Goal: Task Accomplishment & Management: Use online tool/utility

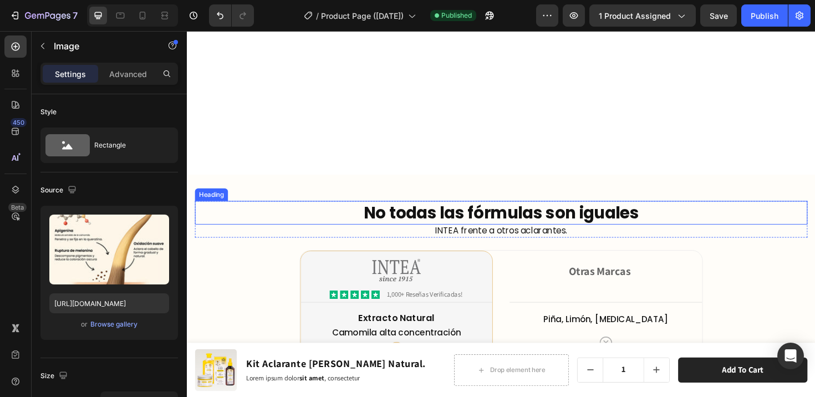
scroll to position [4579, 0]
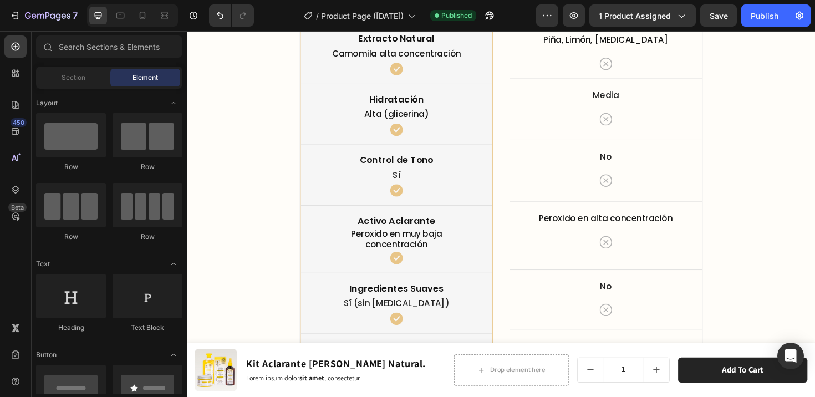
click at [291, 246] on div "No todas las fórmulas son iguales Heading INTEA frente a otros aclarantes. Text…" at bounding box center [520, 195] width 666 height 615
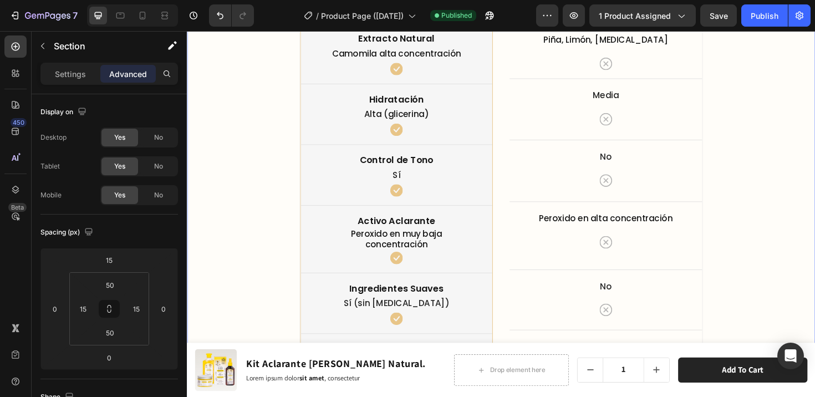
click at [260, 237] on div "No todas las fórmulas son iguales Heading INTEA frente a otros aclarantes. Text…" at bounding box center [520, 195] width 666 height 615
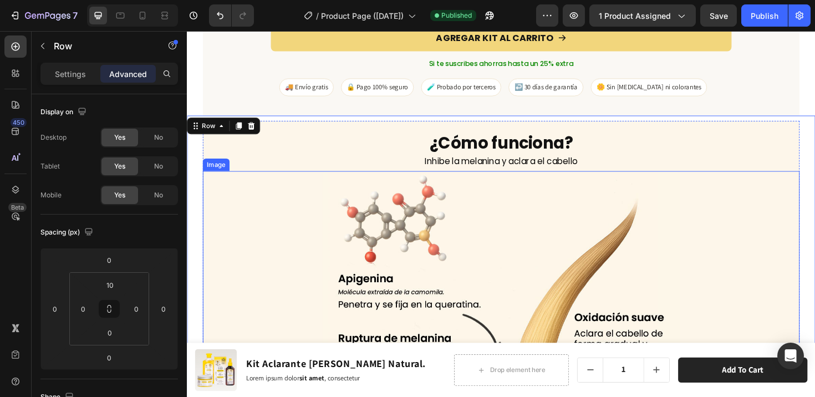
scroll to position [4250, 0]
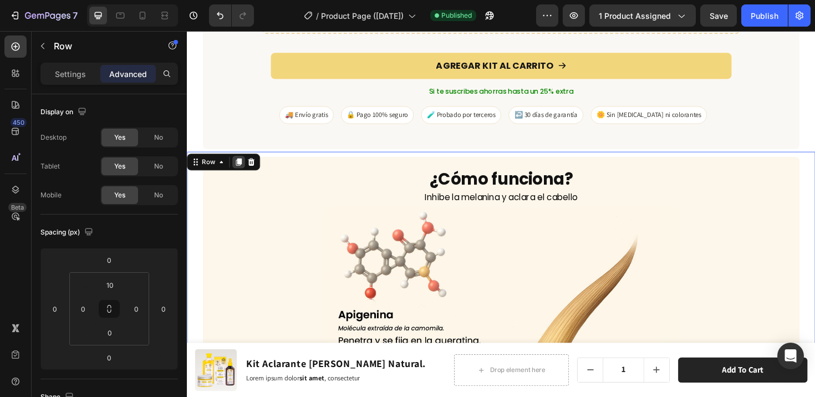
click at [243, 166] on icon at bounding box center [242, 170] width 6 height 8
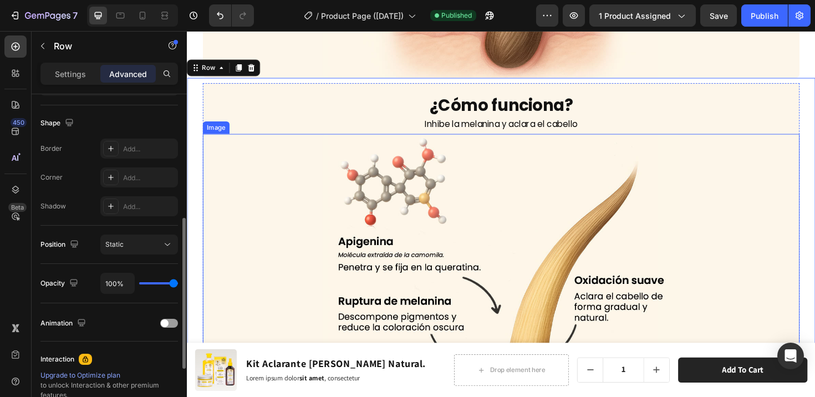
scroll to position [4732, 0]
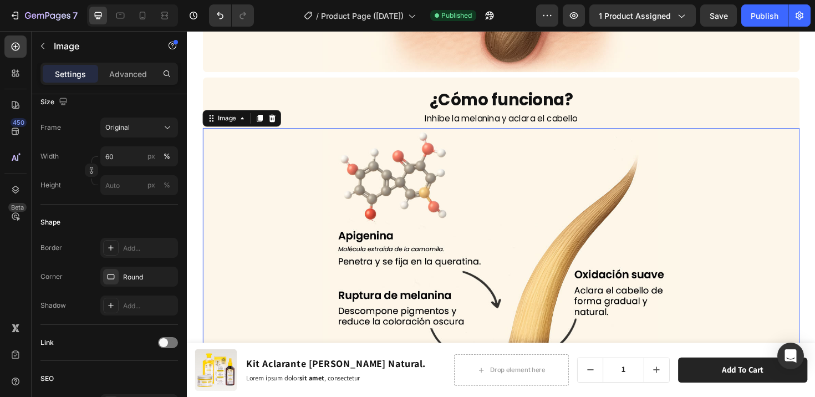
click at [458, 215] on img at bounding box center [519, 308] width 379 height 348
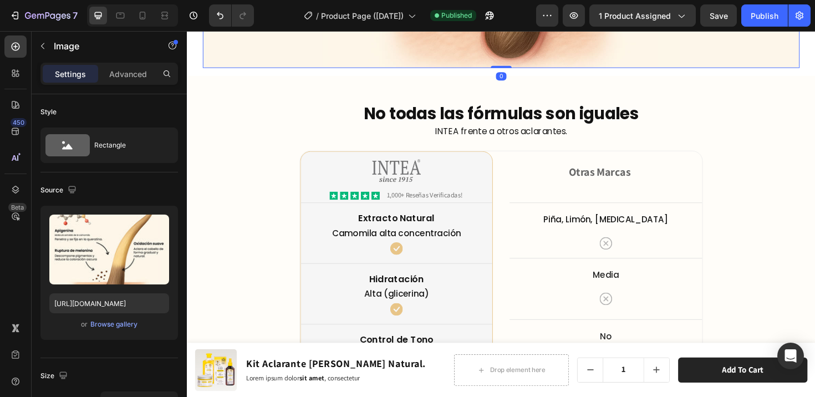
scroll to position [5144, 0]
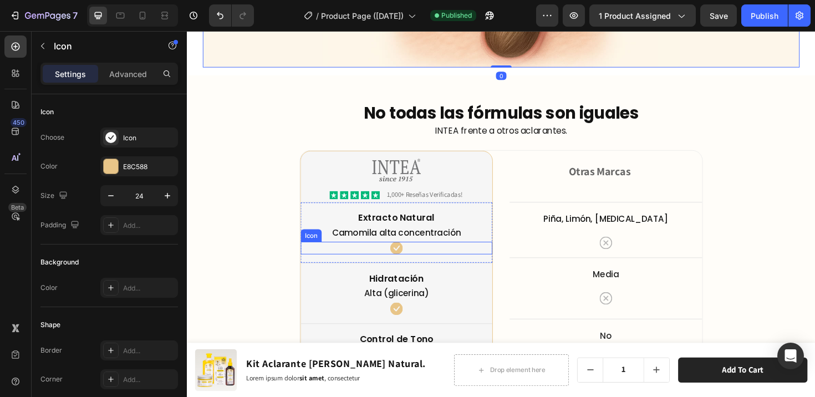
click at [495, 255] on div "Icon" at bounding box center [408, 260] width 203 height 13
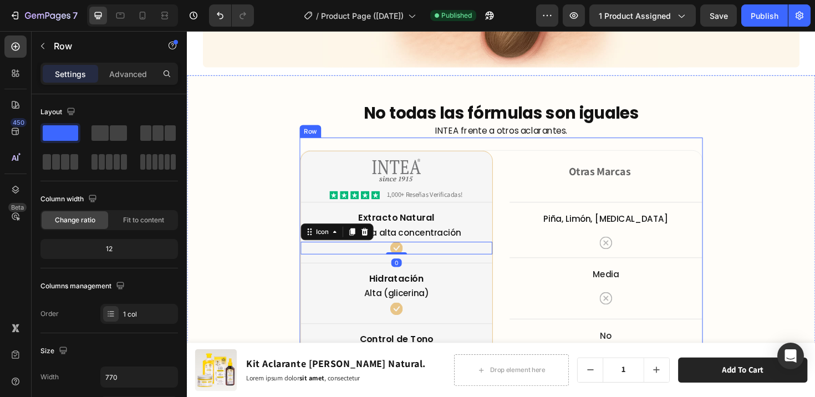
click at [322, 144] on div "Image Icon Icon Icon Icon Icon Icon List 1,000+ Reseñas Verificadas! Text Block…" at bounding box center [519, 393] width 427 height 498
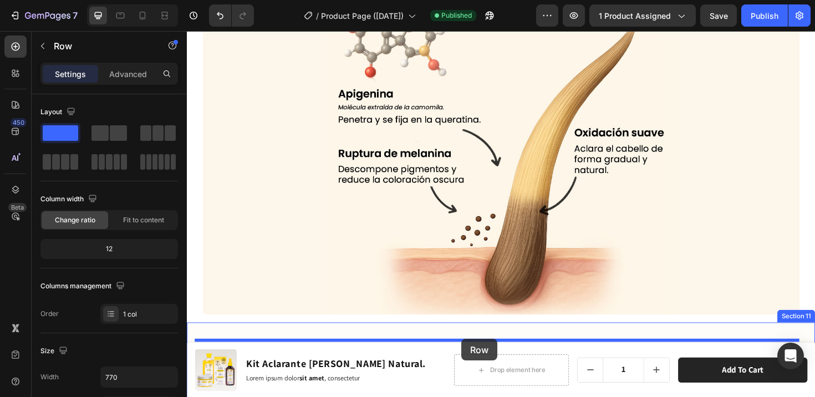
scroll to position [4890, 0]
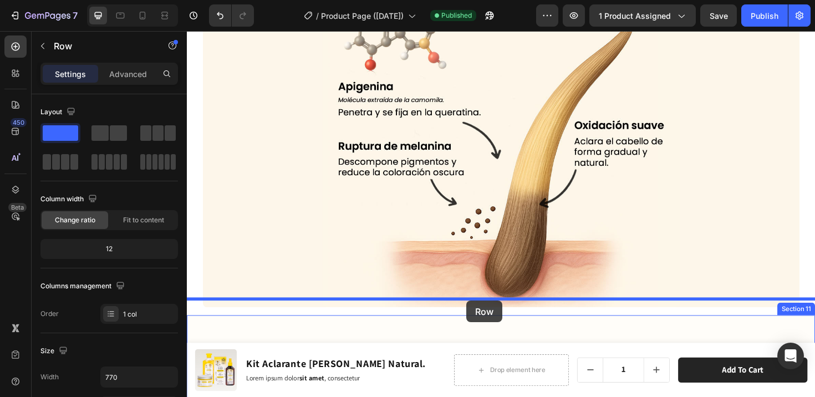
drag, startPoint x: 317, startPoint y: 126, endPoint x: 483, endPoint y: 317, distance: 252.8
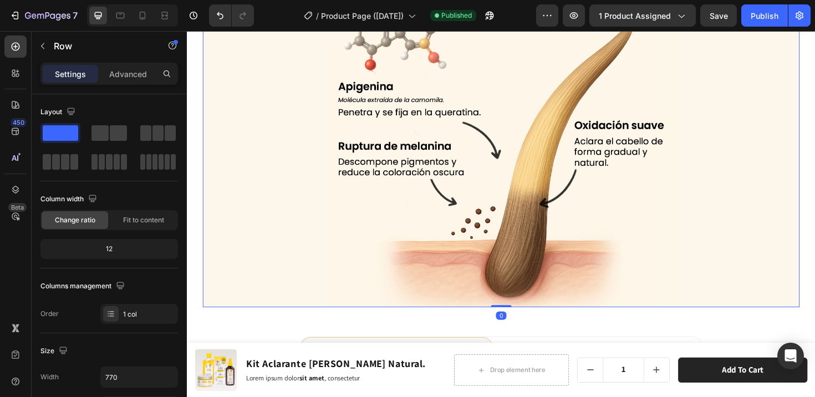
click at [489, 237] on img at bounding box center [519, 150] width 379 height 348
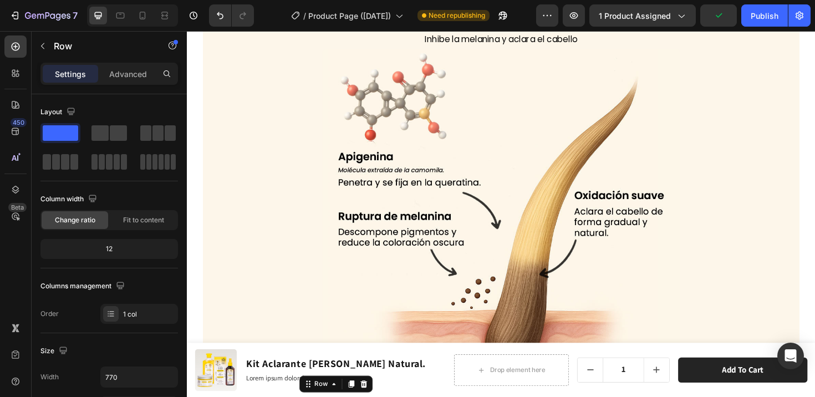
scroll to position [4811, 0]
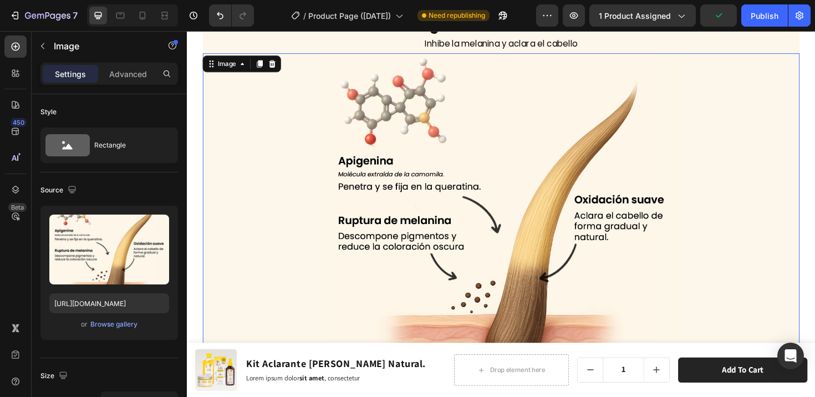
click at [468, 278] on img at bounding box center [519, 228] width 379 height 348
click at [280, 63] on icon at bounding box center [277, 65] width 9 height 9
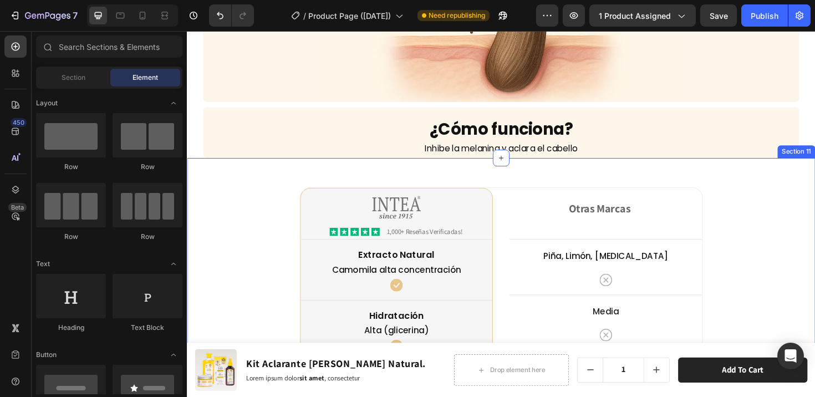
scroll to position [4700, 0]
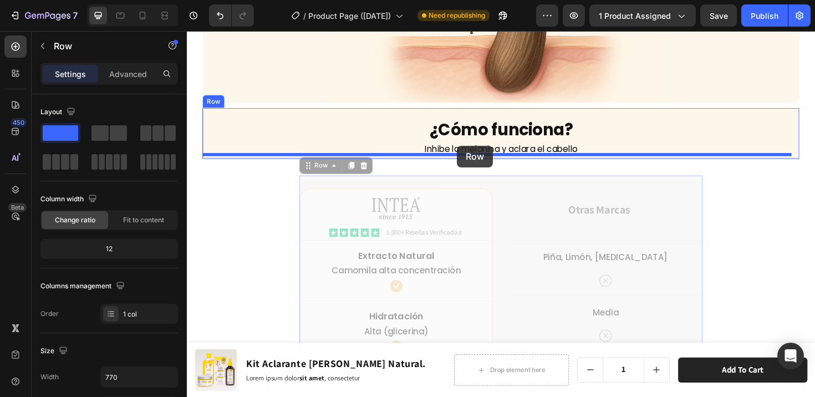
drag, startPoint x: 311, startPoint y: 175, endPoint x: 473, endPoint y: 153, distance: 163.5
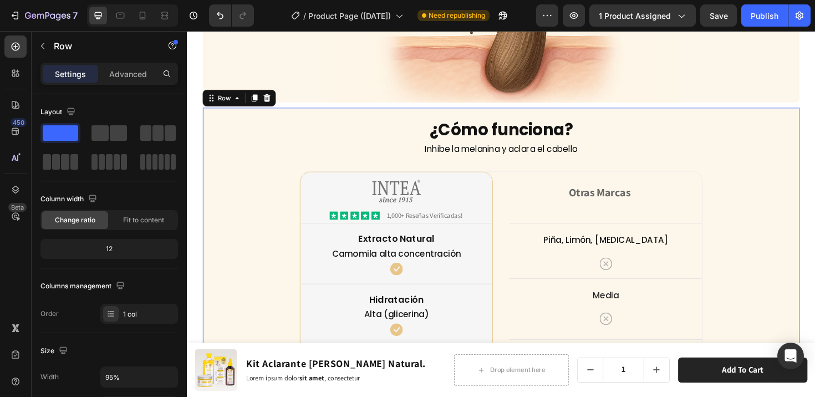
click at [755, 174] on div "¿Cómo funciona? Heading Inhibe la melanina y aclara el cabello Text Block Image…" at bounding box center [520, 393] width 632 height 540
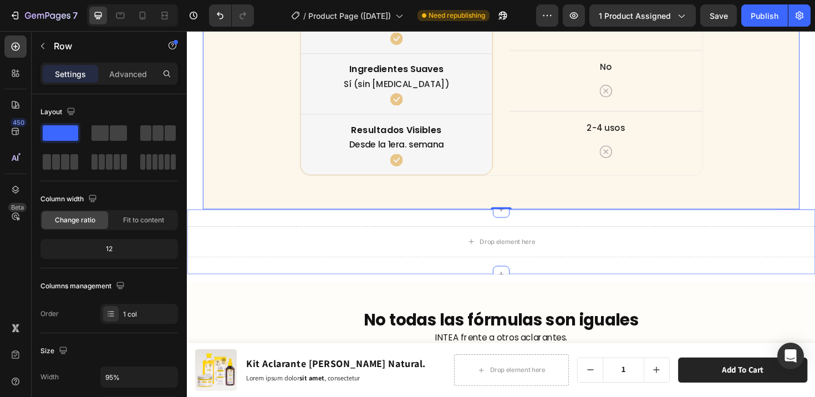
scroll to position [5144, 0]
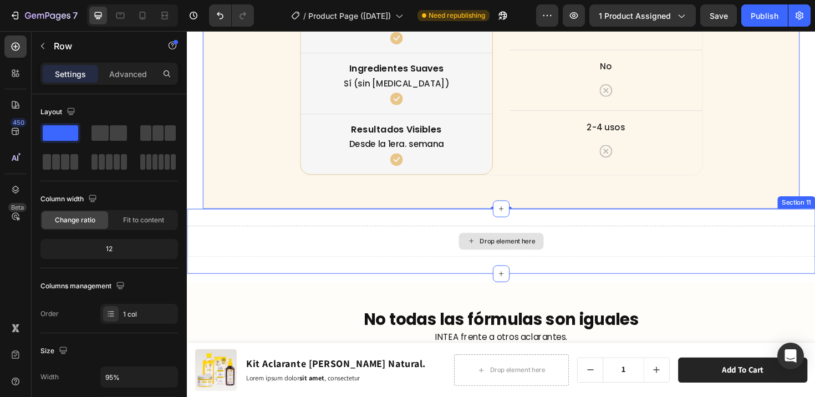
click at [537, 237] on div "Drop element here" at bounding box center [520, 253] width 666 height 33
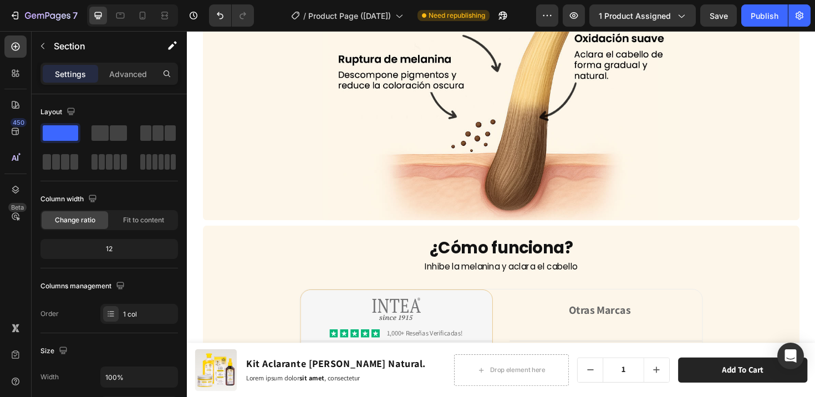
scroll to position [4580, 0]
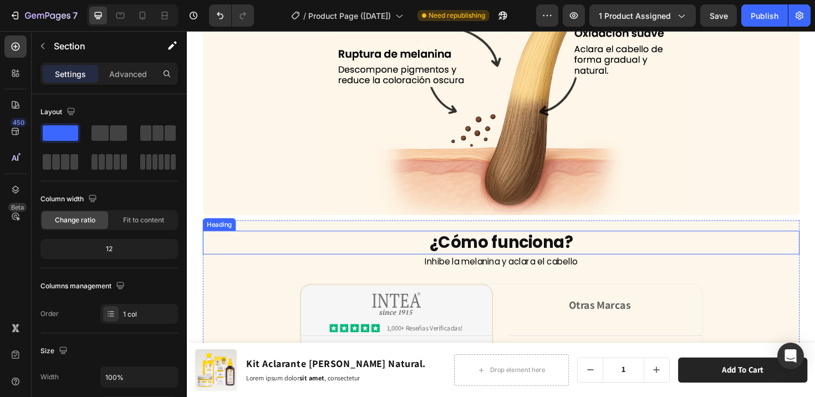
click at [292, 243] on h2 "¿Cómo funciona?" at bounding box center [520, 254] width 632 height 24
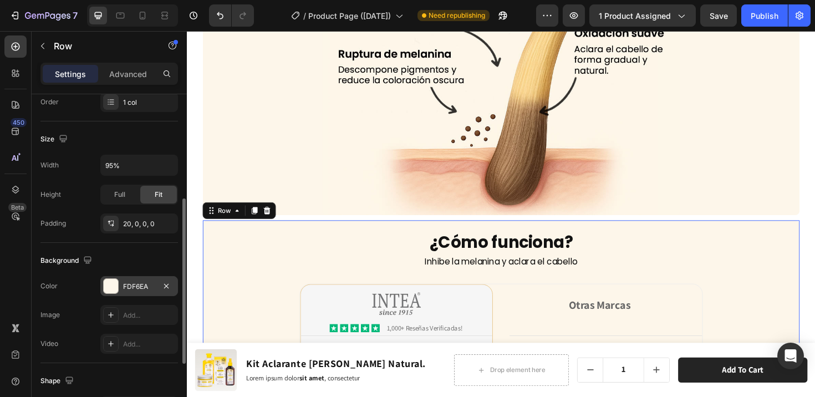
scroll to position [214, 0]
click at [110, 285] on div at bounding box center [111, 284] width 14 height 14
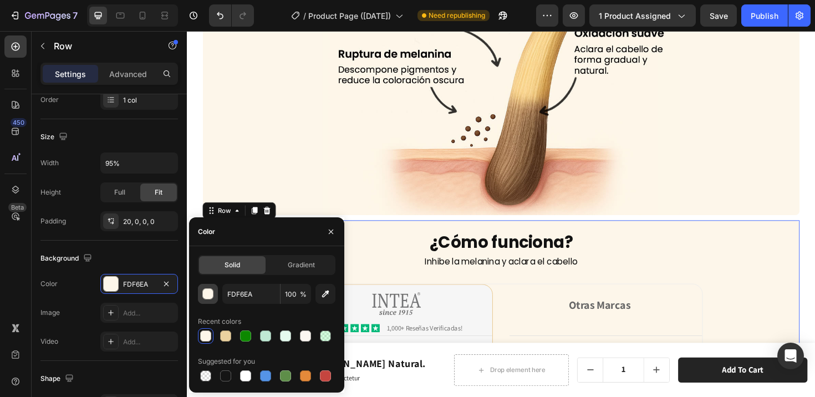
click at [210, 297] on div "button" at bounding box center [208, 294] width 11 height 11
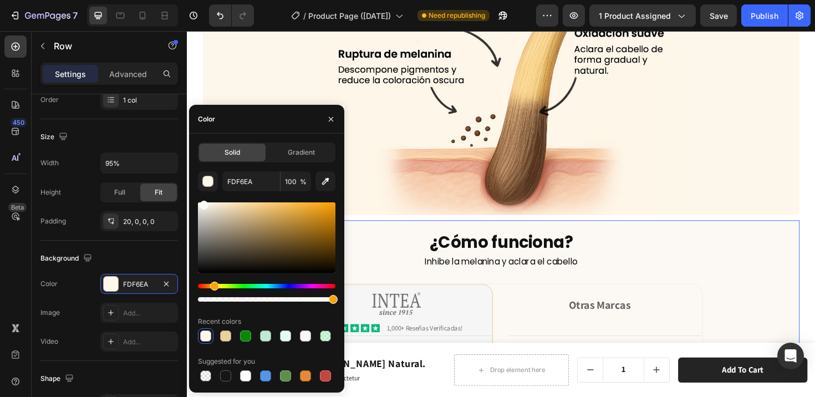
click at [203, 203] on div at bounding box center [204, 205] width 9 height 9
type input "FCF9F4"
click at [148, 258] on div "Background" at bounding box center [109, 259] width 138 height 18
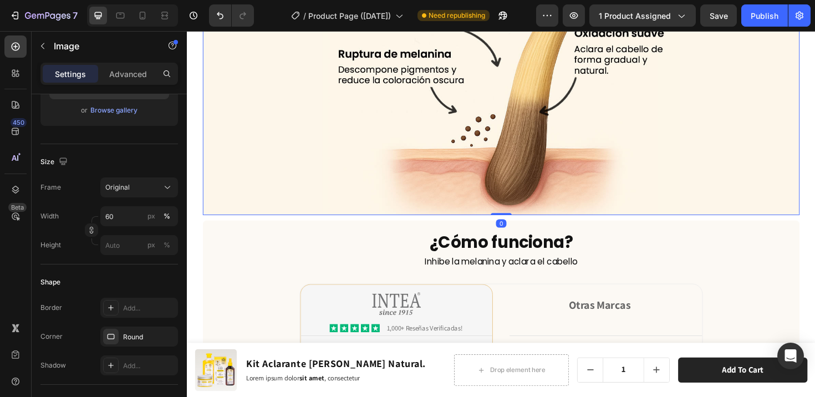
click at [624, 213] on img at bounding box center [519, 52] width 379 height 348
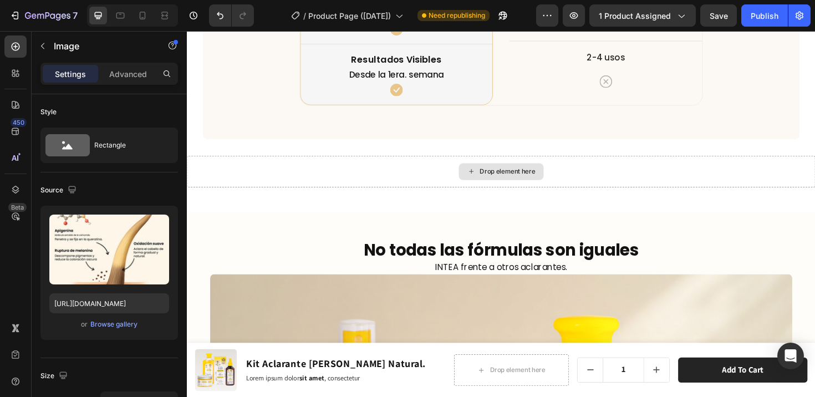
scroll to position [5228, 0]
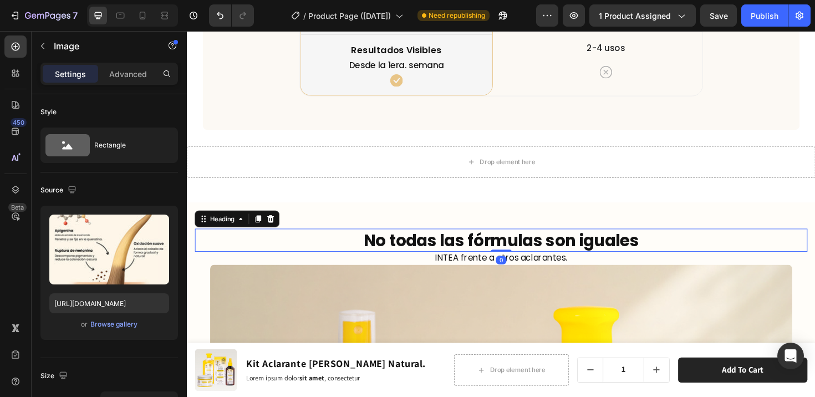
click at [554, 252] on h2 "No todas las fórmulas son iguales" at bounding box center [519, 252] width 649 height 24
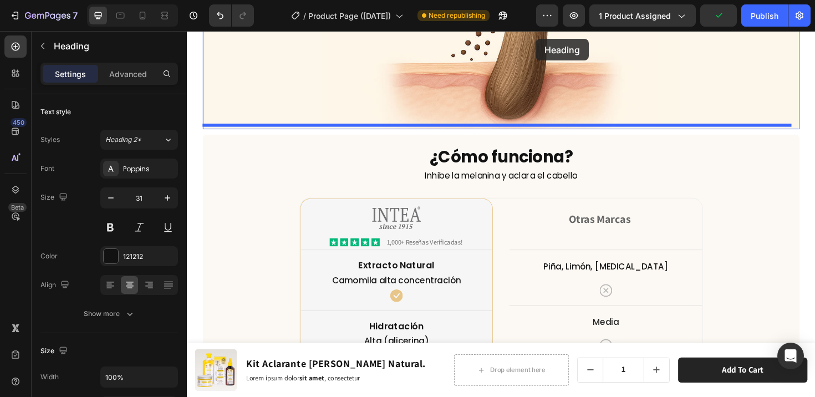
scroll to position [4622, 0]
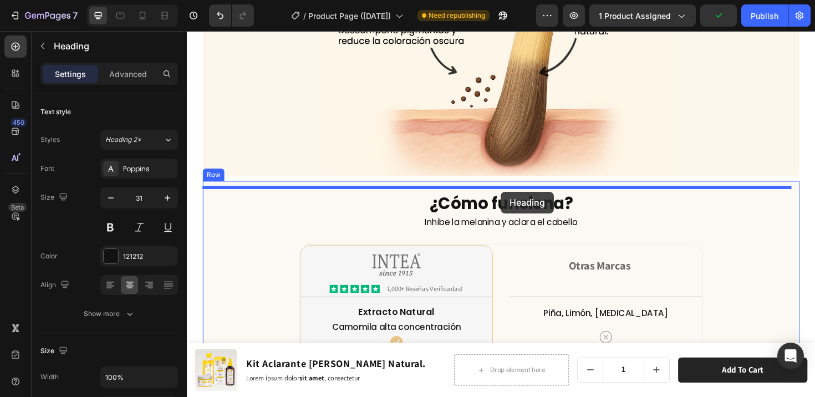
drag, startPoint x: 211, startPoint y: 227, endPoint x: 519, endPoint y: 202, distance: 309.4
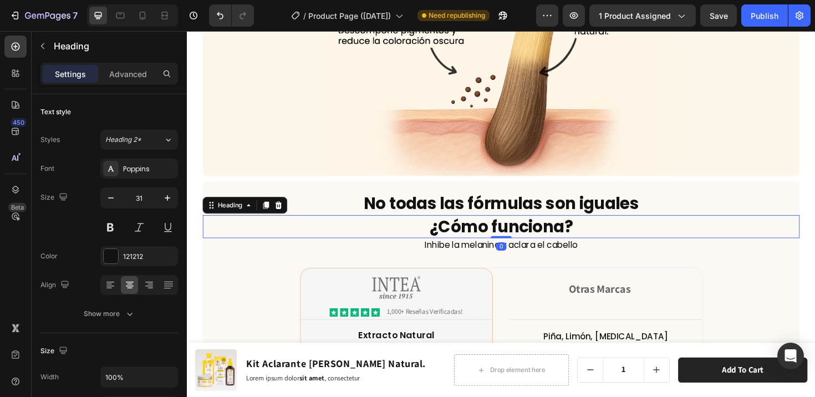
click at [502, 231] on h2 "¿Cómo funciona?" at bounding box center [520, 238] width 632 height 24
click at [286, 213] on icon at bounding box center [284, 215] width 7 height 8
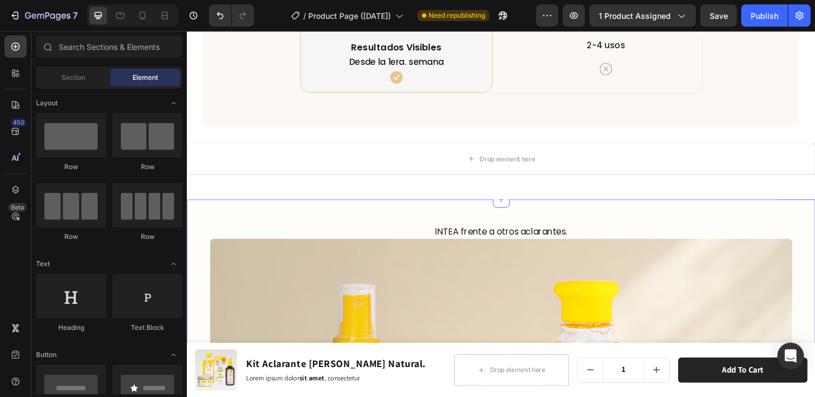
scroll to position [5232, 0]
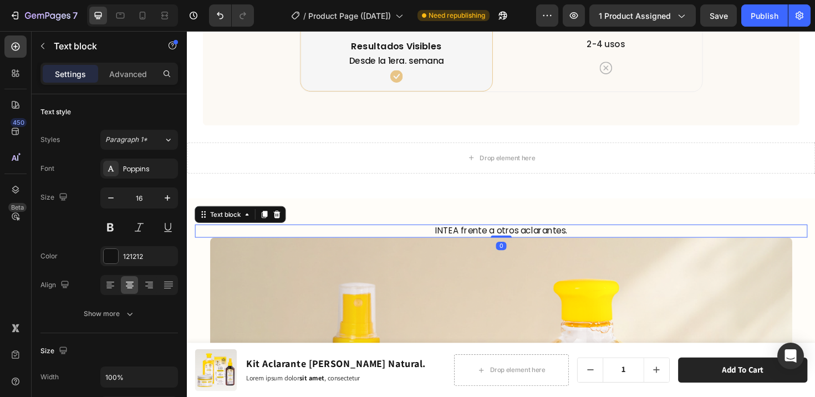
click at [533, 242] on p "INTEA frente a otros aclarantes." at bounding box center [519, 243] width 647 height 12
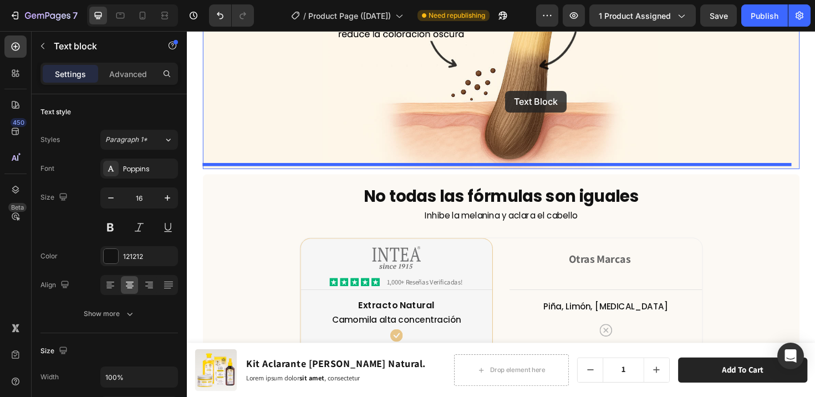
scroll to position [4615, 0]
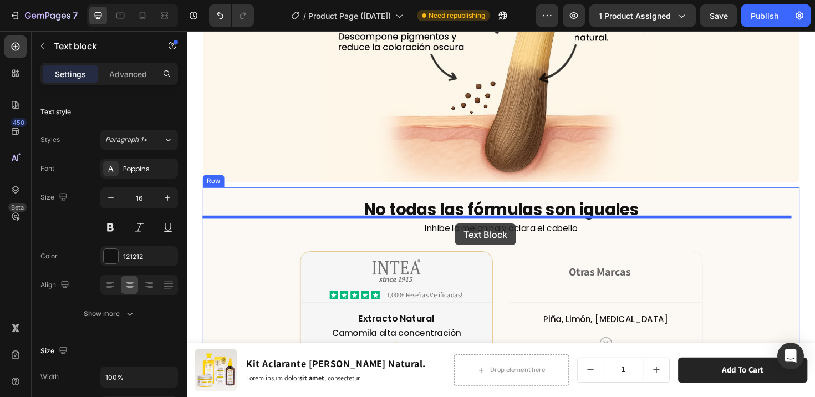
drag, startPoint x: 208, startPoint y: 225, endPoint x: 471, endPoint y: 235, distance: 263.1
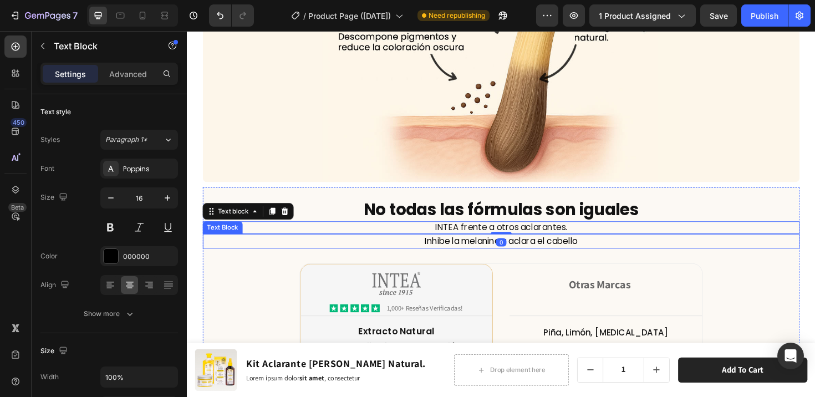
click at [465, 247] on p "Inhibe la melanina y aclara el cabello" at bounding box center [520, 253] width 630 height 13
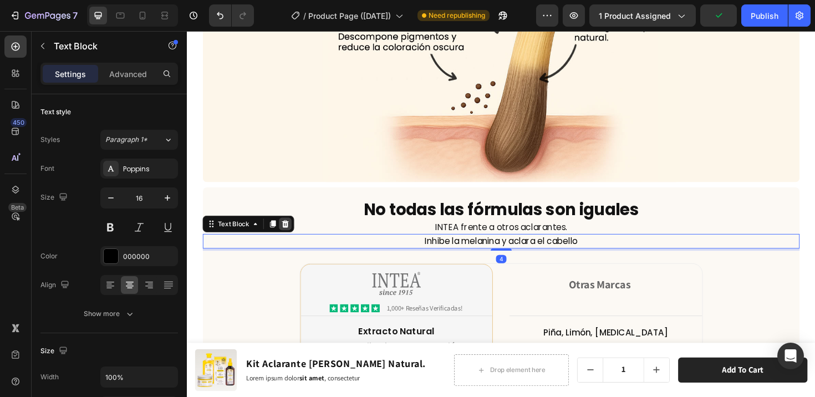
click at [289, 231] on icon at bounding box center [291, 235] width 7 height 8
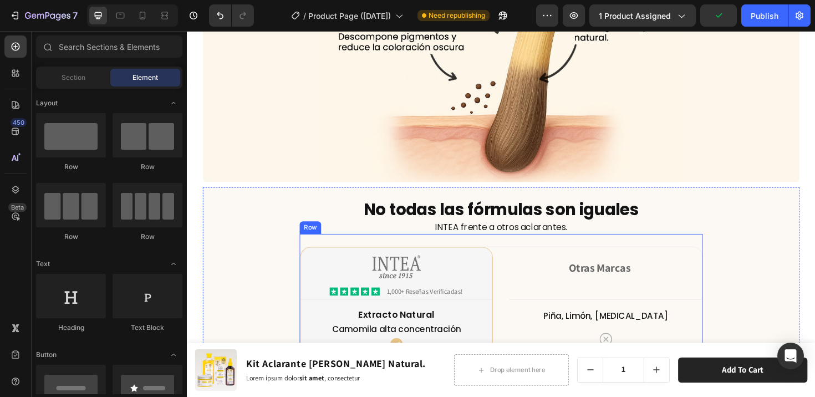
scroll to position [4726, 0]
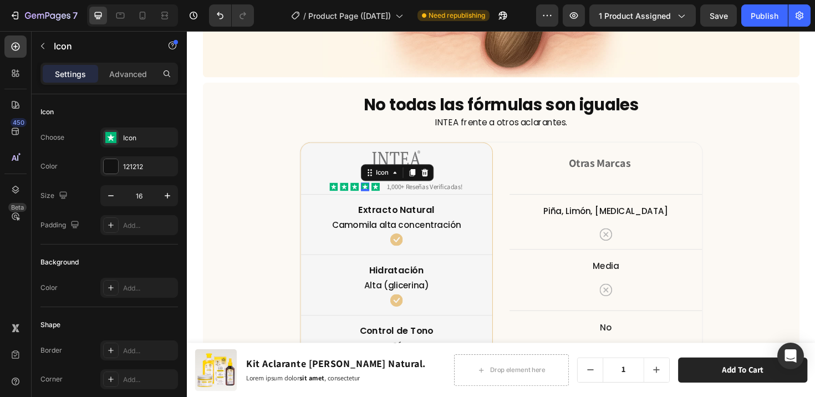
click at [371, 191] on div "Icon 0" at bounding box center [375, 195] width 9 height 9
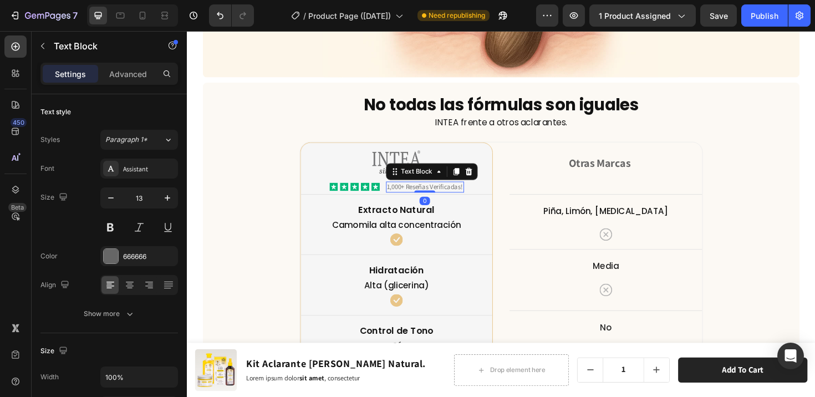
click at [472, 191] on p "1,000+ Reseñas Verificadas!" at bounding box center [439, 195] width 80 height 9
click at [350, 193] on icon at bounding box center [353, 196] width 6 height 6
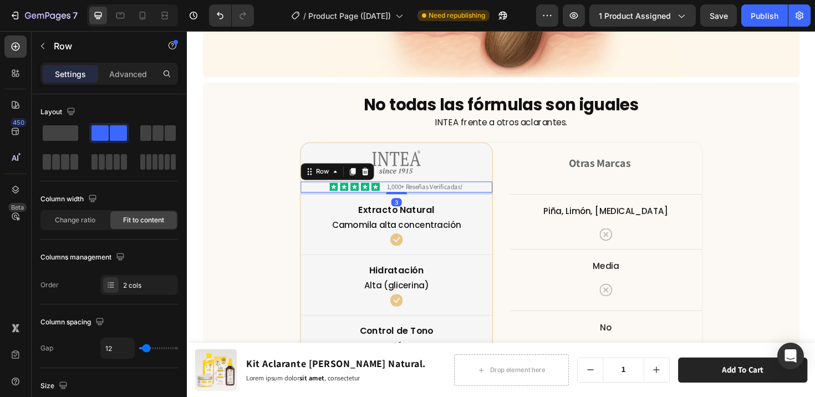
click at [329, 190] on div "Icon Icon Icon Icon Icon Icon List 1,000+ Reseñas Verificadas! Text Block Row 3" at bounding box center [408, 196] width 203 height 12
click at [372, 177] on icon at bounding box center [375, 179] width 9 height 9
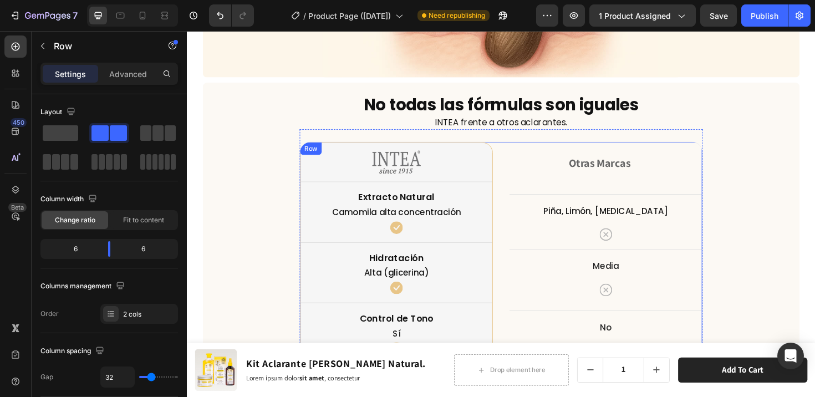
click at [594, 190] on div "Otras Marcas Heading Piña, Limón, Aloe Text block Icon Row Media Text block Ico…" at bounding box center [631, 368] width 204 height 438
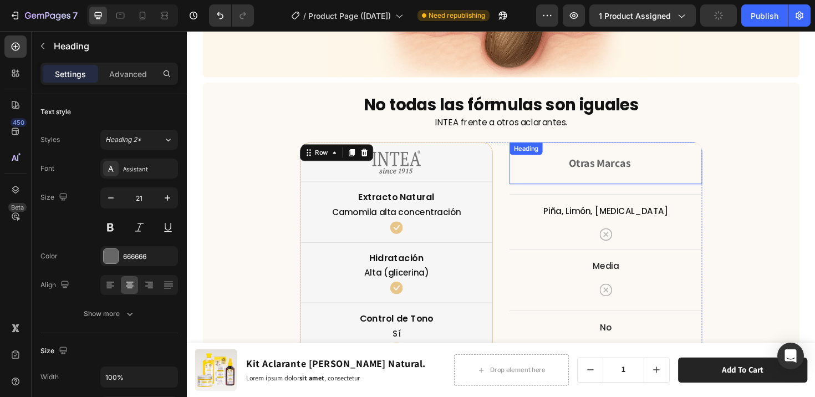
click at [616, 173] on h2 "Otras Marcas" at bounding box center [624, 170] width 191 height 17
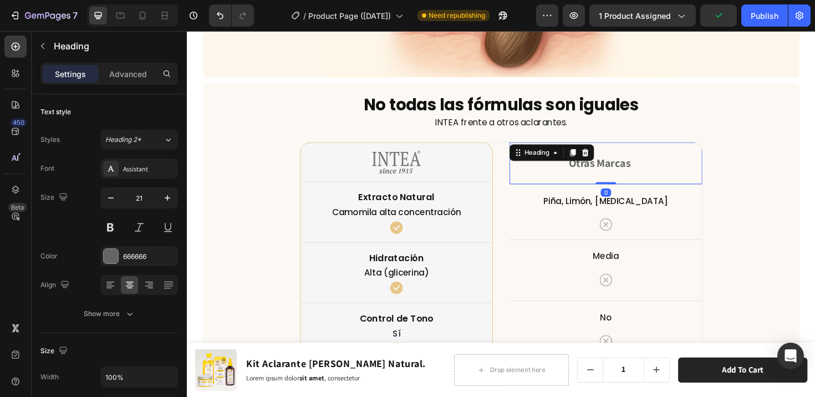
drag, startPoint x: 623, startPoint y: 196, endPoint x: 622, endPoint y: 184, distance: 12.8
click at [622, 184] on div "Otras Marcas Heading 0" at bounding box center [631, 171] width 204 height 44
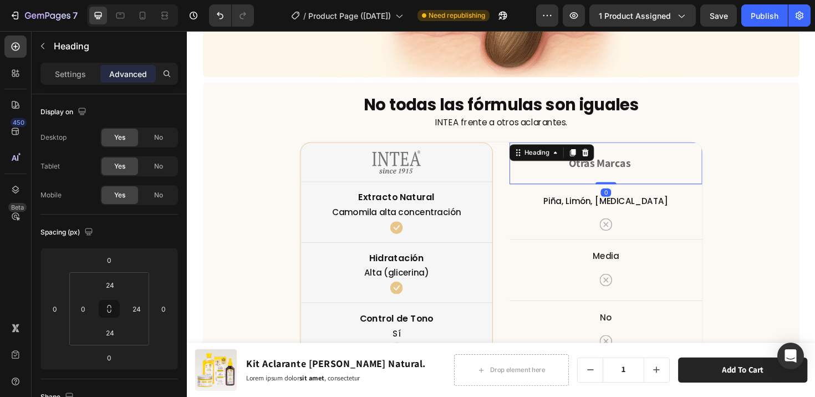
click at [712, 154] on div "Otras Marcas Heading 0" at bounding box center [631, 171] width 204 height 44
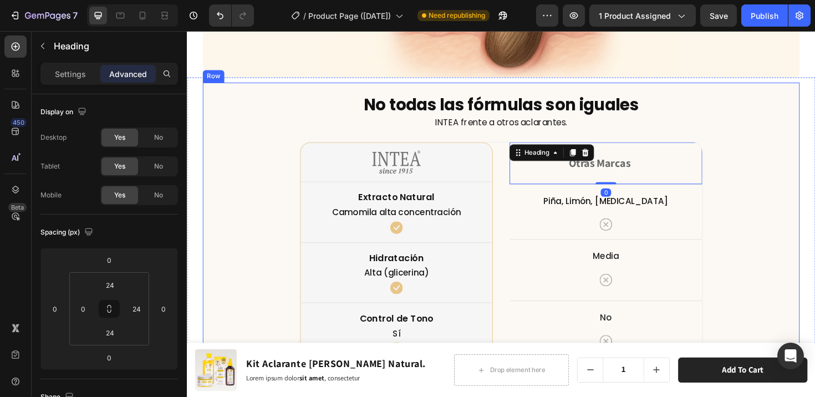
click at [772, 176] on div "No todas las fórmulas son iguales Heading INTEA frente a otros aclarantes. Text…" at bounding box center [520, 358] width 632 height 523
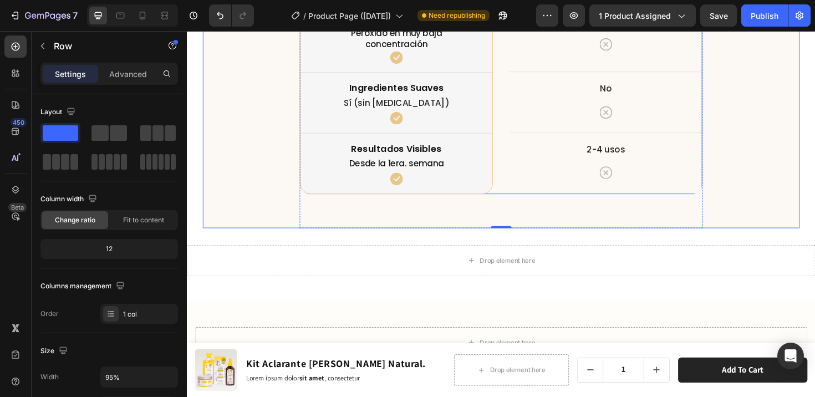
scroll to position [5194, 0]
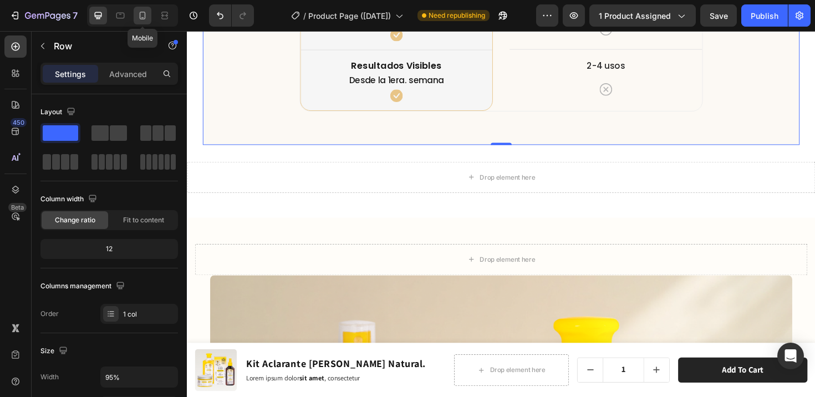
click at [144, 21] on div at bounding box center [143, 16] width 18 height 18
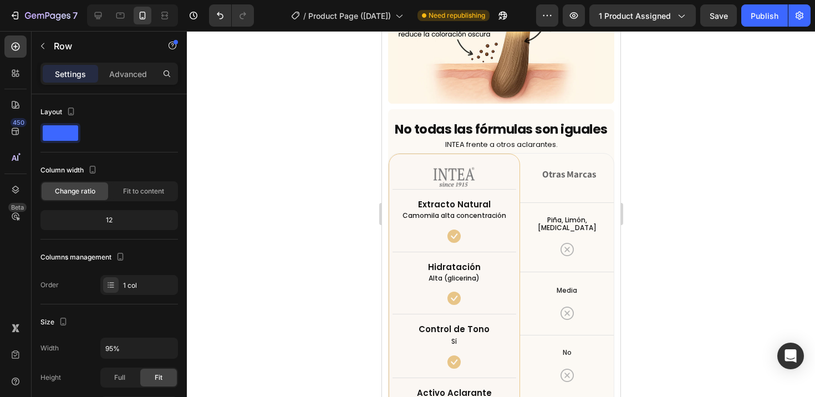
scroll to position [3843, 0]
click at [547, 185] on div "Otras Marcas Heading 13" at bounding box center [567, 174] width 94 height 41
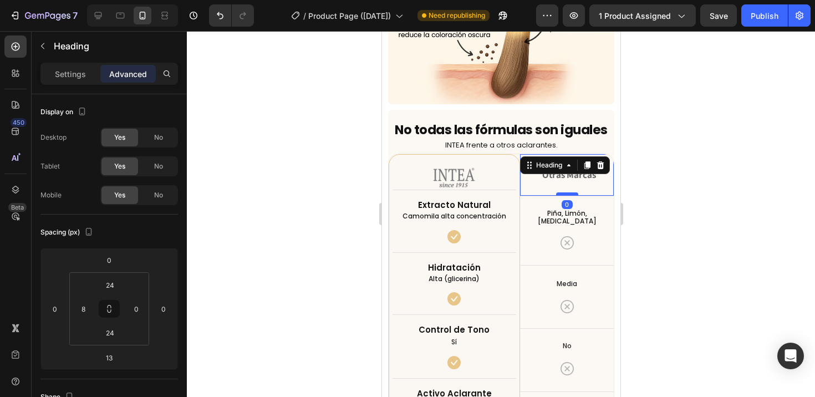
drag, startPoint x: 557, startPoint y: 195, endPoint x: 556, endPoint y: 185, distance: 9.5
click at [556, 192] on div at bounding box center [567, 193] width 22 height 3
type input "0"
click at [548, 177] on div "Otras Marcas Heading 0" at bounding box center [567, 174] width 94 height 41
click at [551, 174] on h2 "Otras Marcas" at bounding box center [568, 175] width 89 height 14
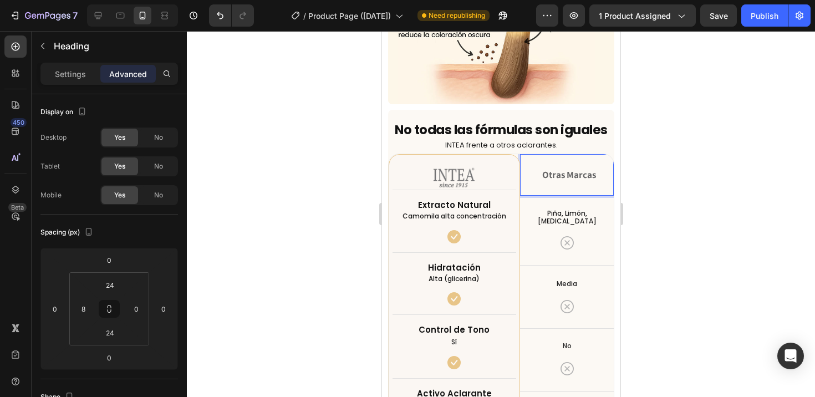
click at [556, 169] on p "Otras Marcas" at bounding box center [568, 175] width 87 height 12
click at [584, 160] on div "Otras Marcas Heading 0" at bounding box center [567, 174] width 94 height 41
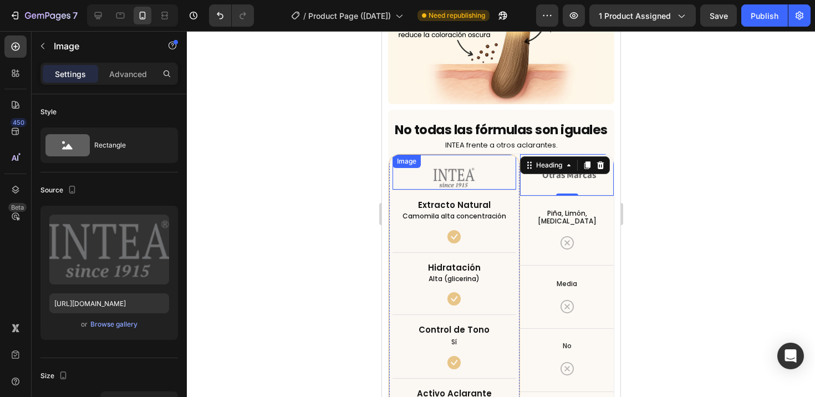
click at [483, 176] on div at bounding box center [454, 178] width 124 height 24
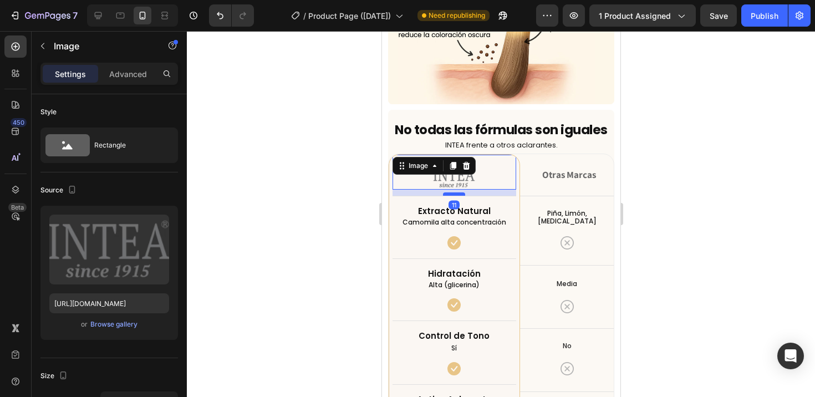
drag, startPoint x: 450, startPoint y: 180, endPoint x: 450, endPoint y: 186, distance: 6.1
click at [450, 192] on div at bounding box center [454, 193] width 22 height 3
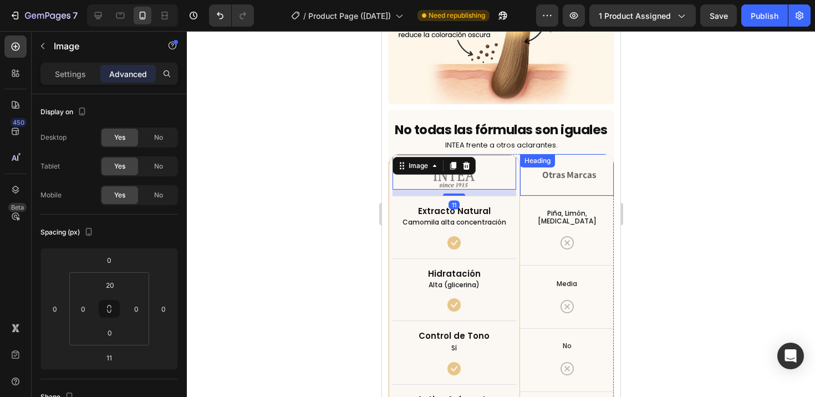
click at [541, 178] on div "Otras Marcas Heading" at bounding box center [567, 174] width 94 height 41
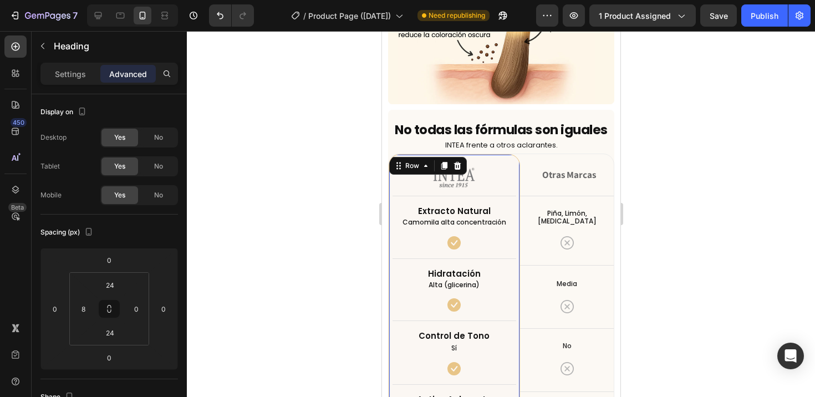
click at [452, 188] on div "Image Extracto Natural Text block Camomila alta concentración Text block Icon R…" at bounding box center [454, 368] width 124 height 427
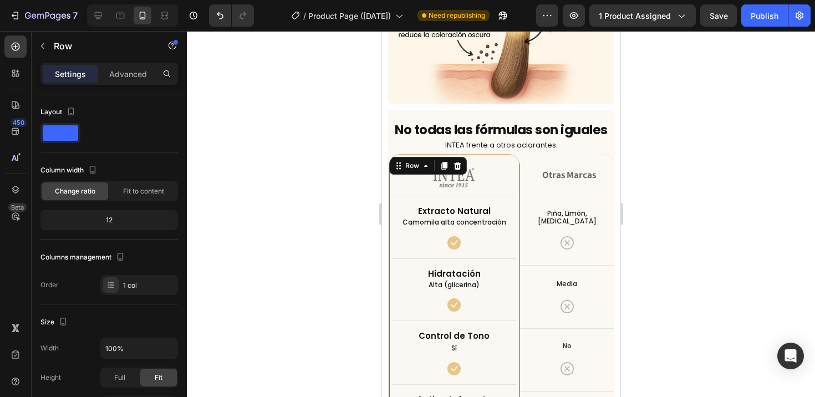
click at [454, 185] on div "Image Extracto Natural Text block Camomila alta concentración Text block Icon R…" at bounding box center [454, 368] width 124 height 427
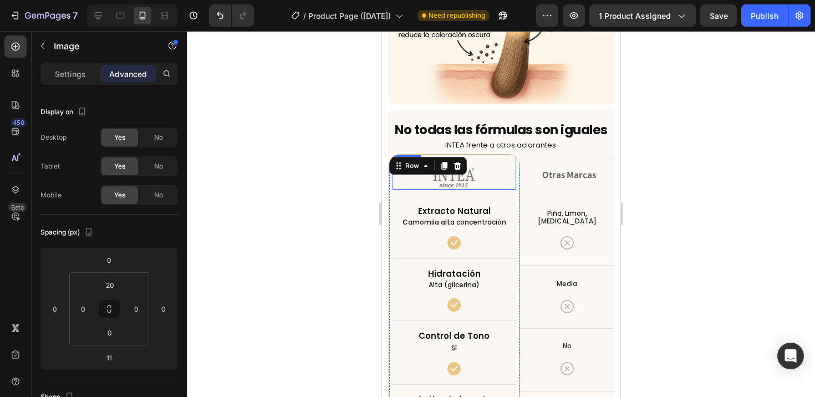
click at [471, 175] on img at bounding box center [454, 178] width 44 height 24
click at [453, 192] on div at bounding box center [454, 193] width 22 height 3
type input "10"
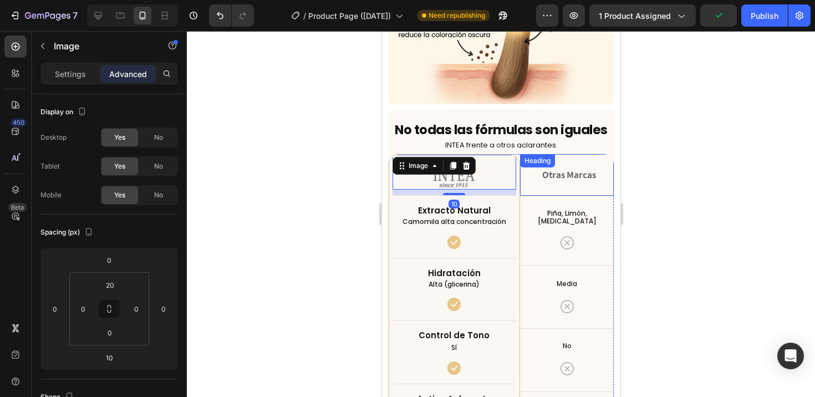
click at [556, 185] on div "Otras Marcas Heading" at bounding box center [567, 174] width 94 height 41
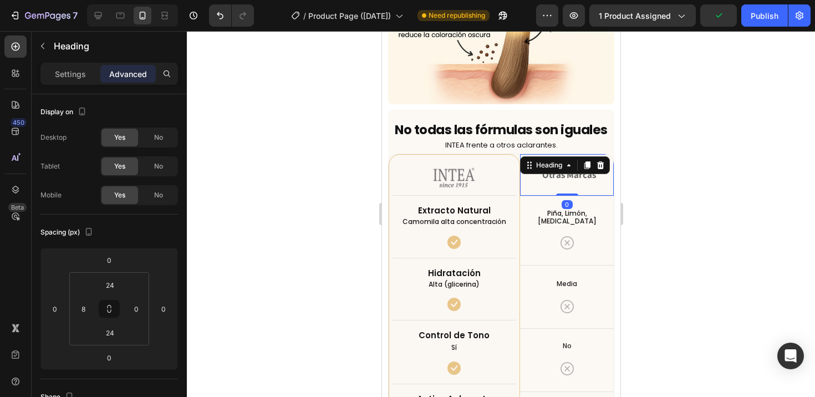
click at [637, 225] on div at bounding box center [501, 214] width 628 height 366
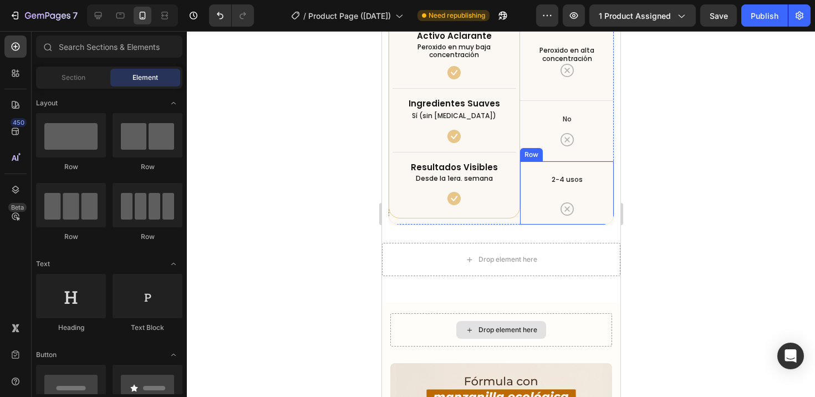
scroll to position [4061, 0]
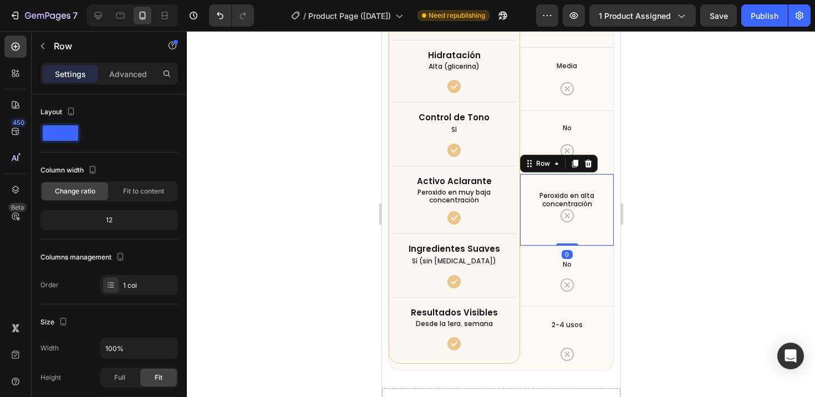
click at [564, 218] on div "Peroxido en alta concentración Text block Icon" at bounding box center [567, 213] width 94 height 45
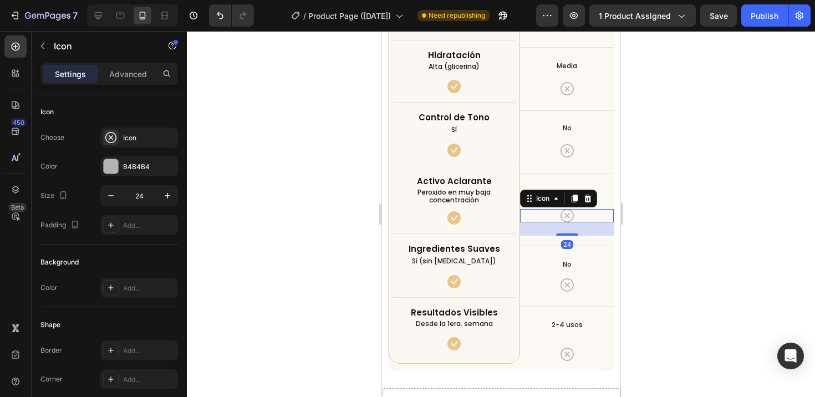
click at [560, 209] on icon at bounding box center [566, 215] width 13 height 13
click at [561, 228] on div at bounding box center [567, 229] width 22 height 3
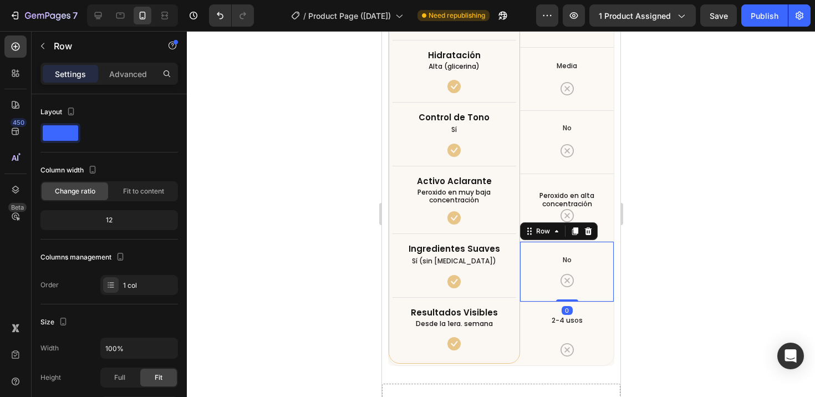
click at [575, 280] on div "No Text block Icon Row 0" at bounding box center [567, 271] width 94 height 60
drag, startPoint x: 562, startPoint y: 286, endPoint x: 556, endPoint y: 282, distance: 7.4
click at [562, 302] on div at bounding box center [567, 303] width 22 height 2
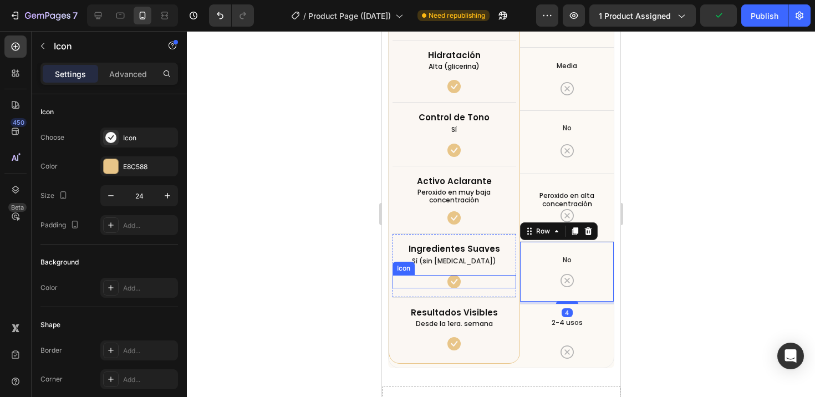
click at [494, 275] on div "Icon" at bounding box center [454, 281] width 124 height 13
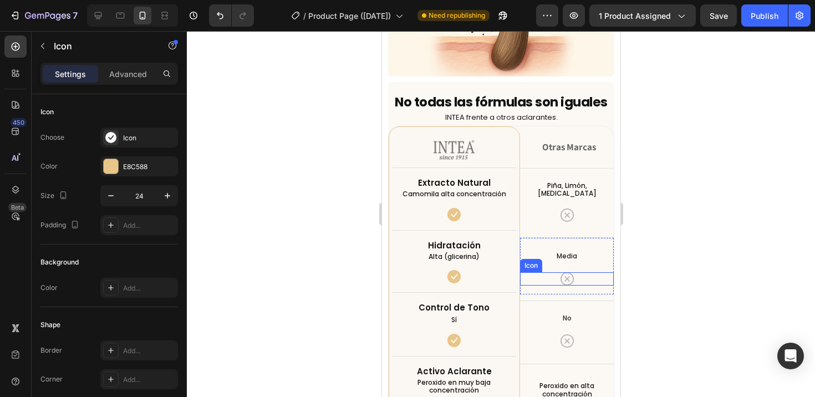
scroll to position [3870, 0]
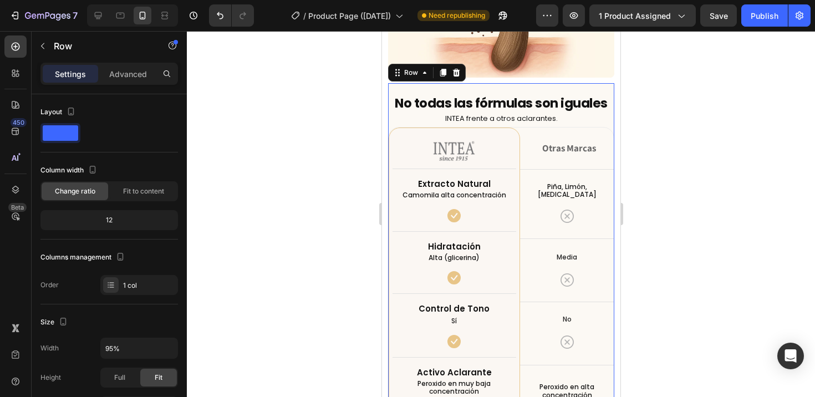
click at [435, 83] on div "No todas las fórmulas son iguales Heading INTEA frente a otros aclarantes. Text…" at bounding box center [501, 321] width 227 height 477
click at [473, 78] on div "No todas las fórmulas son iguales Heading INTEA frente a otros aclarantes. Text…" at bounding box center [501, 319] width 239 height 483
click at [339, 125] on div at bounding box center [501, 214] width 628 height 366
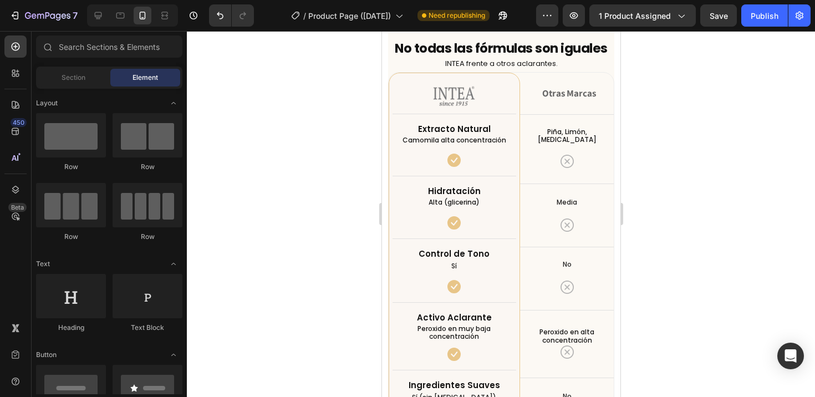
scroll to position [3729, 0]
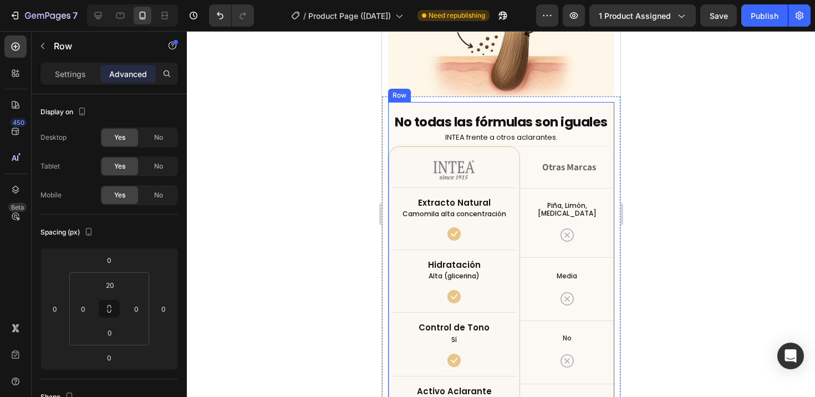
click at [597, 102] on div "No todas las fórmulas son iguales Heading INTEA frente a otros aclarantes. Text…" at bounding box center [501, 340] width 227 height 477
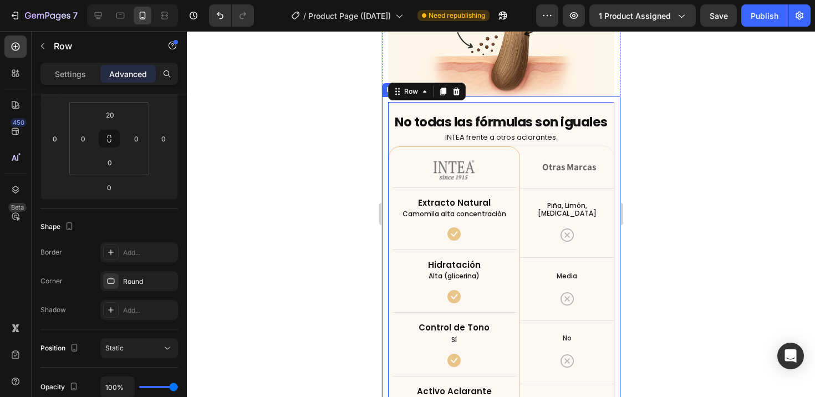
scroll to position [170, 0]
click at [384, 106] on div "No todas las fórmulas son iguales Heading INTEA frente a otros aclarantes. Text…" at bounding box center [501, 340] width 239 height 477
click at [431, 102] on div "No todas las fórmulas son iguales Heading INTEA frente a otros aclarantes. Text…" at bounding box center [501, 340] width 227 height 477
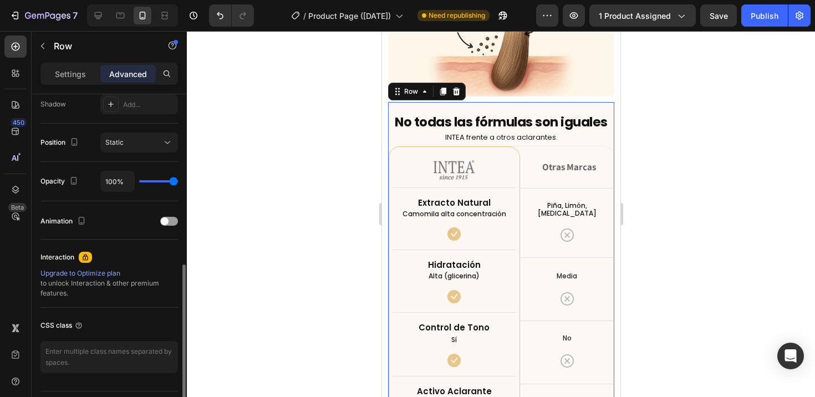
scroll to position [298, 0]
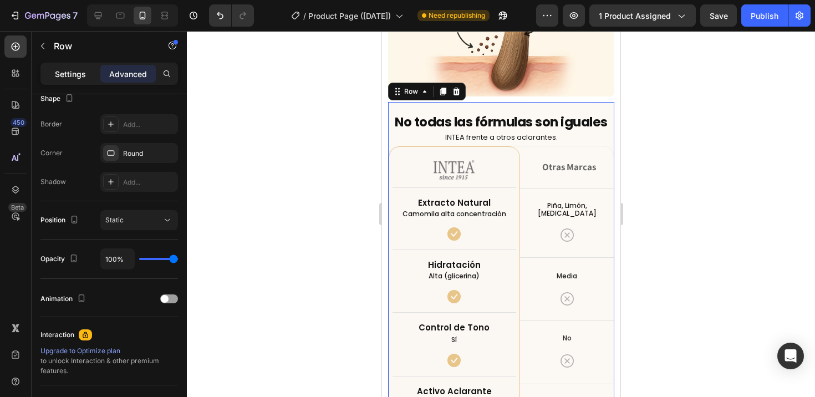
click at [69, 77] on p "Settings" at bounding box center [70, 74] width 31 height 12
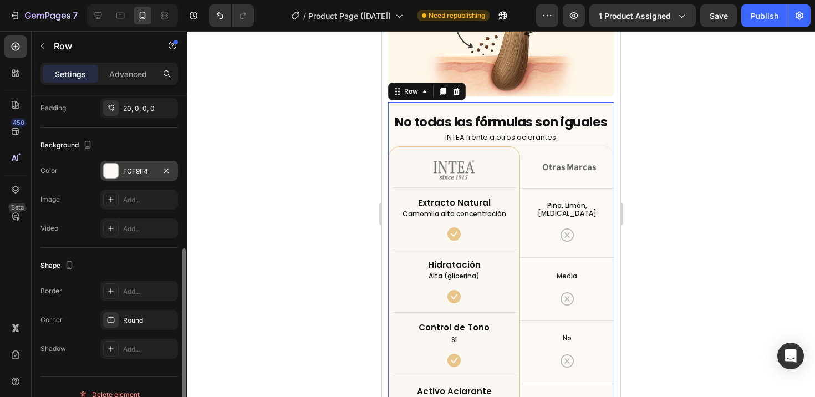
click at [136, 171] on div "FCF9F4" at bounding box center [139, 171] width 32 height 10
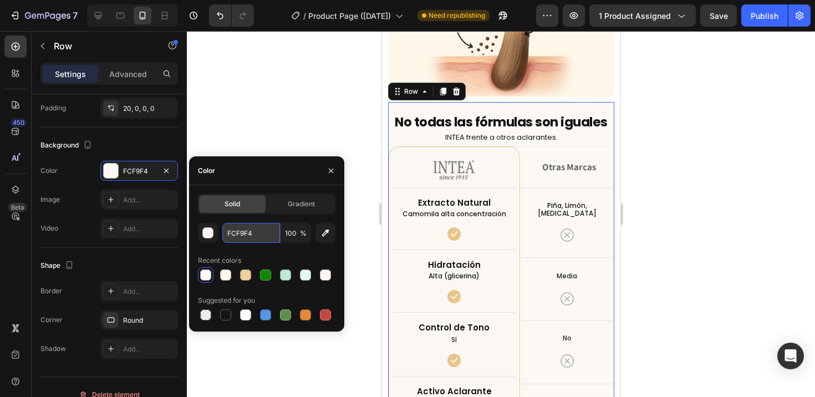
click at [243, 236] on input "FCF9F4" at bounding box center [251, 233] width 58 height 20
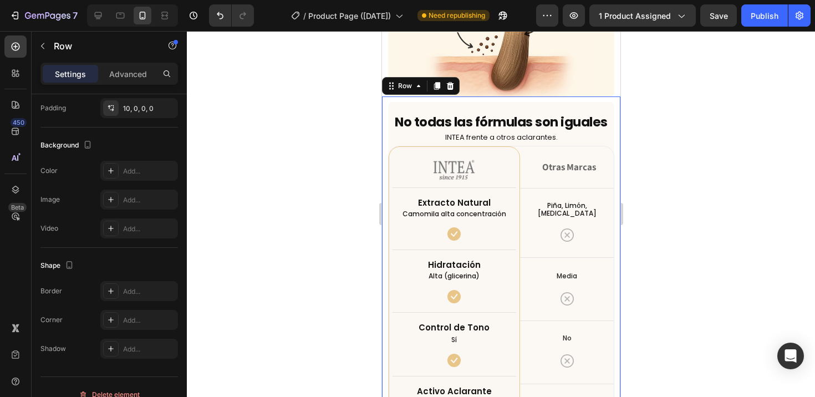
click at [384, 104] on div "No todas las fórmulas son iguales Heading INTEA frente a otros aclarantes. Text…" at bounding box center [501, 340] width 239 height 477
click at [106, 166] on icon at bounding box center [110, 170] width 9 height 9
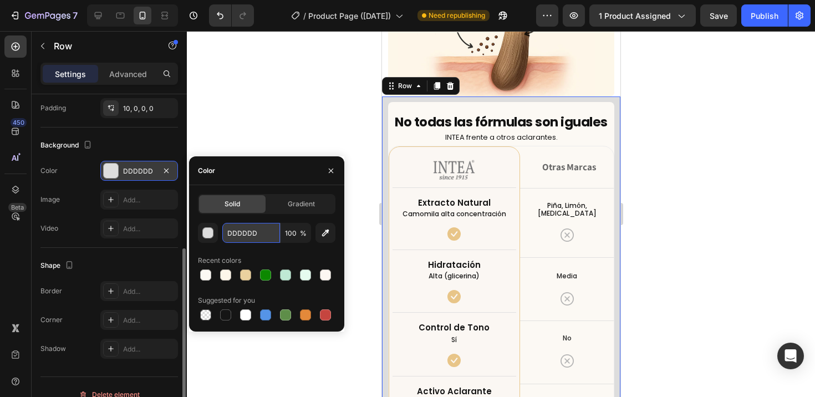
click at [251, 236] on input "DDDDDD" at bounding box center [251, 233] width 58 height 20
paste input "FCF9F4"
type input "FCF9F4"
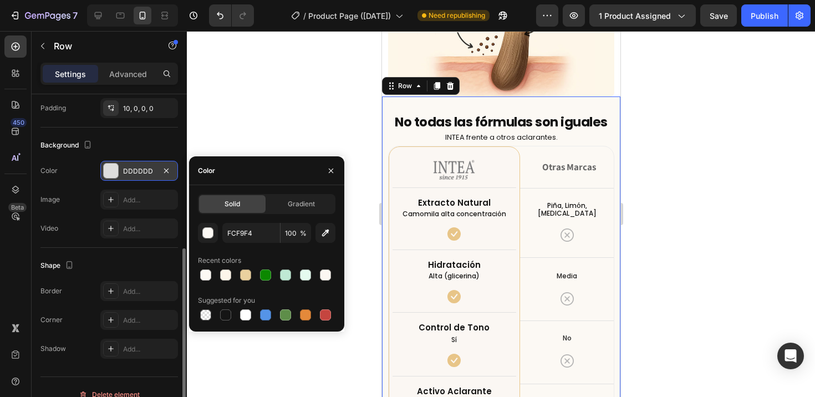
click at [292, 124] on div at bounding box center [501, 214] width 628 height 366
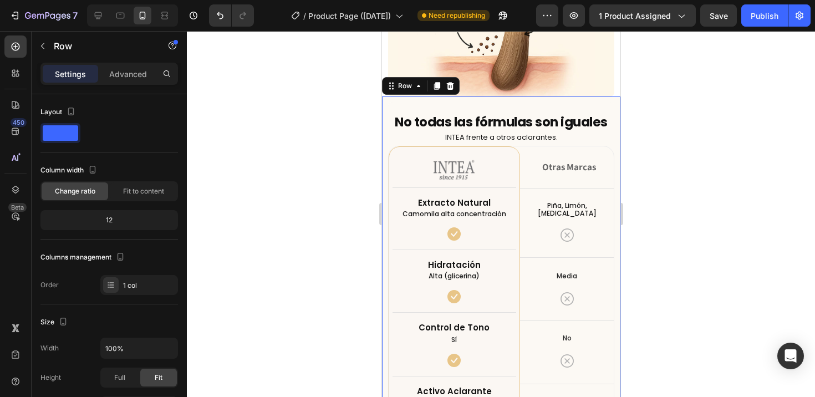
click at [384, 102] on div "No todas las fórmulas son iguales Heading INTEA frente a otros aclarantes. Text…" at bounding box center [501, 340] width 239 height 477
click at [125, 78] on p "Advanced" at bounding box center [128, 74] width 38 height 12
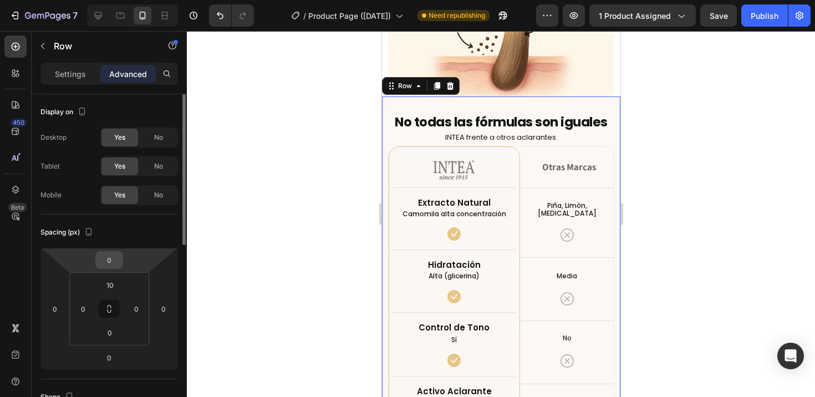
click at [113, 261] on input "0" at bounding box center [109, 260] width 22 height 17
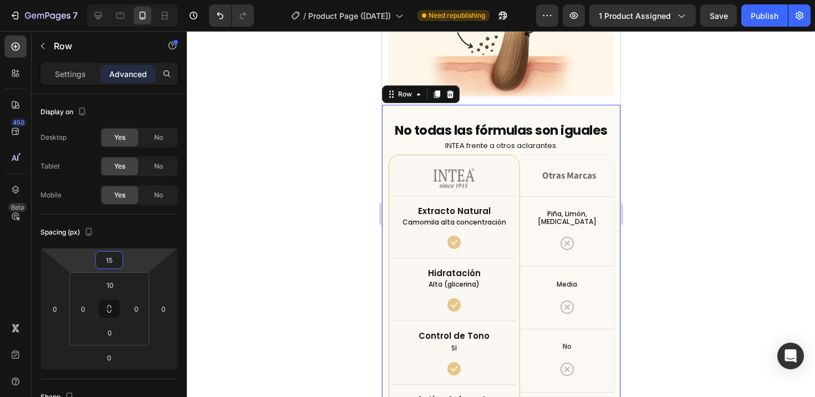
type input "15"
click at [331, 275] on div at bounding box center [501, 214] width 628 height 366
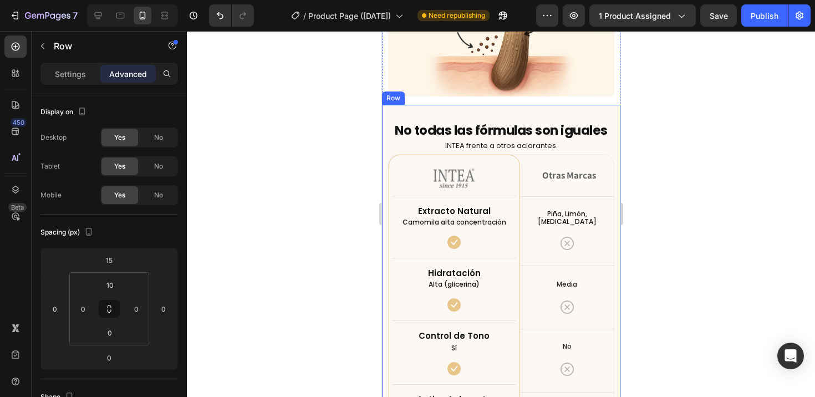
click at [606, 144] on div "No todas las fórmulas son iguales Heading INTEA frente a otros aclarantes. Text…" at bounding box center [501, 348] width 239 height 477
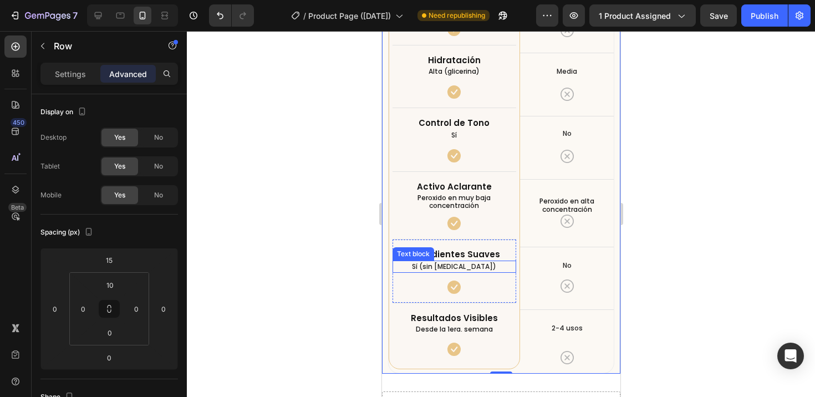
scroll to position [4008, 0]
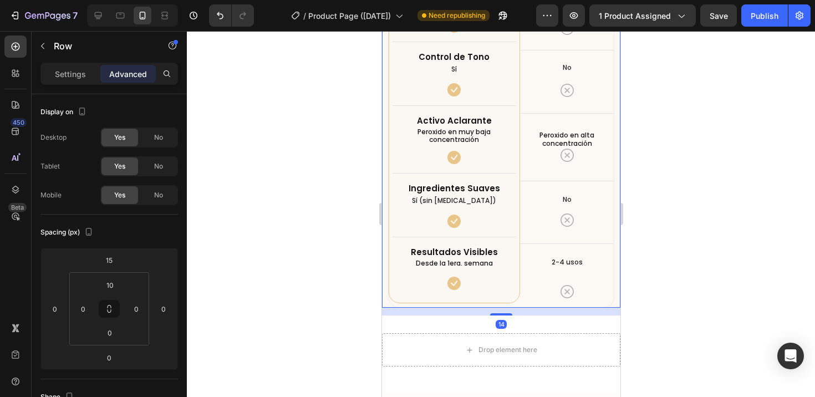
drag, startPoint x: 505, startPoint y: 296, endPoint x: 483, endPoint y: 310, distance: 26.0
click at [504, 313] on div at bounding box center [501, 314] width 22 height 2
type input "15"
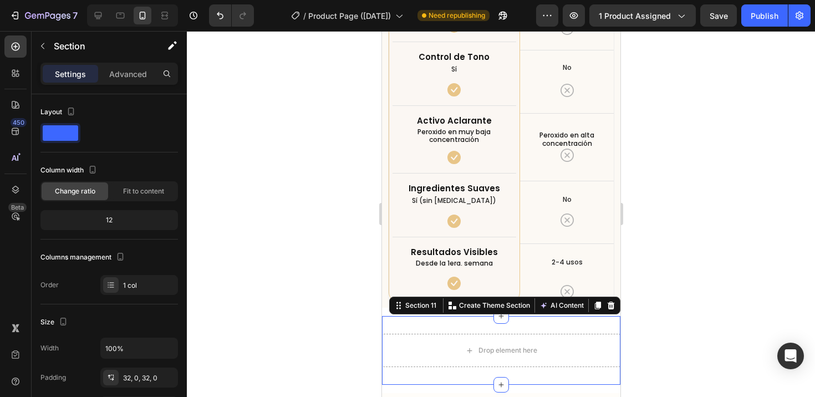
click at [441, 320] on div "Drop element here Section 11 Create Theme Section AI Content Write with GemAI W…" at bounding box center [501, 350] width 239 height 69
click at [361, 272] on div at bounding box center [501, 214] width 628 height 366
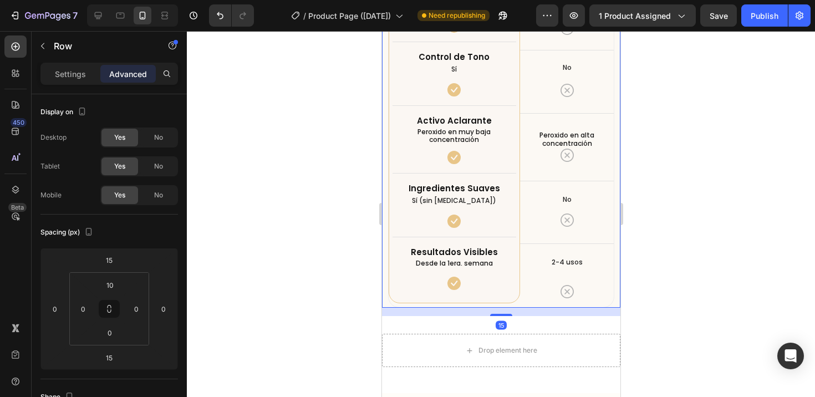
click at [608, 292] on div "No todas las fórmulas son iguales Heading INTEA frente a otros aclarantes. Text…" at bounding box center [501, 69] width 239 height 477
click at [74, 77] on p "Settings" at bounding box center [70, 74] width 31 height 12
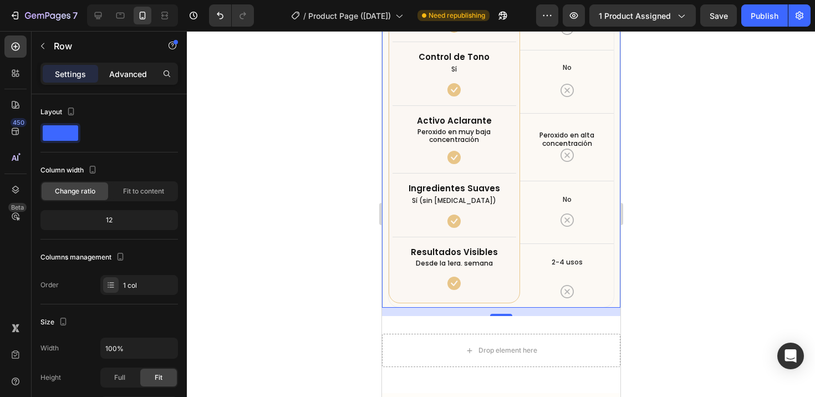
click at [128, 70] on p "Advanced" at bounding box center [128, 74] width 38 height 12
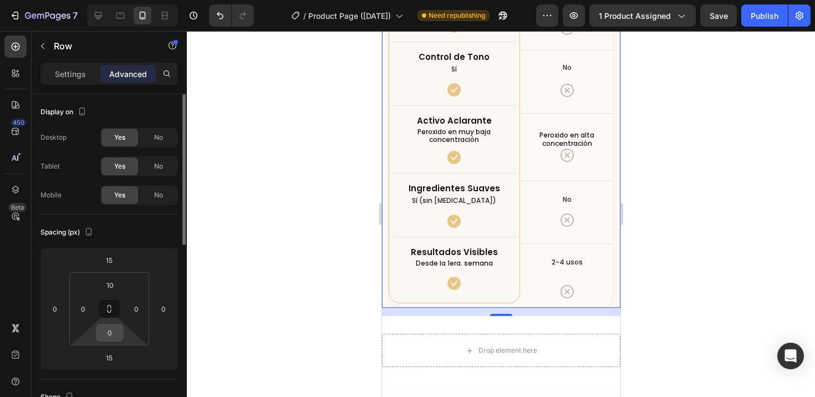
click at [108, 334] on input "0" at bounding box center [110, 332] width 22 height 17
type input "10"
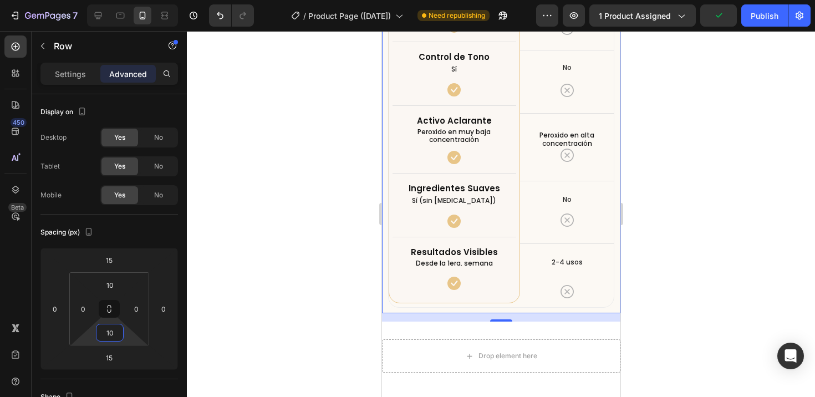
click at [250, 332] on div at bounding box center [501, 214] width 628 height 366
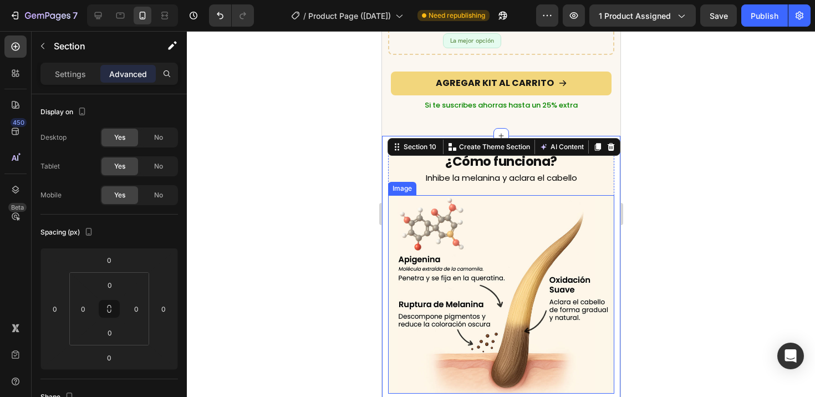
scroll to position [3403, 0]
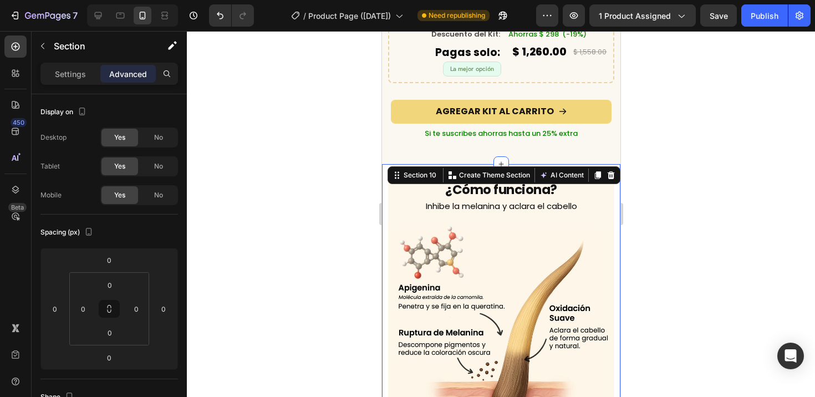
click at [336, 231] on div at bounding box center [501, 214] width 628 height 366
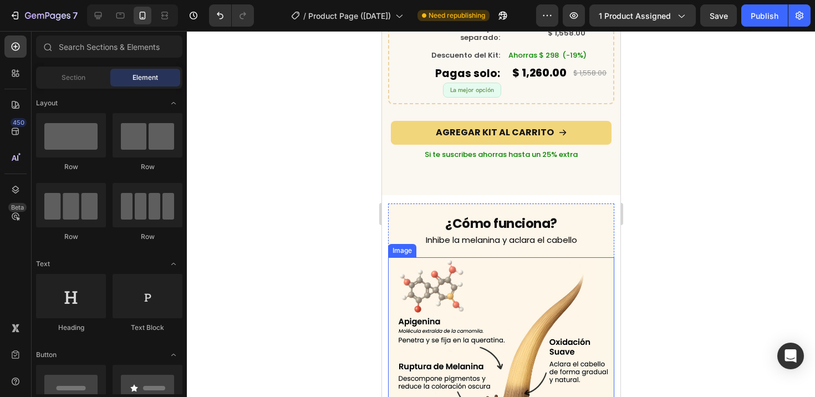
scroll to position [3386, 0]
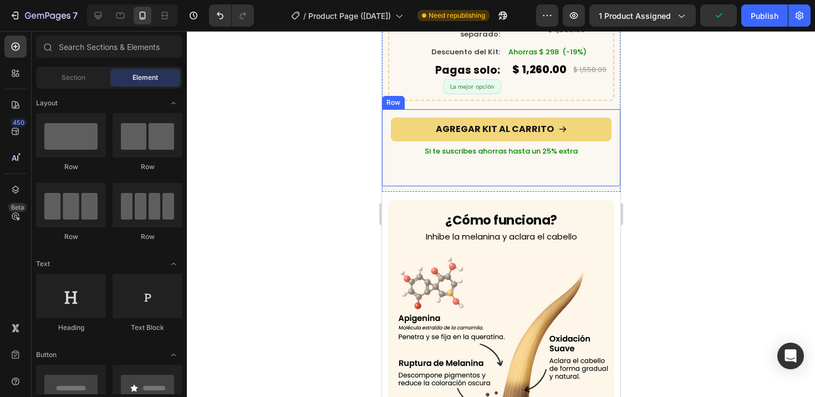
click at [486, 168] on div "AGREGAR KIT AL CARRITO Add to Cart Si te suscribes ahorras hasta un 25% extra T…" at bounding box center [501, 147] width 239 height 77
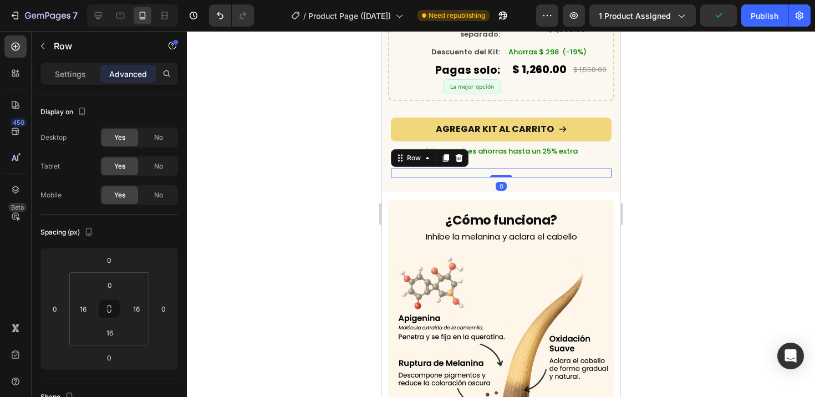
scroll to position [298, 0]
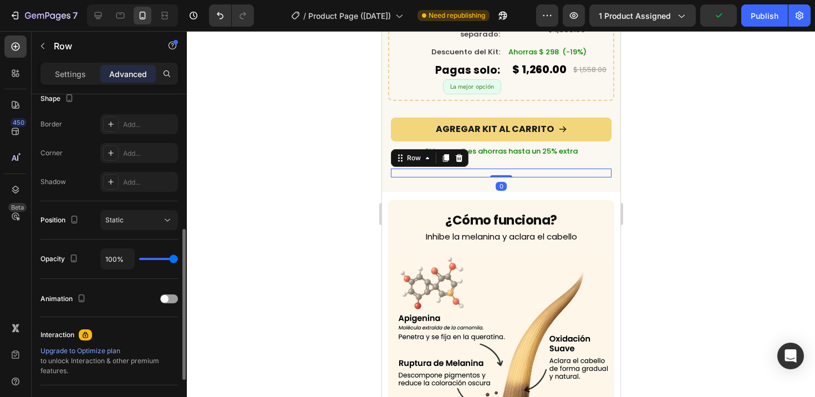
click at [488, 169] on div "🚚 Envío gratis 🔒 Pago 100% seguro 🧪 Probado por terceros ↩️ 30 días de garantía…" at bounding box center [500, 173] width 221 height 9
click at [445, 169] on div "🚚 Envío gratis 🔒 Pago 100% seguro 🧪 Probado por terceros ↩️ 30 días de garantía…" at bounding box center [500, 173] width 221 height 9
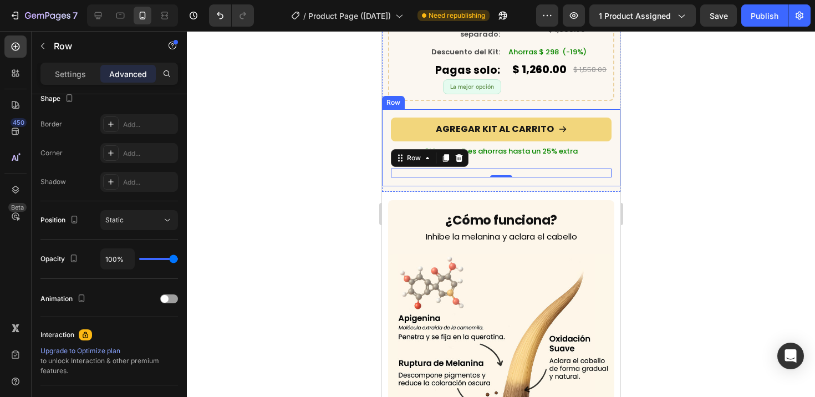
click at [449, 170] on div "AGREGAR KIT AL CARRITO Add to Cart Si te suscribes ahorras hasta un 25% extra T…" at bounding box center [501, 147] width 239 height 77
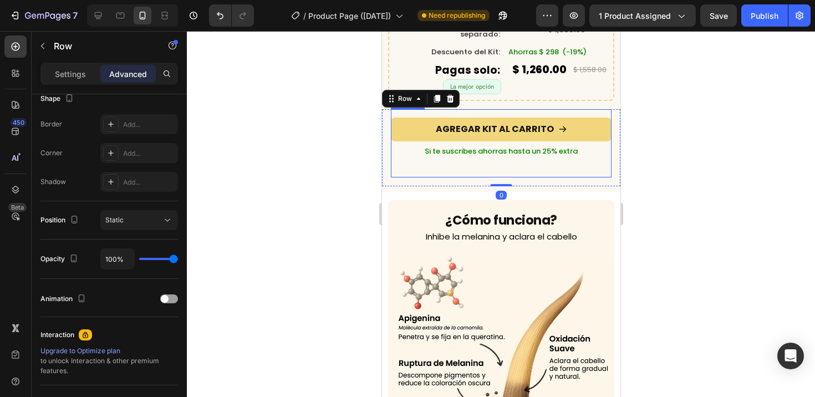
click at [448, 154] on div "AGREGAR KIT AL CARRITO Add to Cart Si te suscribes ahorras hasta un 25% extra T…" at bounding box center [500, 143] width 221 height 68
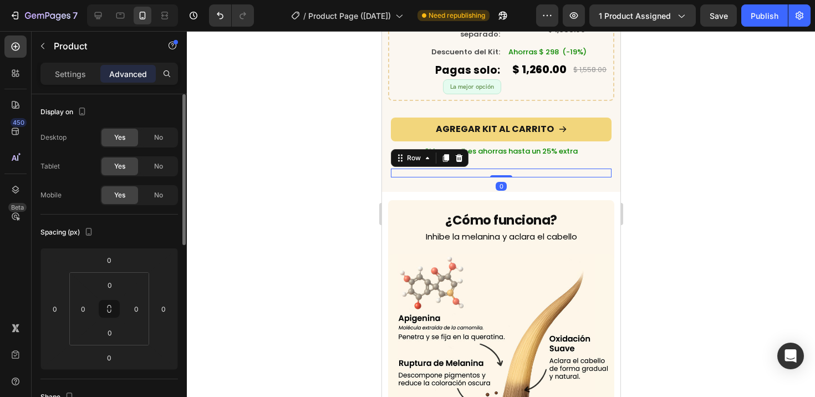
click at [450, 169] on div "🚚 Envío gratis 🔒 Pago 100% seguro 🧪 Probado por terceros ↩️ 30 días de garantía…" at bounding box center [500, 173] width 221 height 9
click at [462, 154] on icon at bounding box center [458, 158] width 9 height 9
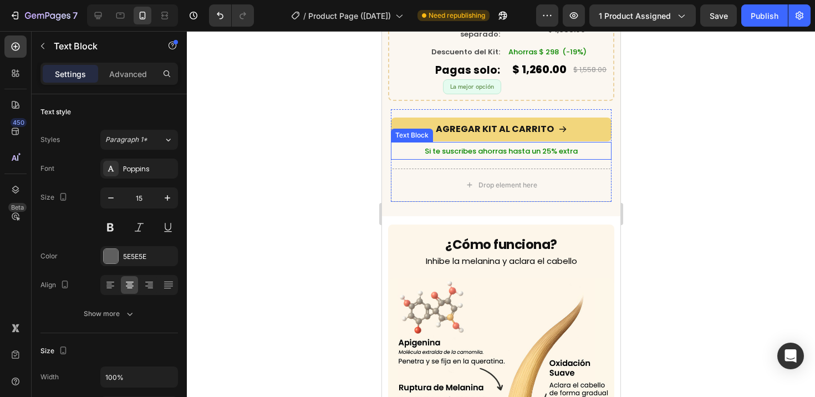
click at [488, 146] on span "Si te suscribes ahorras hasta un 25% extra" at bounding box center [500, 151] width 153 height 11
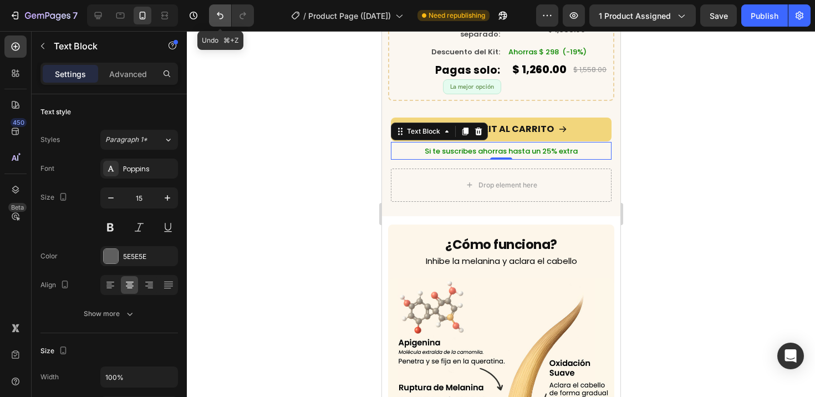
click at [221, 17] on icon "Undo/Redo" at bounding box center [220, 15] width 11 height 11
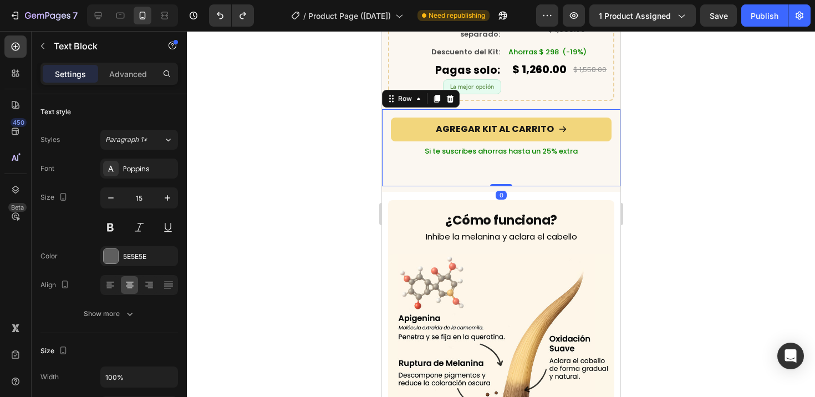
click at [456, 171] on div "AGREGAR KIT AL CARRITO Add to Cart Si te suscribes ahorras hasta un 25% extra T…" at bounding box center [501, 147] width 239 height 77
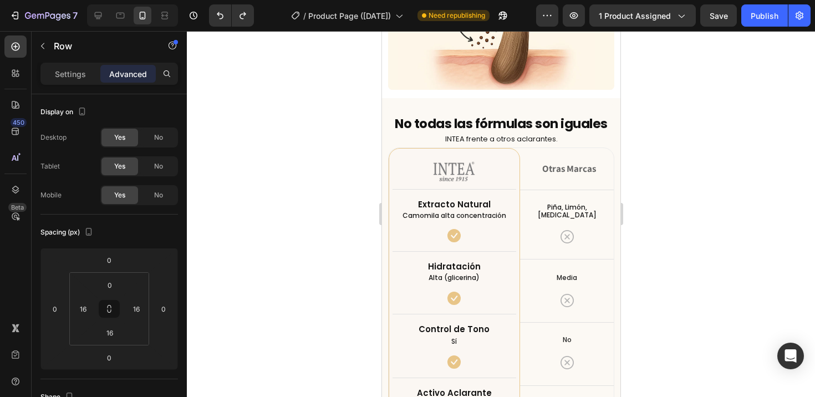
scroll to position [3736, 0]
click at [419, 98] on div "No todas las fórmulas son iguales Heading INTEA frente a otros aclarantes. Text…" at bounding box center [501, 342] width 239 height 488
click at [84, 70] on p "Settings" at bounding box center [70, 74] width 31 height 12
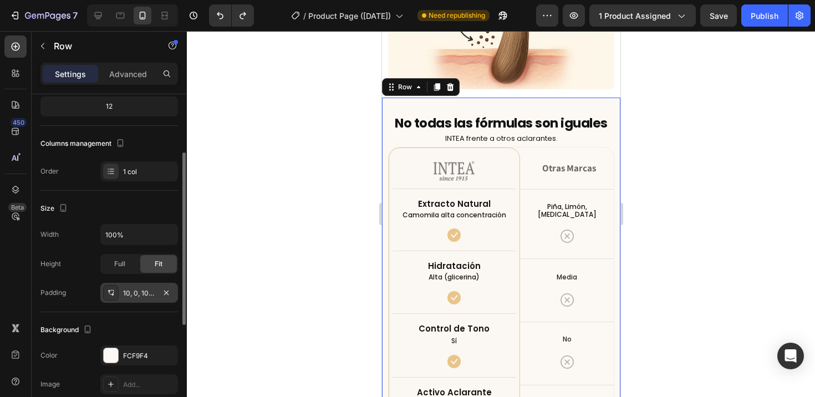
scroll to position [153, 0]
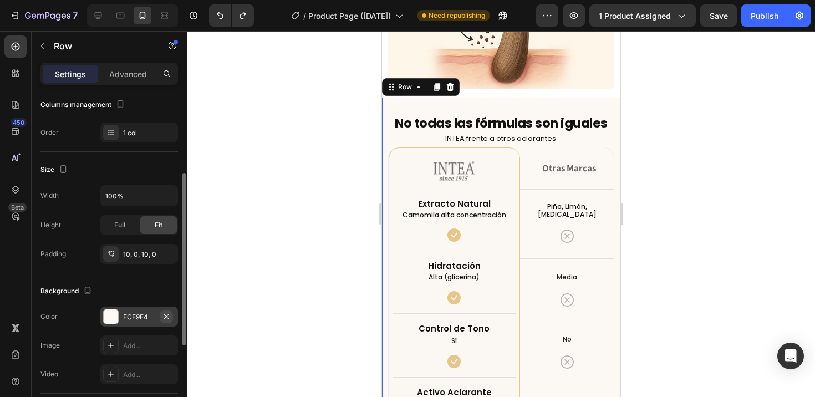
click at [169, 317] on icon "button" at bounding box center [166, 316] width 9 height 9
click at [429, 103] on div "No todas las fórmulas son iguales Heading INTEA frente a otros aclarantes. Text…" at bounding box center [501, 341] width 227 height 477
click at [166, 317] on icon "button" at bounding box center [166, 316] width 4 height 4
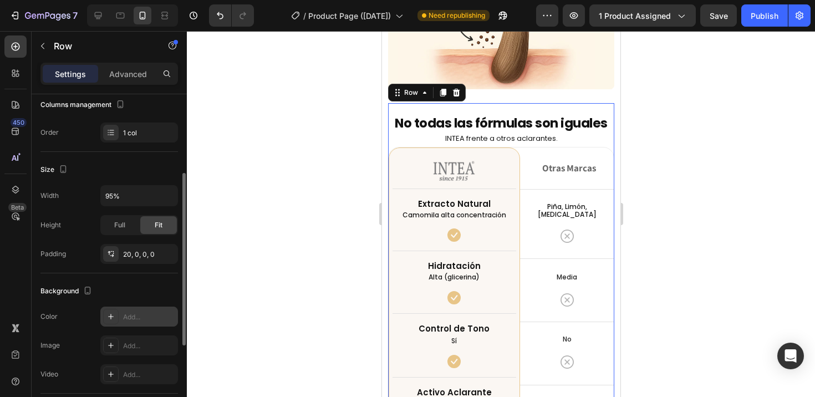
click at [277, 244] on div at bounding box center [501, 214] width 628 height 366
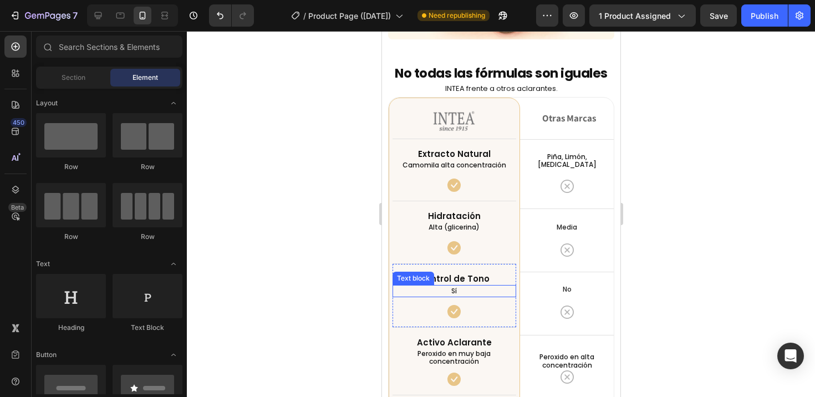
scroll to position [3626, 0]
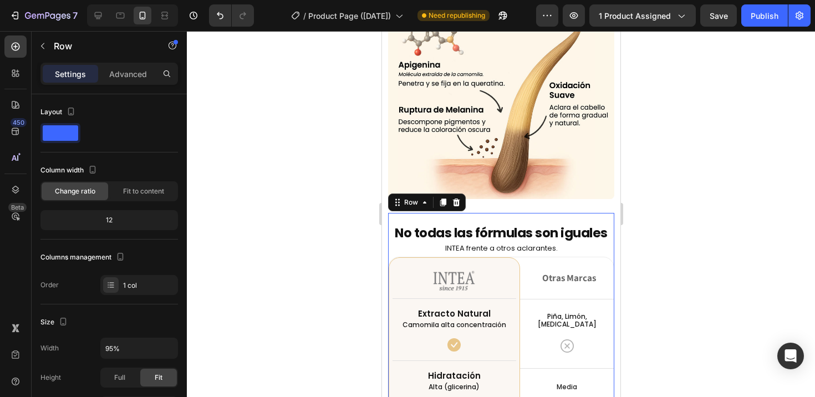
click at [126, 74] on p "Advanced" at bounding box center [128, 74] width 38 height 12
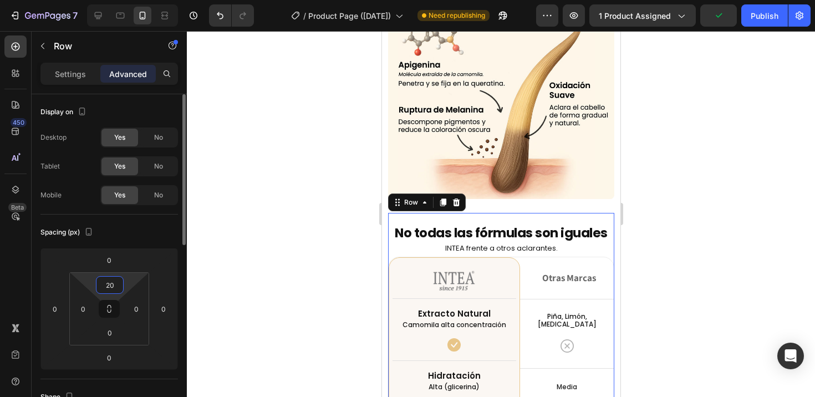
click at [120, 282] on input "20" at bounding box center [110, 285] width 22 height 17
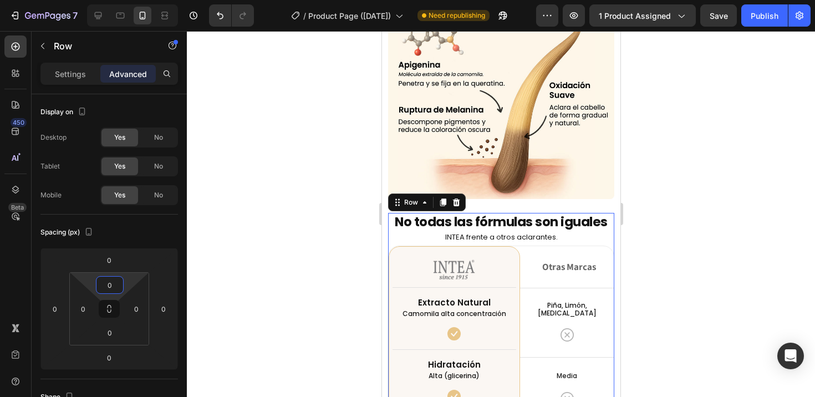
type input "10"
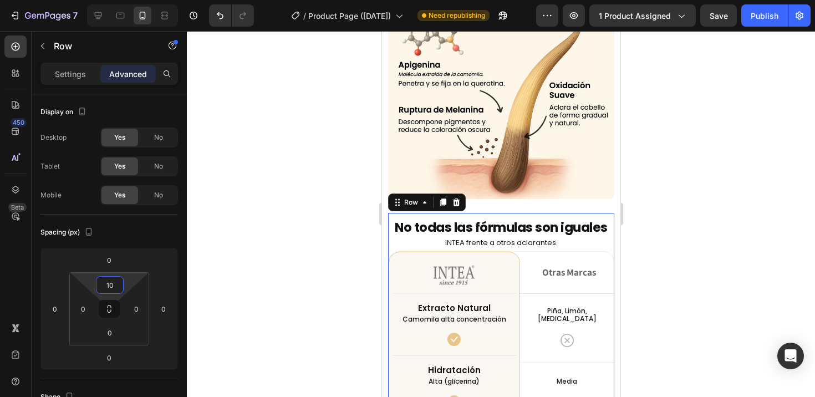
click at [300, 272] on div at bounding box center [501, 214] width 628 height 366
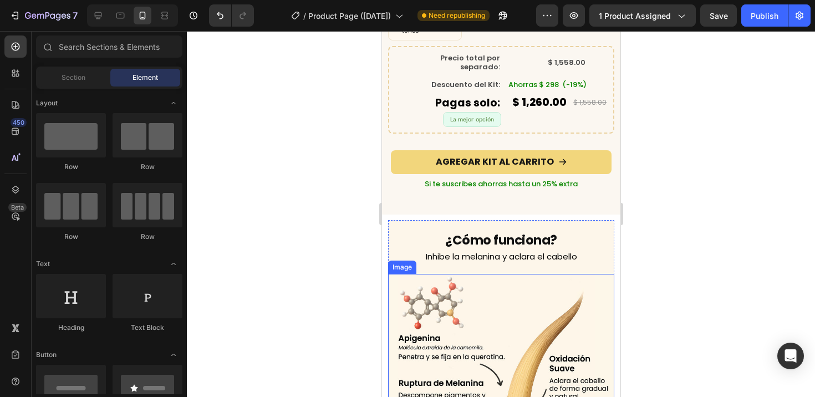
scroll to position [3360, 0]
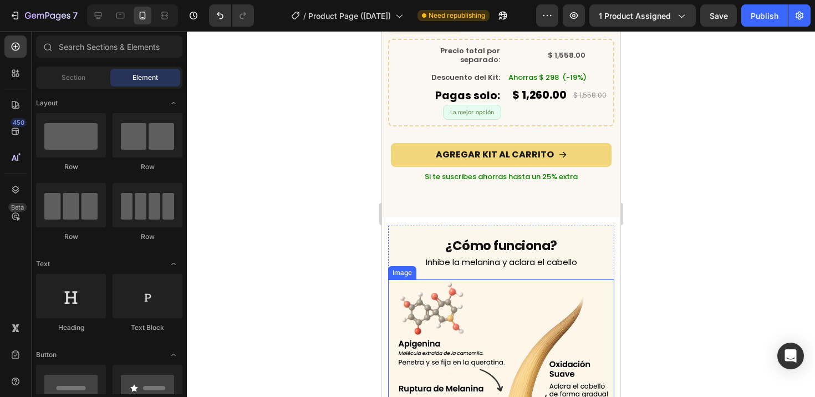
click at [329, 278] on div at bounding box center [501, 214] width 628 height 366
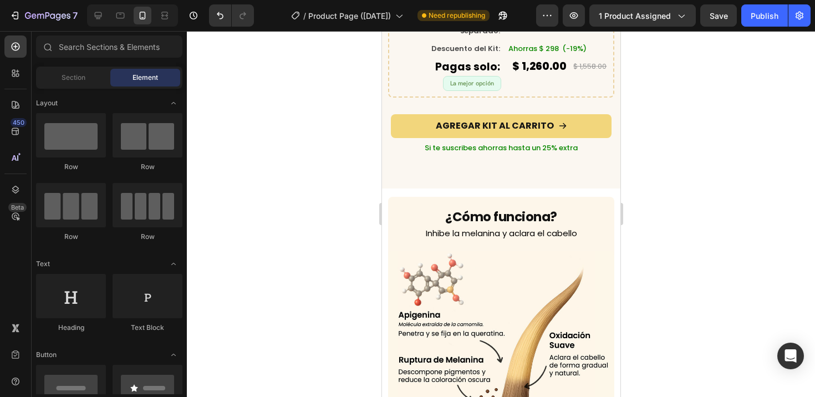
scroll to position [3463, 0]
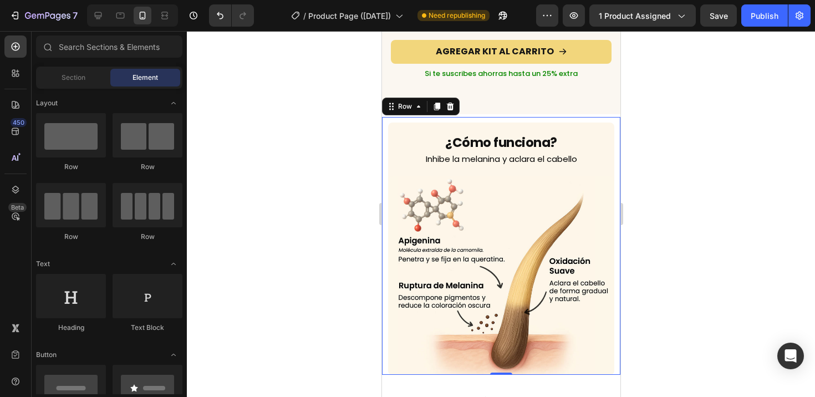
click at [603, 117] on div "¿Cómo funciona? Heading Inhibe la melanina y aclara el cabello Text Block Image…" at bounding box center [501, 246] width 239 height 258
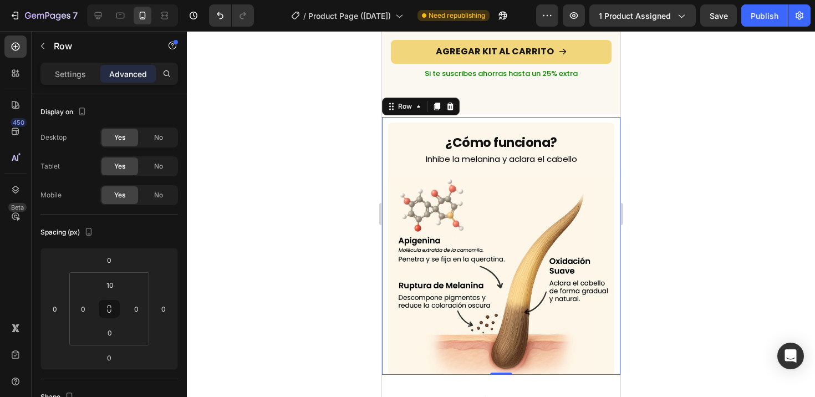
click at [603, 117] on div "¿Cómo funciona? Heading Inhibe la melanina y aclara el cabello Text Block Image…" at bounding box center [501, 246] width 239 height 258
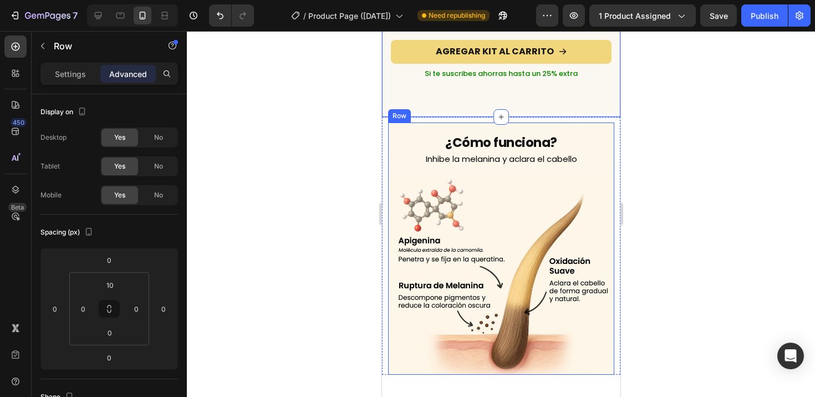
click at [466, 117] on div "¿Cómo funciona? Heading Inhibe la melanina y aclara el cabello Text Block Image…" at bounding box center [501, 246] width 239 height 258
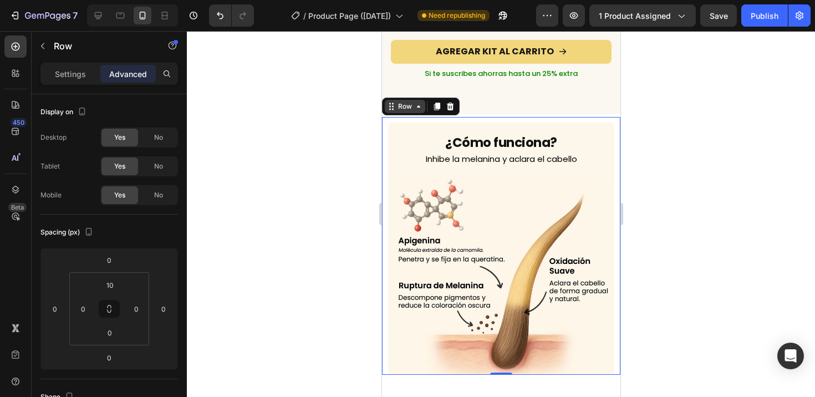
click at [397, 102] on div "Row" at bounding box center [404, 107] width 18 height 10
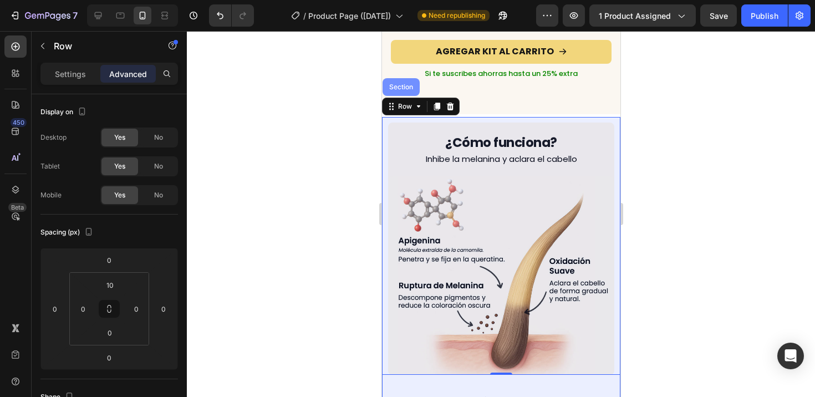
click at [396, 79] on div "Section" at bounding box center [400, 87] width 37 height 18
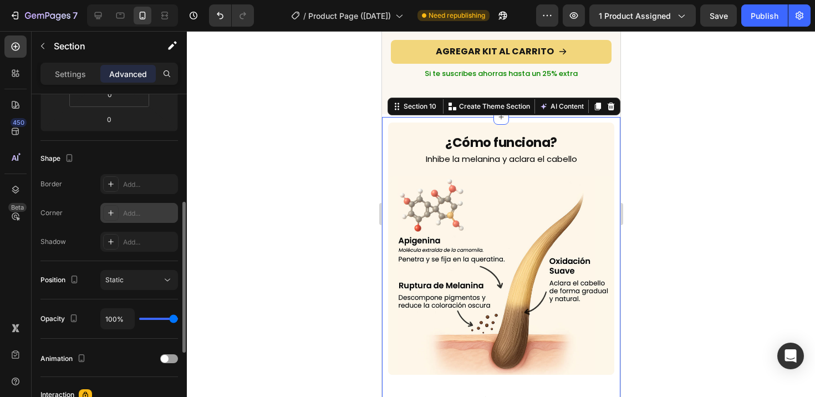
scroll to position [135, 0]
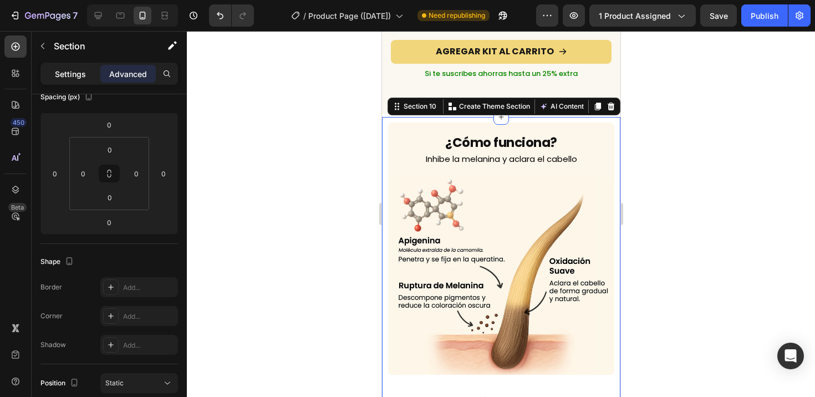
click at [70, 78] on p "Settings" at bounding box center [70, 74] width 31 height 12
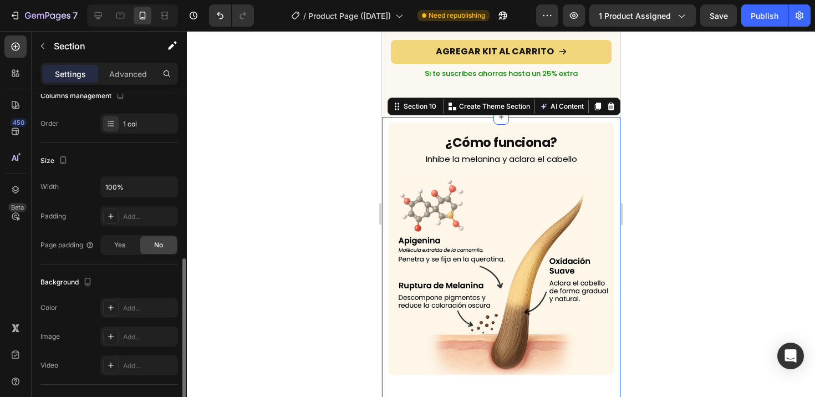
scroll to position [215, 0]
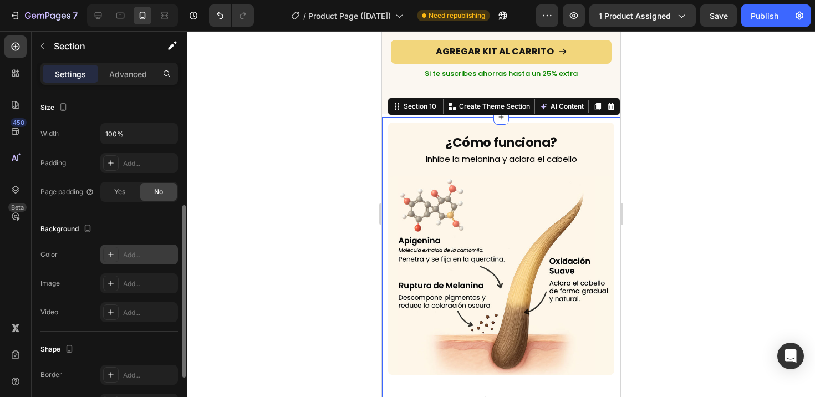
click at [112, 253] on icon at bounding box center [110, 254] width 9 height 9
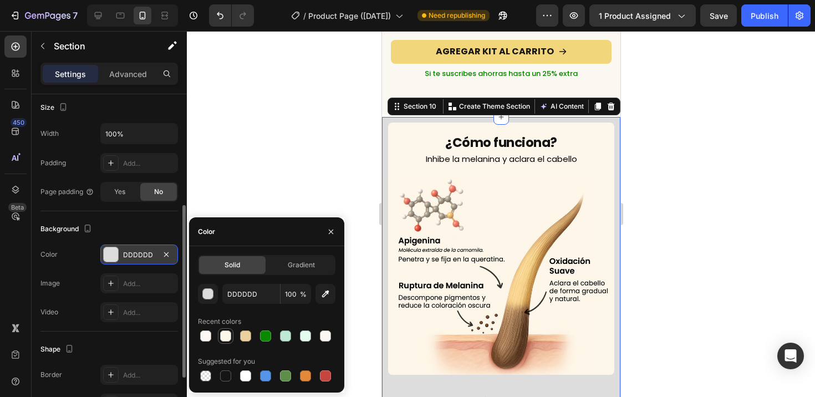
click at [226, 338] on div at bounding box center [225, 336] width 11 height 11
type input "FDF6EA"
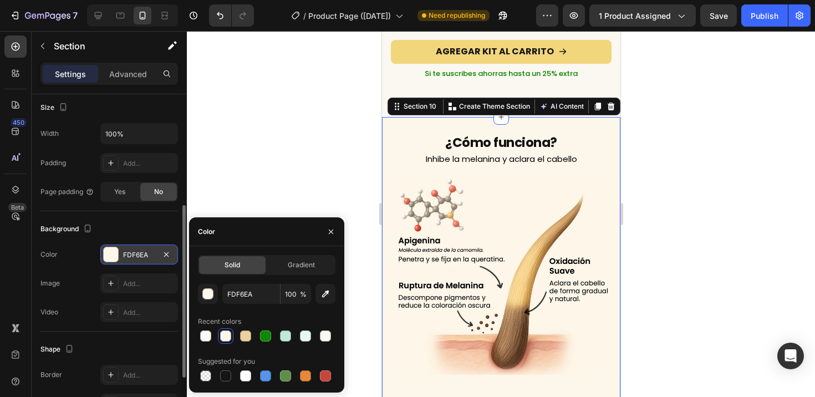
click at [346, 200] on div at bounding box center [501, 214] width 628 height 366
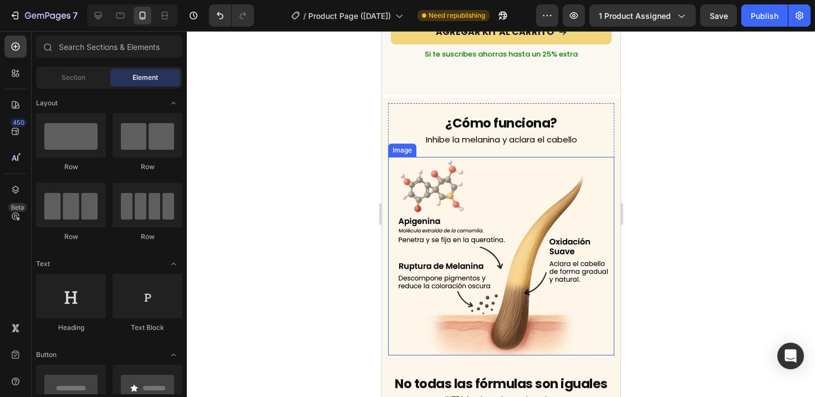
scroll to position [3482, 0]
click at [384, 117] on div "¿Cómo funciona? Heading Inhibe la melanina y aclara el cabello Text Block Image…" at bounding box center [501, 230] width 239 height 252
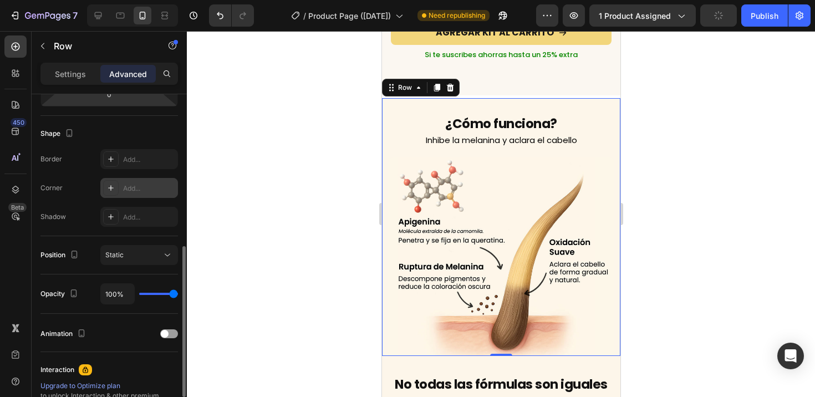
scroll to position [355, 0]
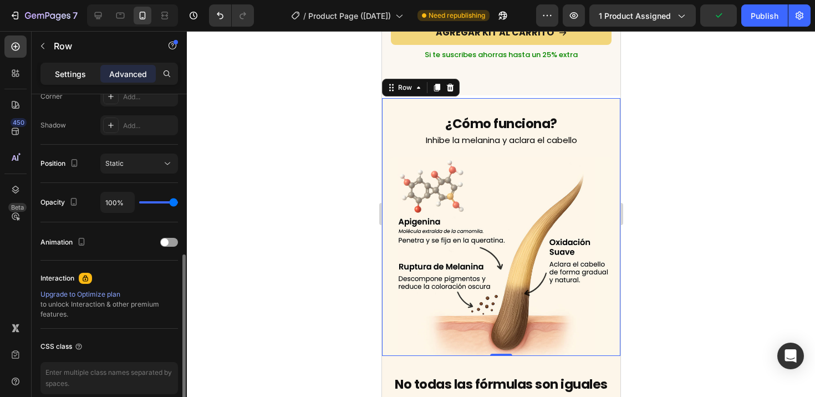
click at [58, 73] on p "Settings" at bounding box center [70, 74] width 31 height 12
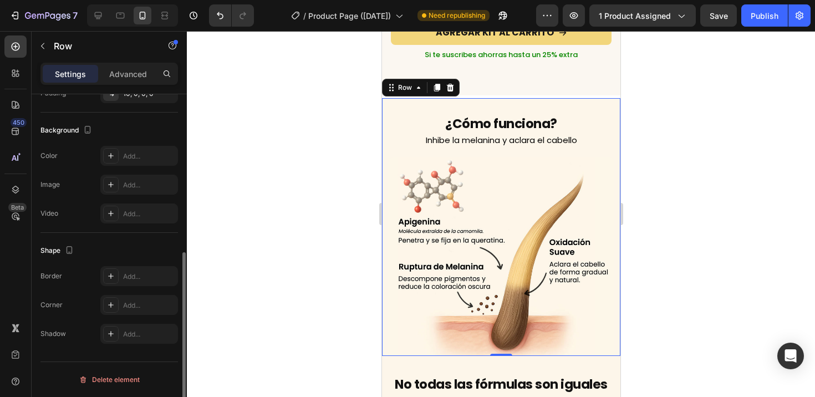
scroll to position [311, 0]
click at [275, 308] on div at bounding box center [501, 214] width 628 height 366
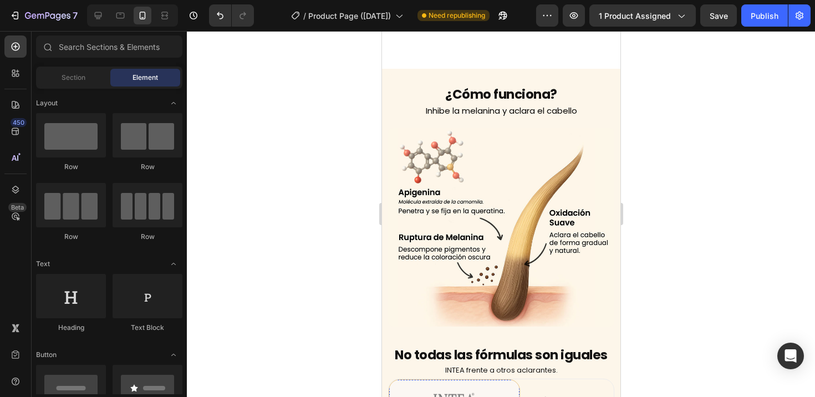
scroll to position [3627, 0]
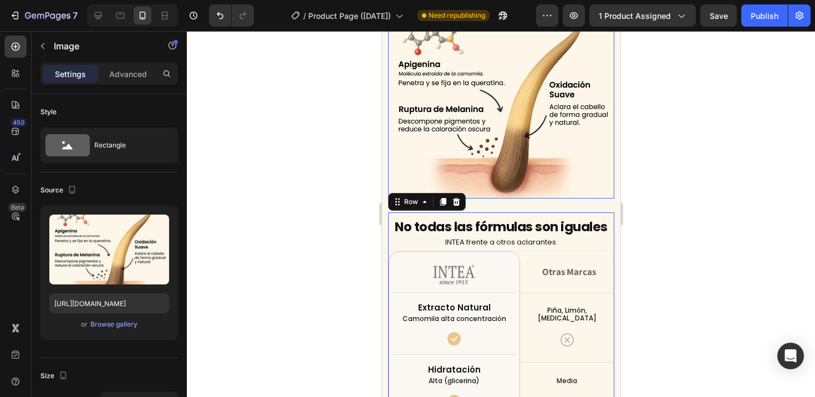
click at [536, 190] on img at bounding box center [501, 99] width 227 height 198
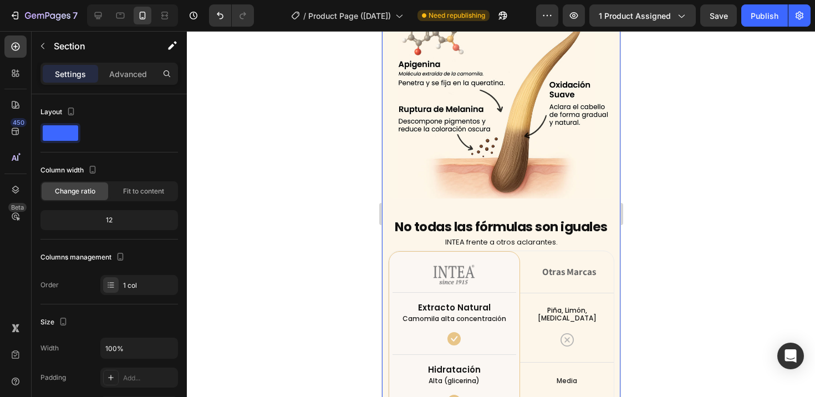
click at [597, 194] on div "¿Cómo funciona? Heading Inhibe la melanina y aclara el cabello Text Block Image…" at bounding box center [501, 319] width 239 height 757
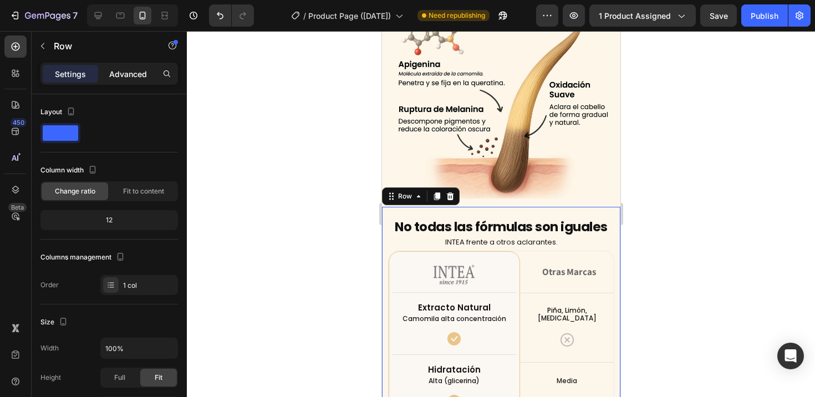
click at [129, 74] on p "Advanced" at bounding box center [128, 74] width 38 height 12
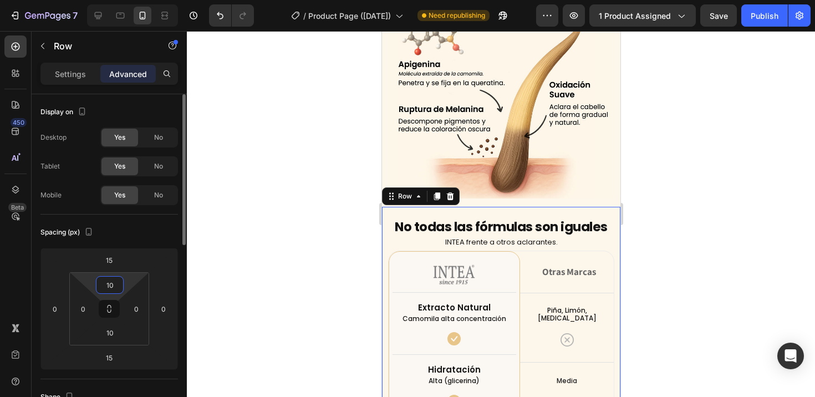
click at [114, 291] on input "10" at bounding box center [110, 285] width 22 height 17
type input "1"
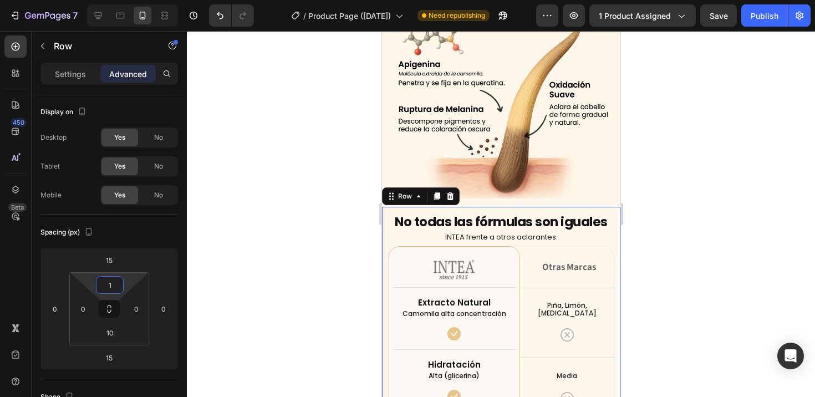
type input "10"
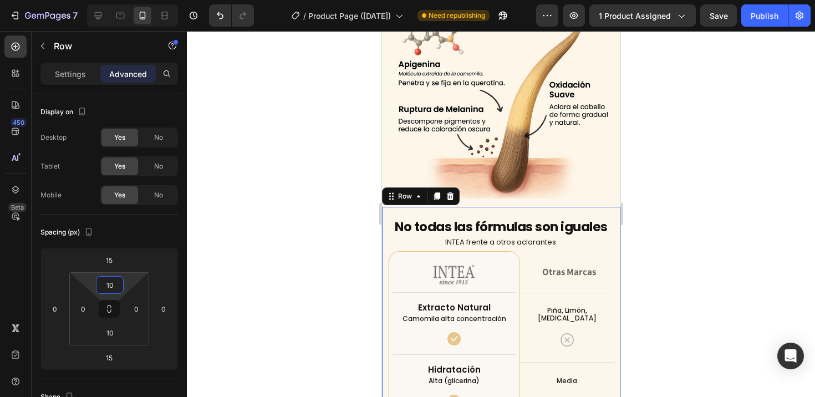
click at [369, 250] on div at bounding box center [501, 214] width 628 height 366
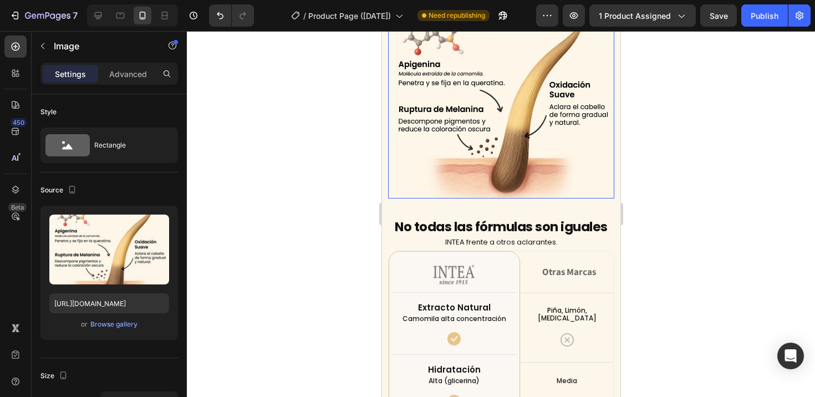
click at [400, 190] on img at bounding box center [501, 99] width 227 height 198
click at [388, 196] on div "¿Cómo funciona? Heading Inhibe la melanina y aclara el cabello Text Block Image…" at bounding box center [501, 319] width 239 height 757
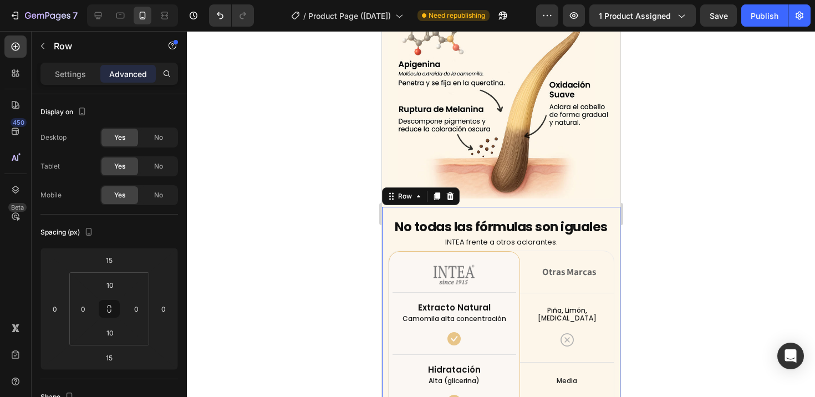
click at [392, 195] on div "Row" at bounding box center [404, 196] width 40 height 13
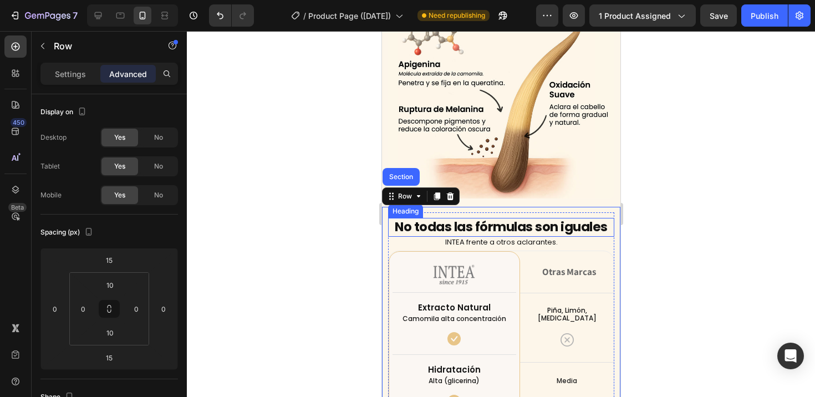
click at [314, 230] on div at bounding box center [501, 214] width 628 height 366
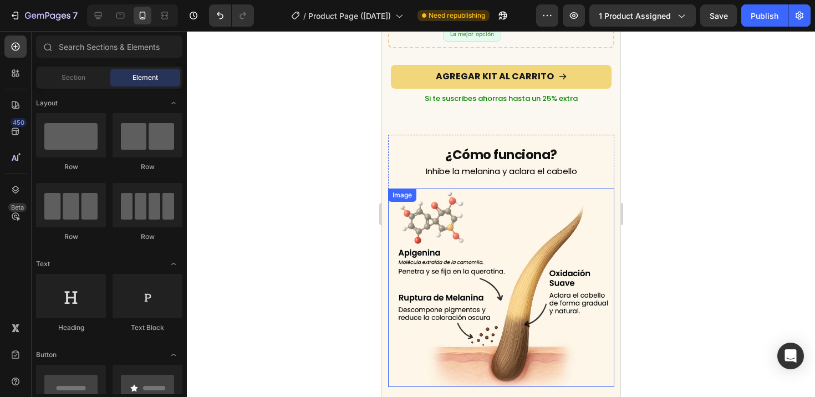
scroll to position [3411, 0]
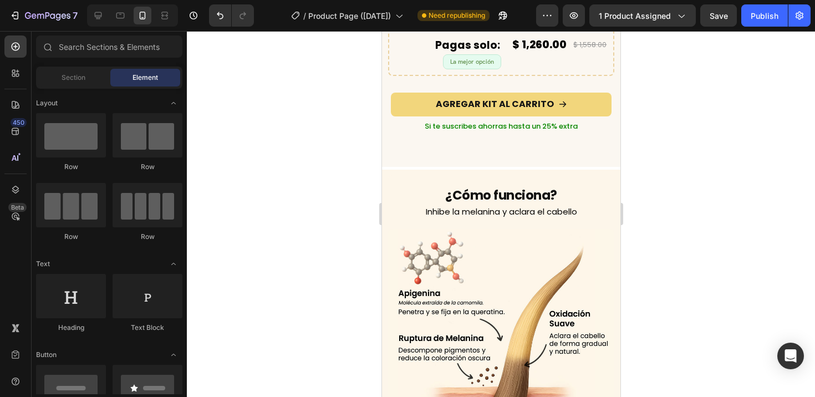
click at [326, 182] on div at bounding box center [501, 214] width 628 height 366
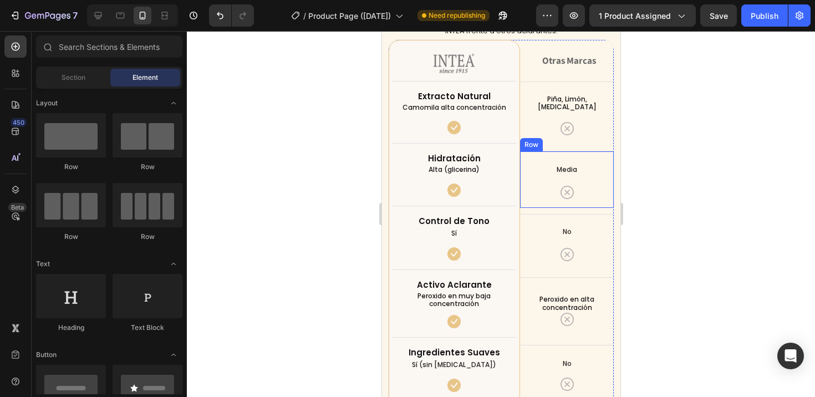
scroll to position [3820, 0]
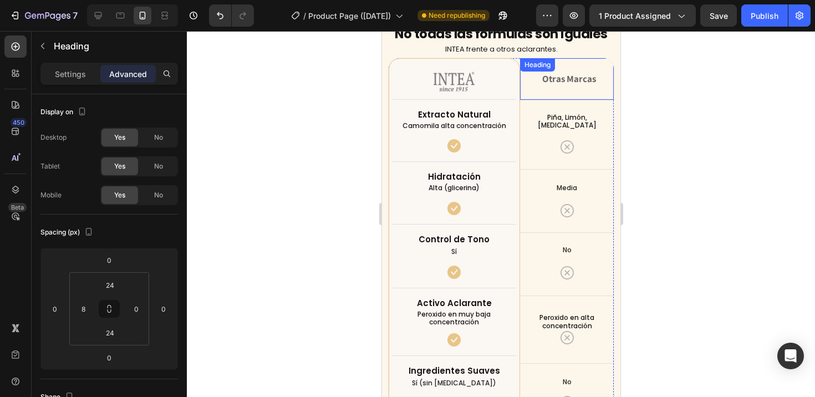
click at [566, 61] on div "Otras Marcas Heading" at bounding box center [567, 78] width 94 height 41
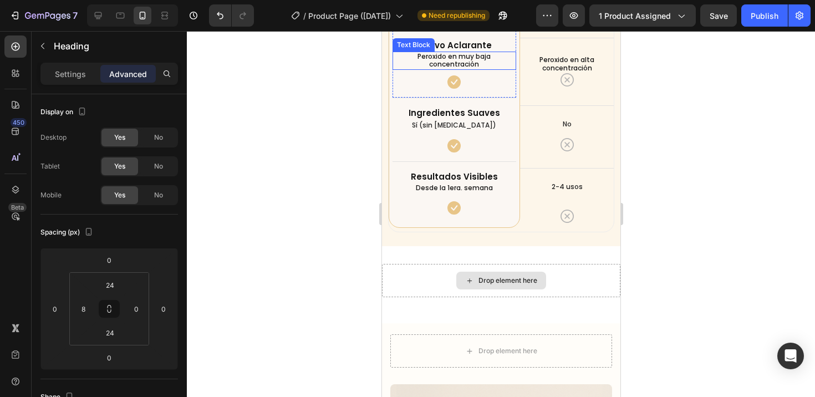
scroll to position [4126, 0]
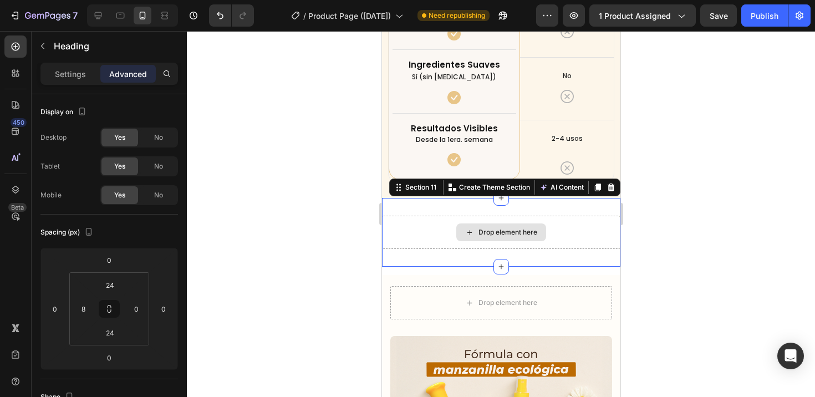
click at [556, 231] on div "Drop element here" at bounding box center [501, 232] width 239 height 33
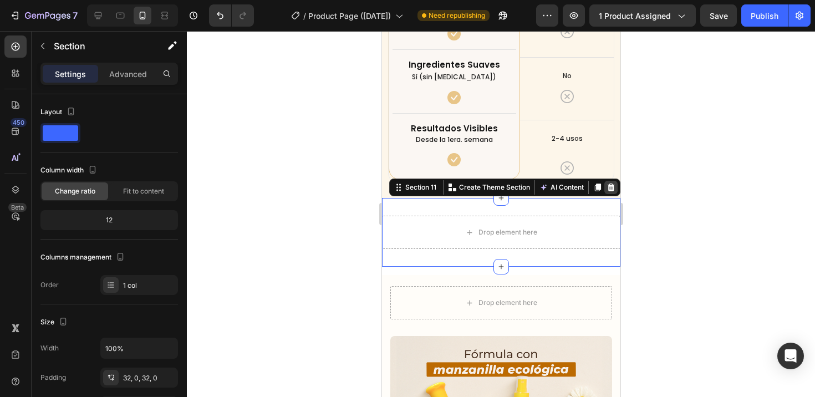
click at [607, 184] on icon at bounding box center [610, 188] width 7 height 8
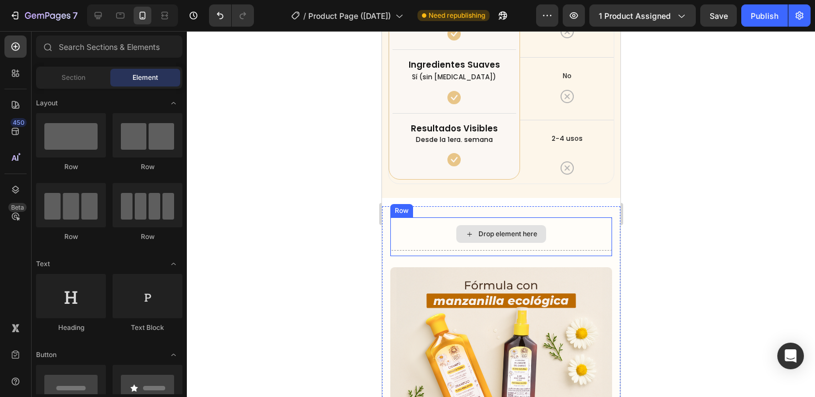
click at [556, 228] on div "Drop element here" at bounding box center [501, 233] width 222 height 33
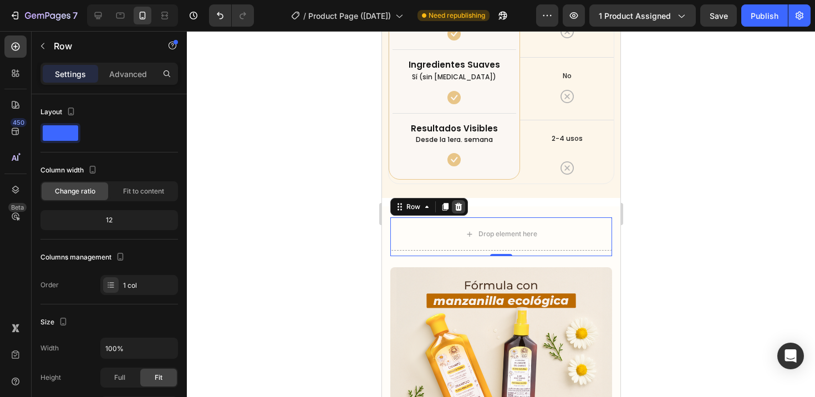
click at [459, 203] on icon at bounding box center [458, 207] width 7 height 8
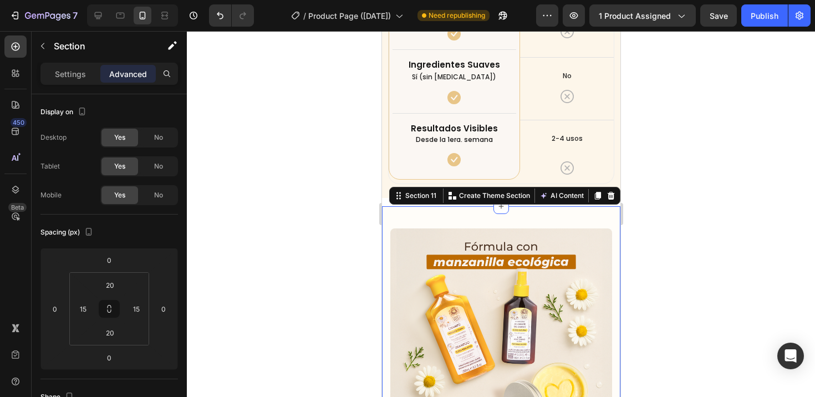
click at [505, 206] on div "Image Icon 30 day money back guarantee Text block Icon List Row Section 11 Crea…" at bounding box center [501, 333] width 239 height 255
click at [392, 217] on div "Image Icon 30 day money back guarantee Text block Icon List Row" at bounding box center [501, 333] width 222 height 233
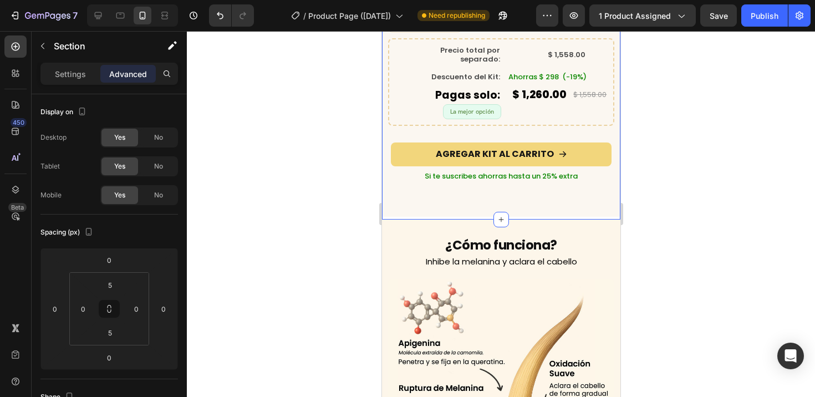
scroll to position [311, 0]
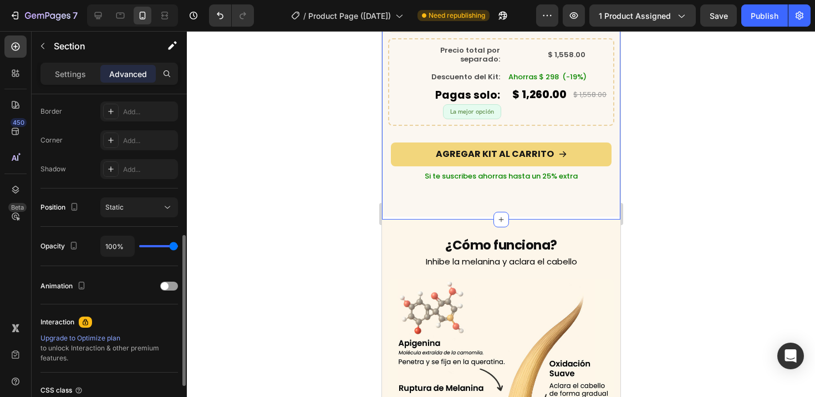
click at [593, 205] on div "¿Qué incluye este kit? Heading Row Product Images x1 Product Badge Aclarante [P…" at bounding box center [501, 16] width 239 height 408
click at [132, 72] on p "Advanced" at bounding box center [128, 74] width 38 height 12
click at [90, 76] on div "Settings" at bounding box center [70, 74] width 55 height 18
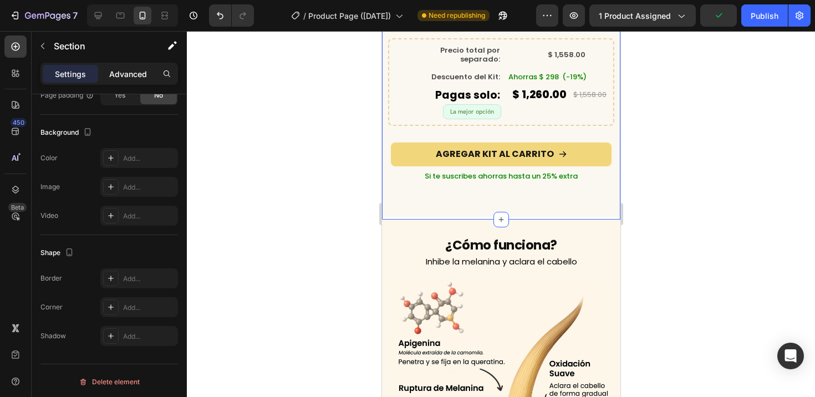
click at [131, 73] on p "Advanced" at bounding box center [128, 74] width 38 height 12
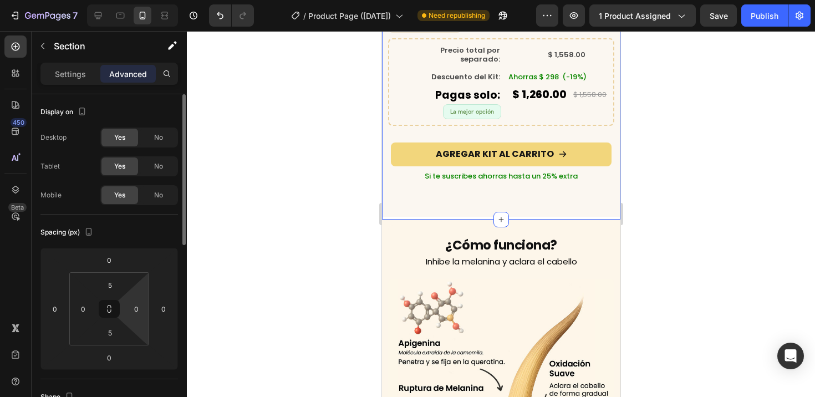
scroll to position [64, 0]
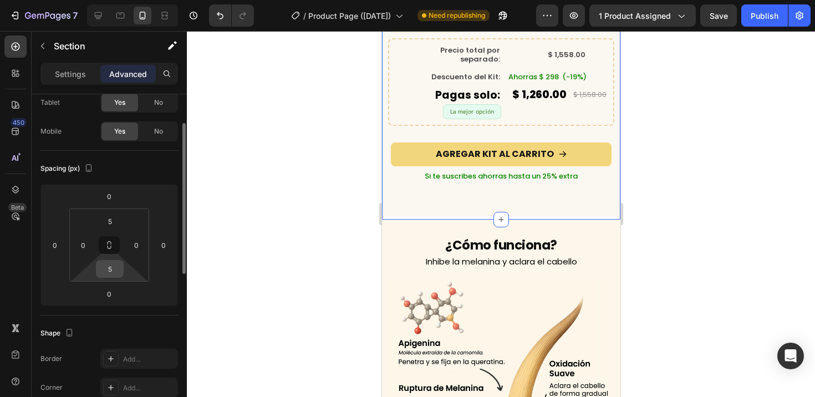
click at [114, 273] on input "5" at bounding box center [110, 269] width 22 height 17
type input "0"
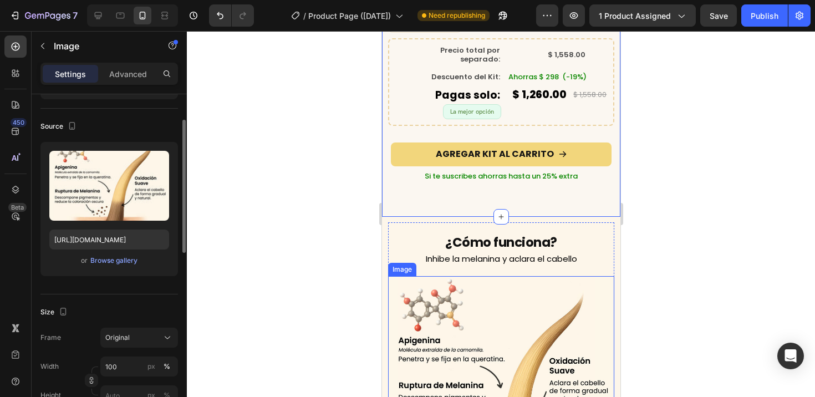
click at [420, 298] on img at bounding box center [501, 375] width 227 height 198
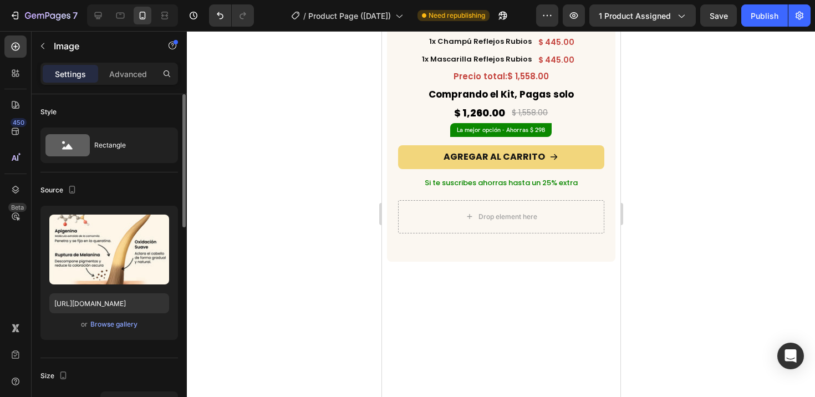
scroll to position [3057, 0]
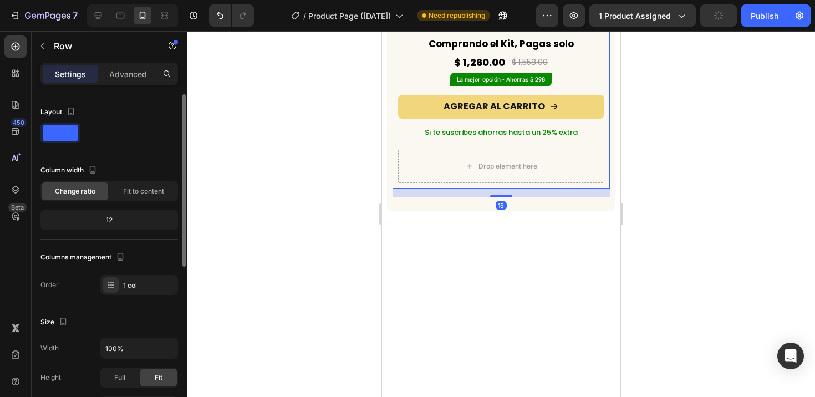
click at [393, 143] on div "¿Qué incluye este kit? Heading 1x Aclarante Rubio Natural Heading $ 630.00 Prod…" at bounding box center [501, 60] width 218 height 257
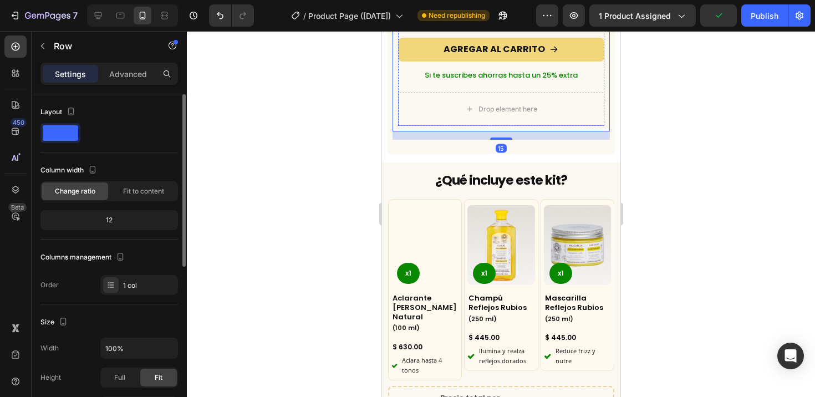
scroll to position [3103, 0]
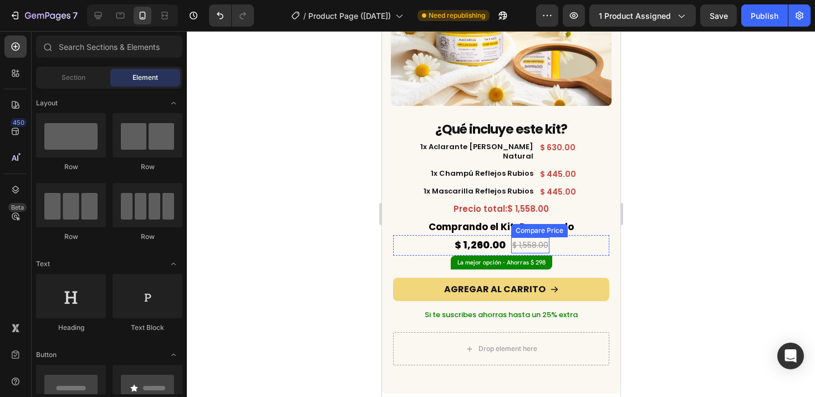
scroll to position [2282, 0]
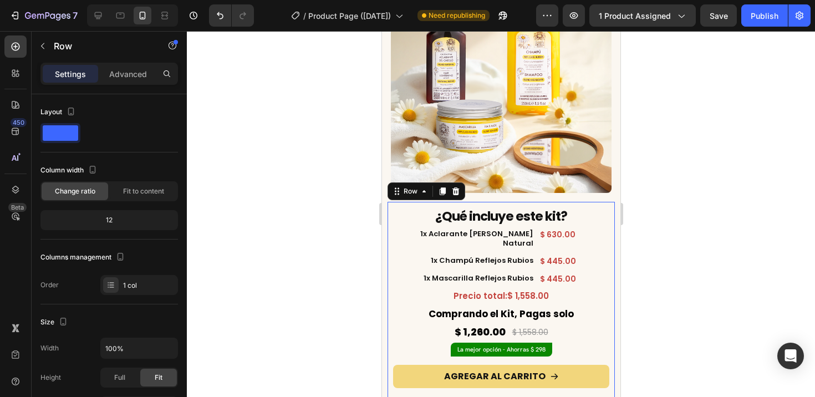
click at [396, 202] on div "¿Qué incluye este kit? Heading 1x Aclarante Rubio Natural Heading $ 630.00 Prod…" at bounding box center [500, 330] width 227 height 257
click at [455, 187] on icon at bounding box center [455, 191] width 7 height 8
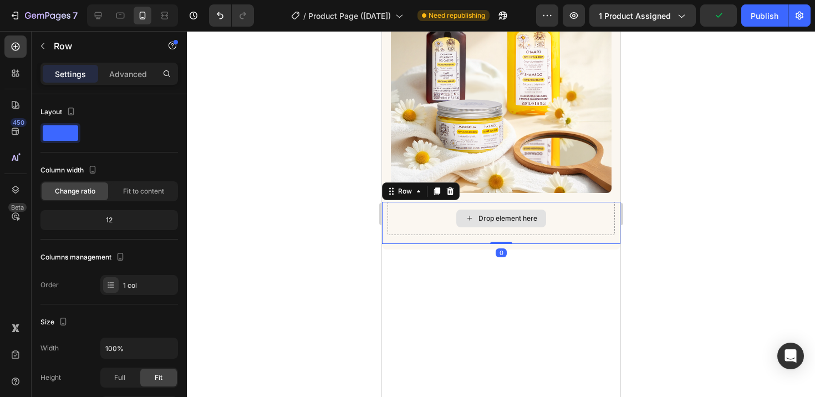
click at [434, 202] on div "Drop element here" at bounding box center [500, 218] width 227 height 33
click at [448, 187] on icon at bounding box center [450, 191] width 7 height 8
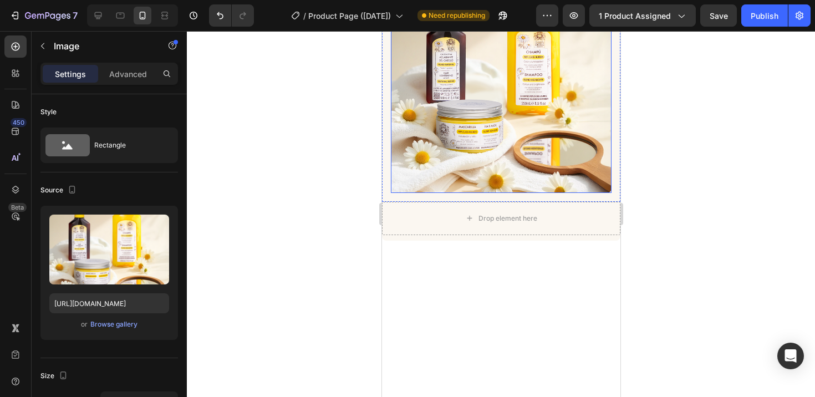
click at [420, 173] on img at bounding box center [500, 82] width 221 height 221
click at [417, 191] on div "Image Row 0" at bounding box center [501, 82] width 239 height 239
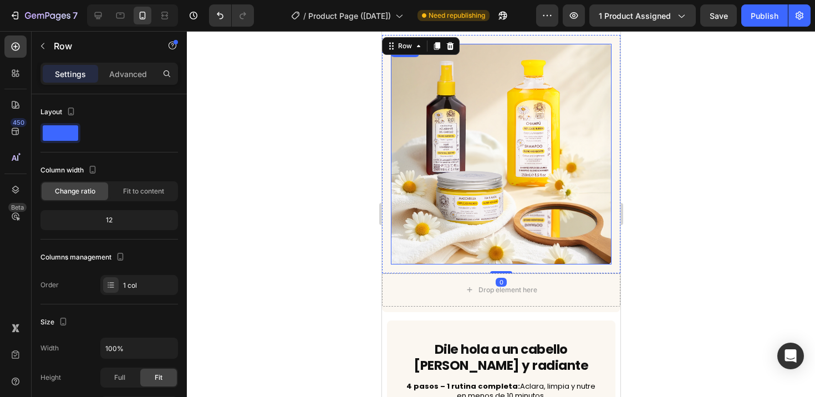
scroll to position [2148, 0]
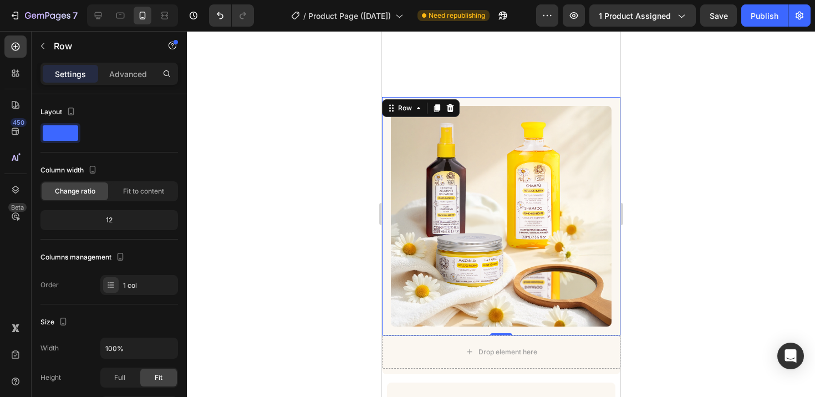
click at [501, 100] on div "Image Row 0" at bounding box center [501, 216] width 239 height 239
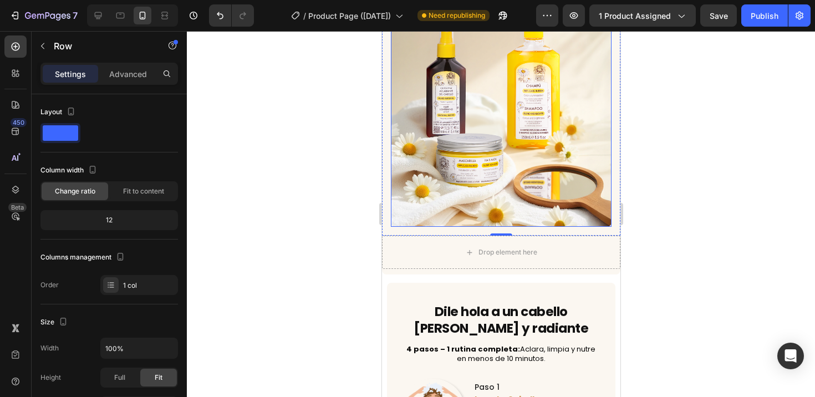
scroll to position [2223, 0]
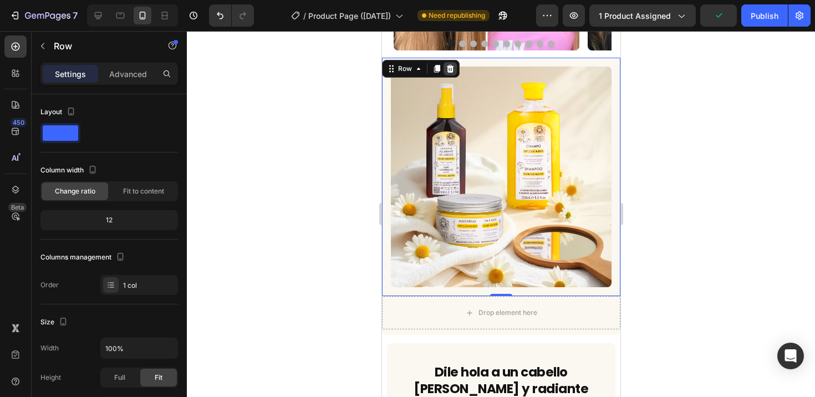
click at [448, 70] on icon at bounding box center [450, 69] width 7 height 8
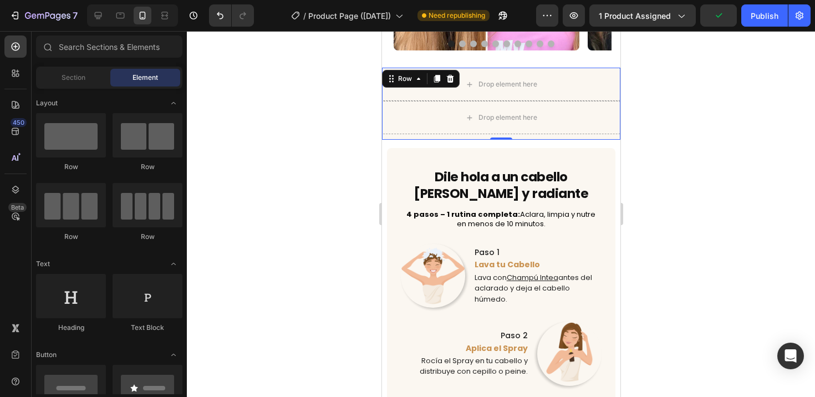
click at [437, 68] on div "Drop element here Drop element here Row 0" at bounding box center [501, 104] width 239 height 72
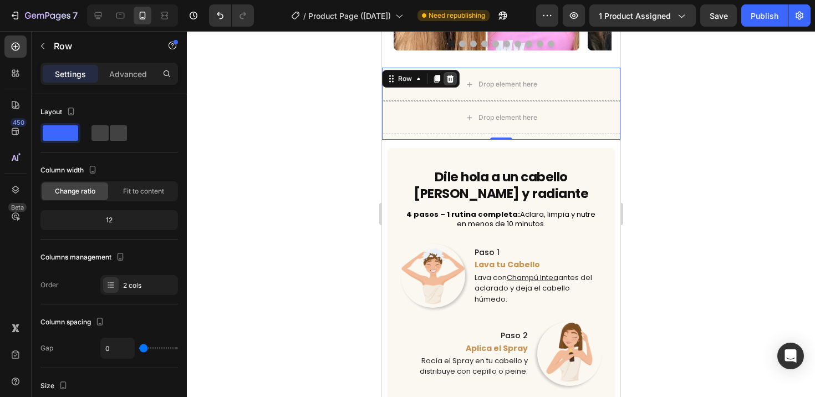
click at [449, 75] on icon at bounding box center [450, 79] width 7 height 8
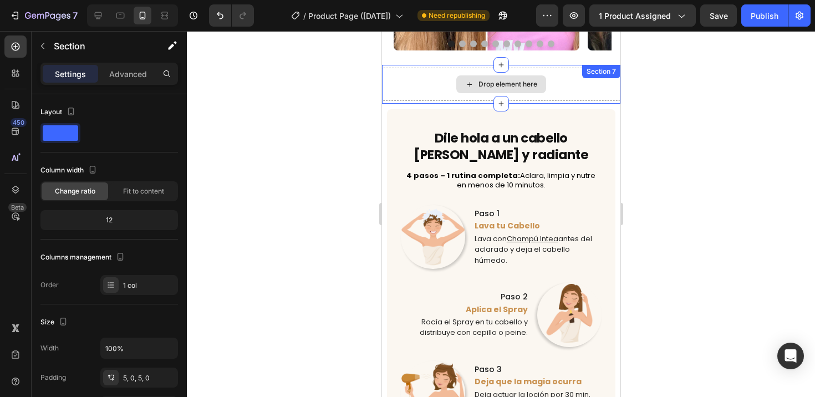
click at [440, 73] on div "Drop element here Section 7" at bounding box center [501, 84] width 239 height 39
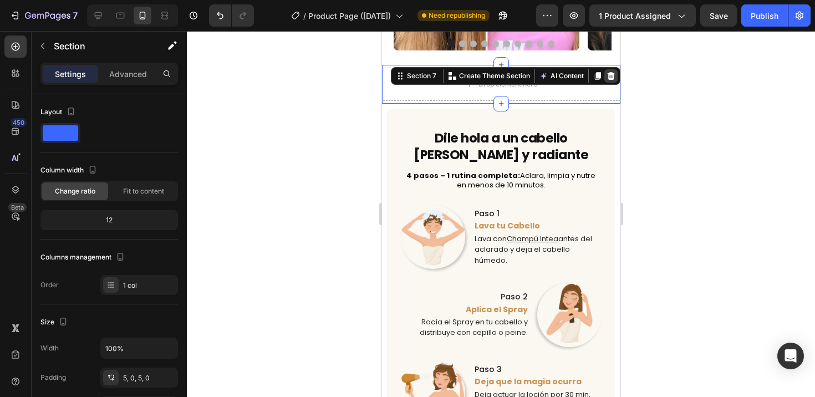
click at [607, 72] on icon at bounding box center [610, 76] width 7 height 8
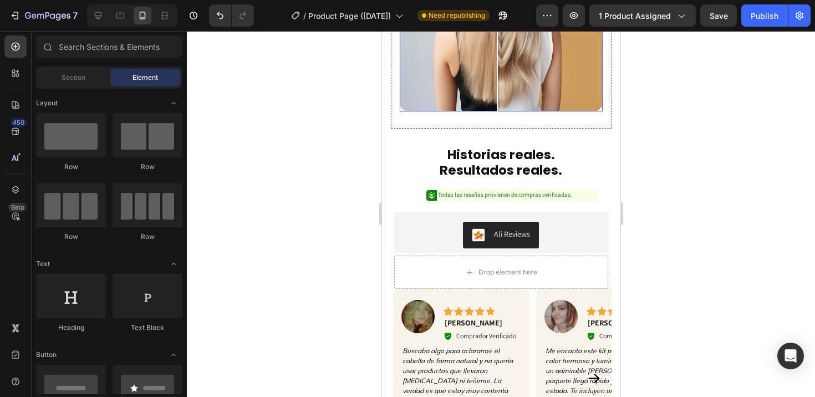
scroll to position [1539, 0]
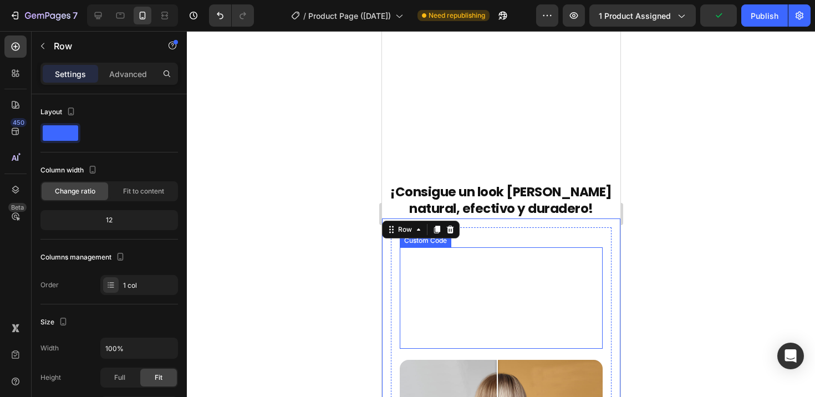
scroll to position [1038, 0]
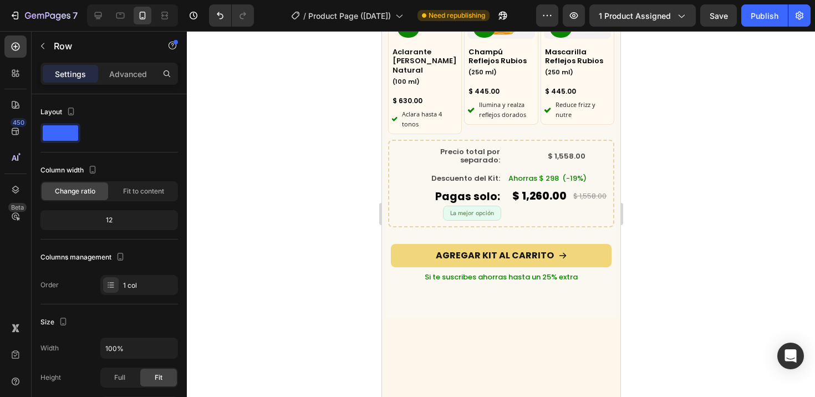
scroll to position [2955, 0]
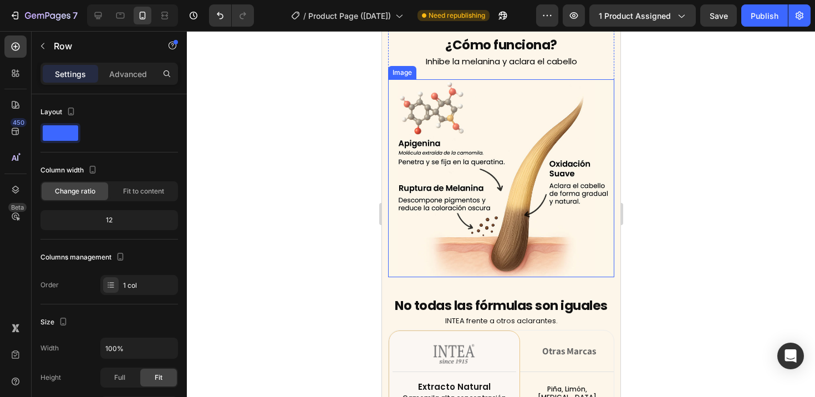
scroll to position [3240, 0]
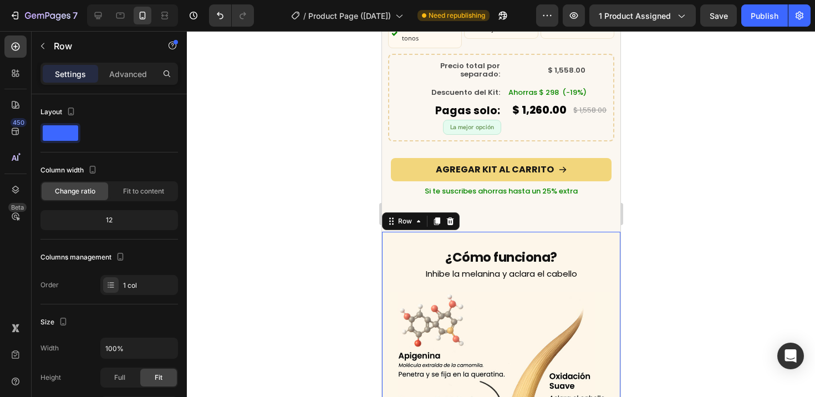
click at [409, 232] on div "¿Cómo funciona? Heading Inhibe la melanina y aclara el cabello Text Block Image…" at bounding box center [501, 361] width 239 height 258
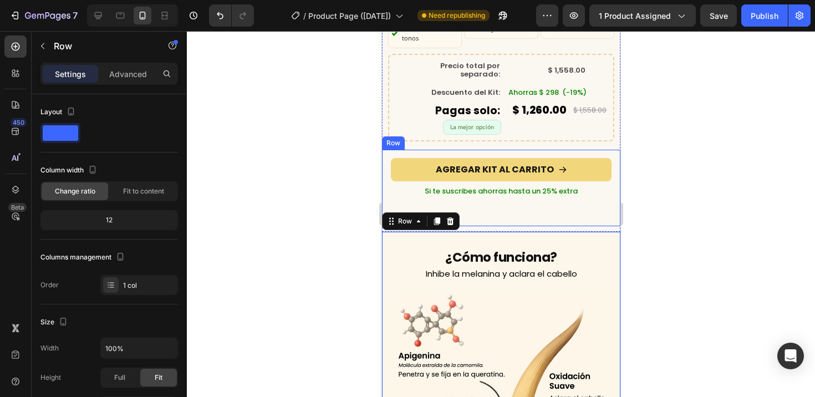
click at [518, 210] on div "AGREGAR KIT AL CARRITO Add to Cart Si te suscribes ahorras hasta un 25% extra T…" at bounding box center [501, 188] width 239 height 77
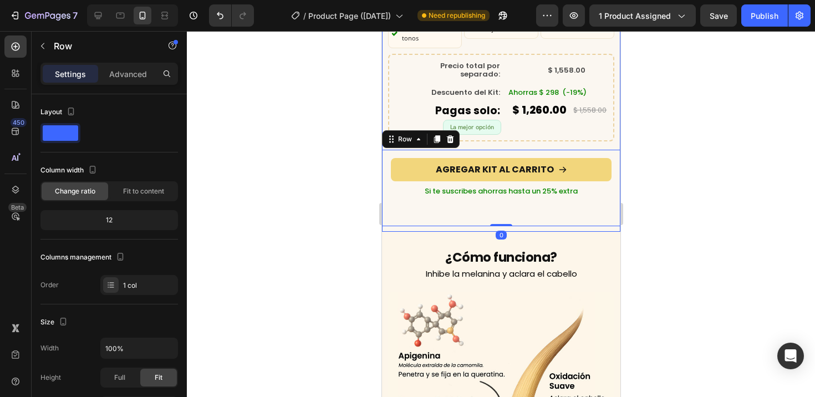
click at [520, 215] on div "¿Qué incluye este kit? Heading Row Product Images x1 Product Badge Aclarante [P…" at bounding box center [501, 31] width 239 height 402
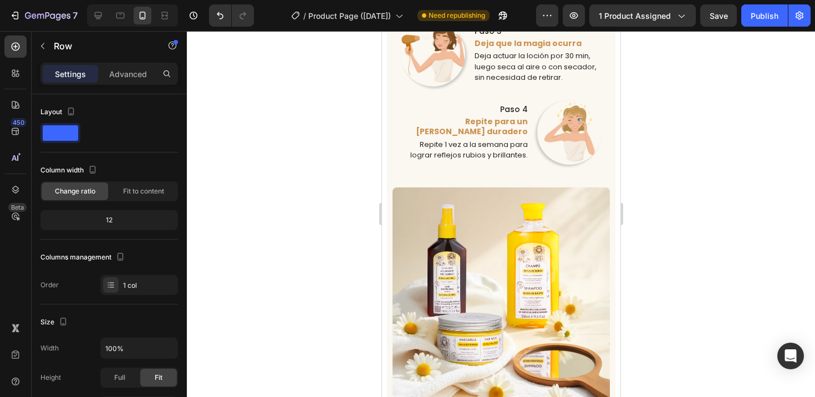
scroll to position [2869, 0]
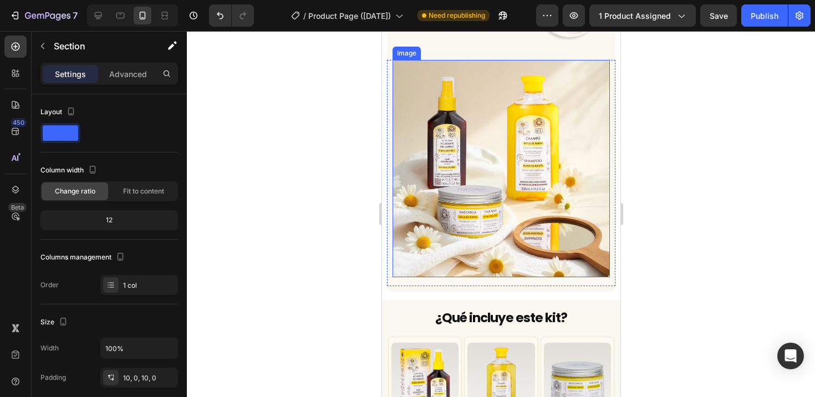
scroll to position [2868, 0]
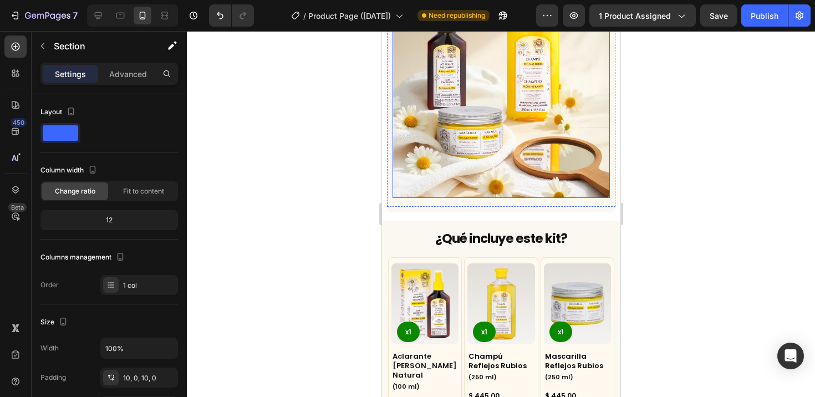
click at [508, 127] on img at bounding box center [501, 90] width 218 height 218
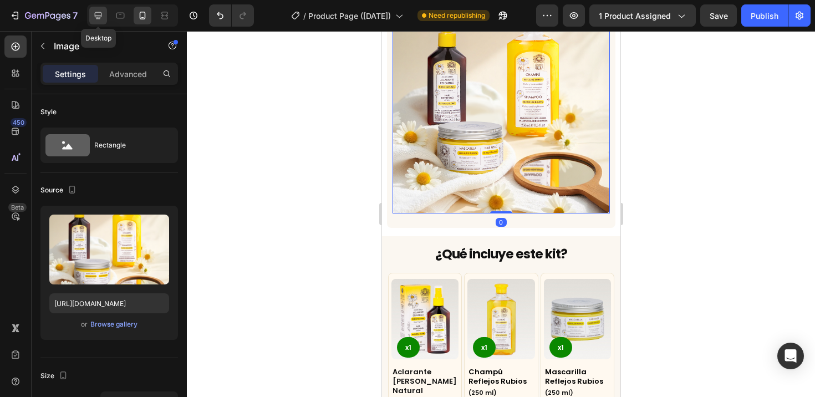
click at [101, 14] on icon at bounding box center [98, 15] width 7 height 7
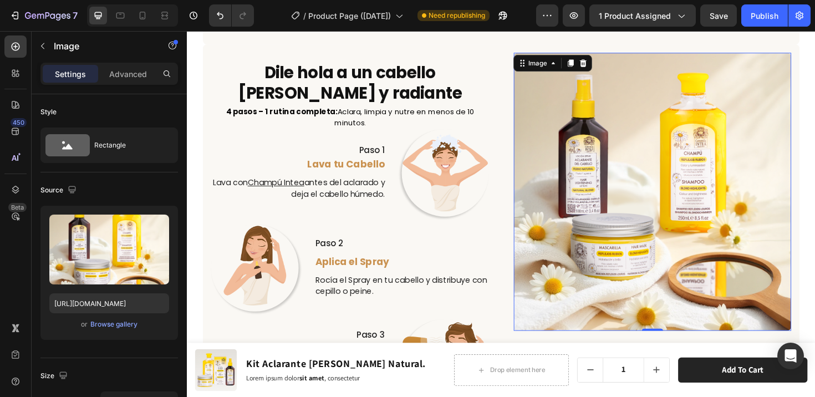
scroll to position [2941, 0]
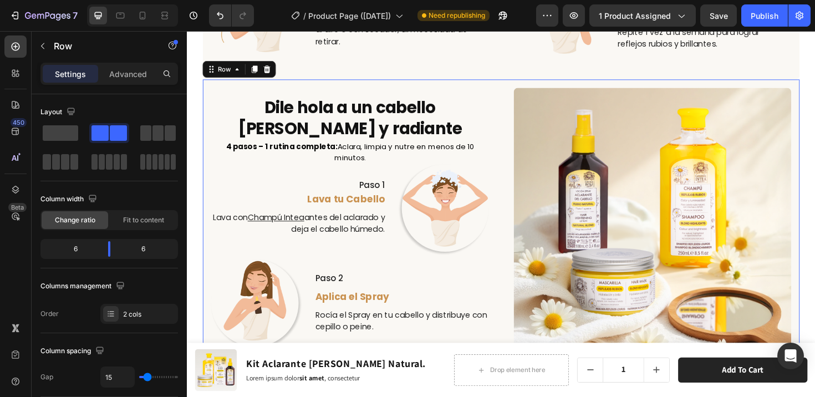
scroll to position [3048, 0]
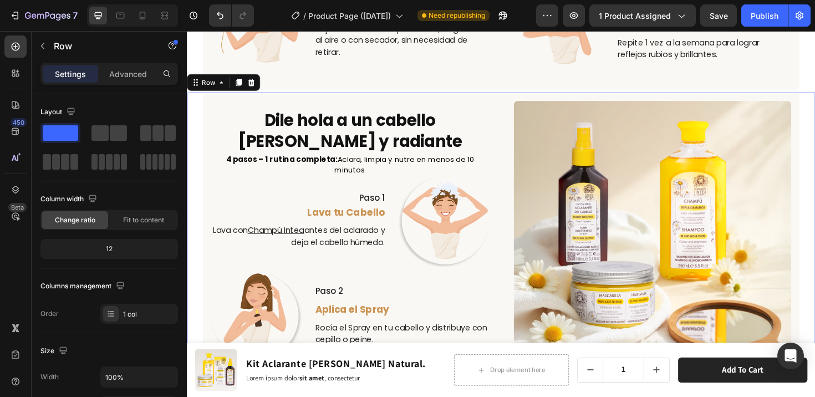
click at [199, 118] on div "Dile hola a un cabello [PERSON_NAME] y radiante Heading 4 pasos – 1 rutina comp…" at bounding box center [520, 350] width 666 height 508
click at [209, 85] on div "Row" at bounding box center [210, 85] width 18 height 10
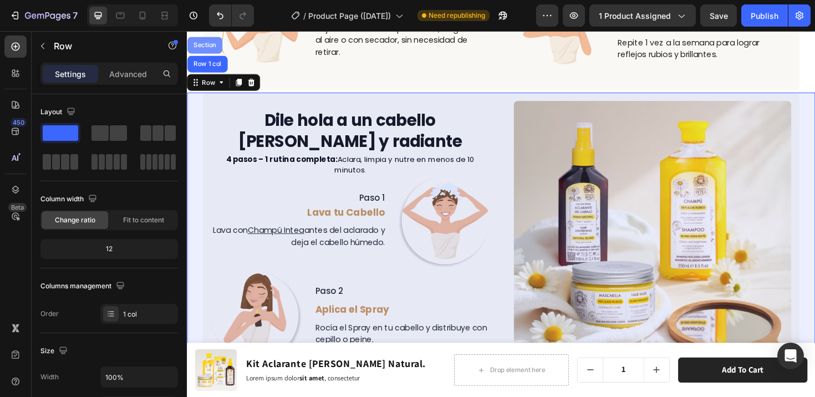
click at [209, 44] on div "Section" at bounding box center [206, 46] width 28 height 7
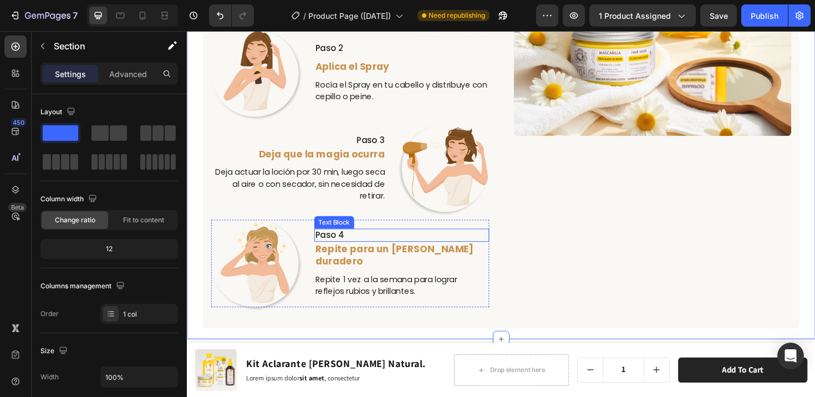
scroll to position [3398, 0]
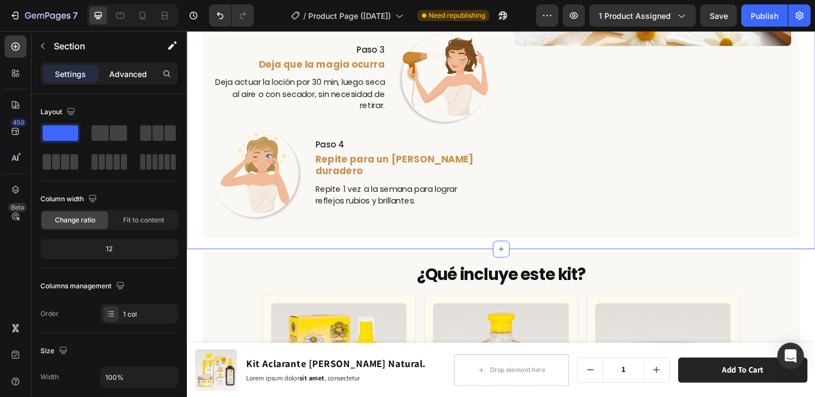
click at [134, 73] on p "Advanced" at bounding box center [128, 74] width 38 height 12
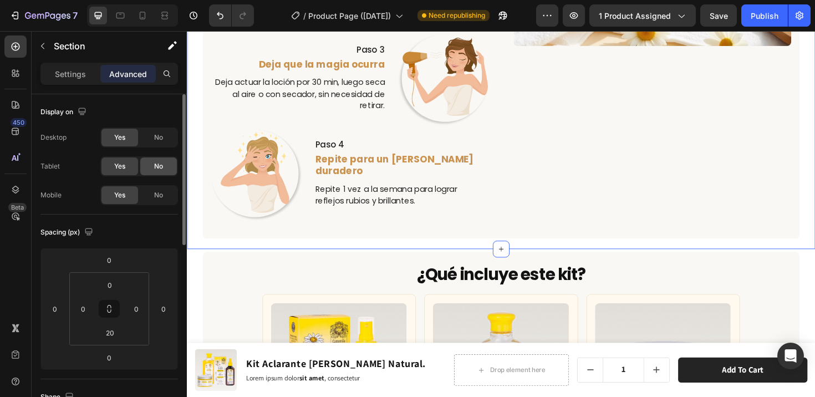
click at [157, 166] on span "No" at bounding box center [158, 166] width 9 height 10
click at [158, 137] on span "No" at bounding box center [158, 138] width 9 height 10
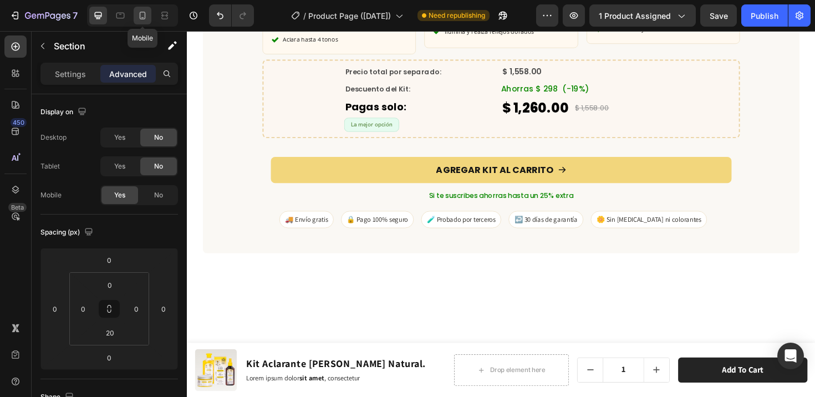
click at [146, 14] on icon at bounding box center [142, 15] width 11 height 11
type input "10"
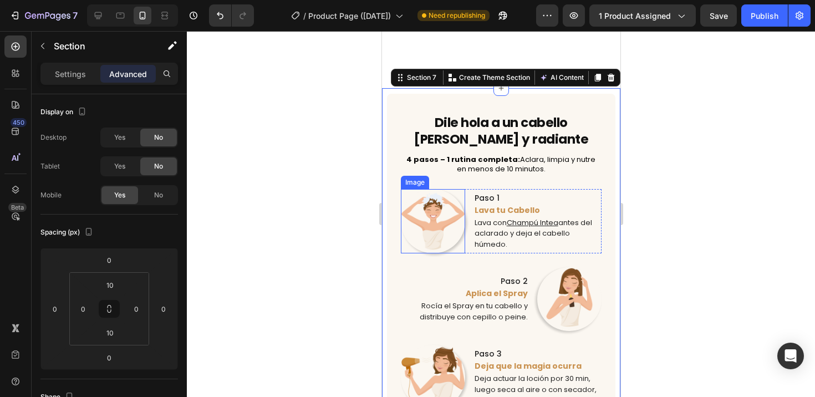
scroll to position [2318, 0]
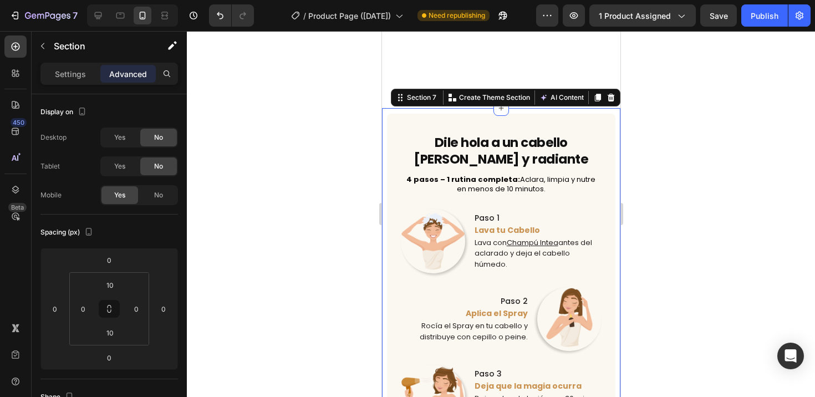
click at [348, 214] on div at bounding box center [501, 214] width 628 height 366
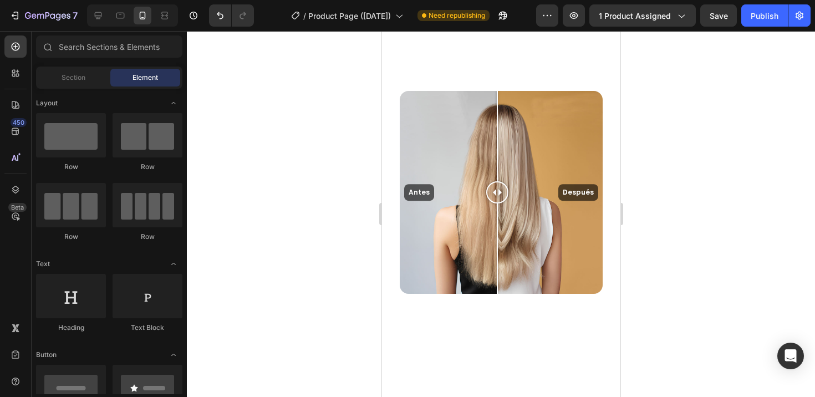
scroll to position [1341, 0]
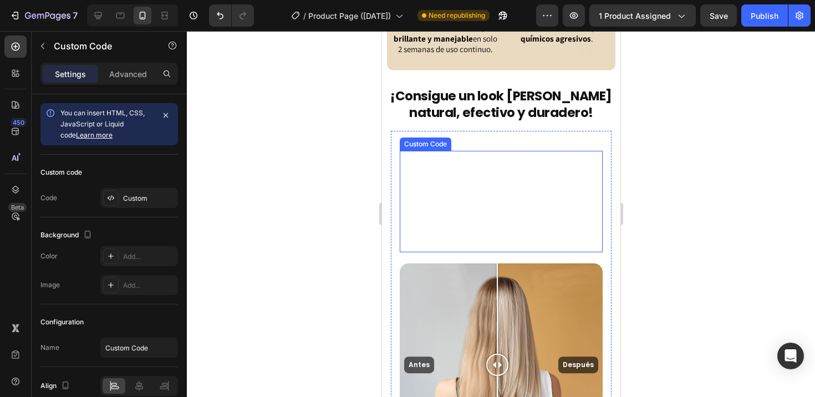
click at [558, 200] on video "Your browser does not support the video tag." at bounding box center [500, 202] width 203 height 102
click at [486, 137] on icon at bounding box center [483, 141] width 6 height 8
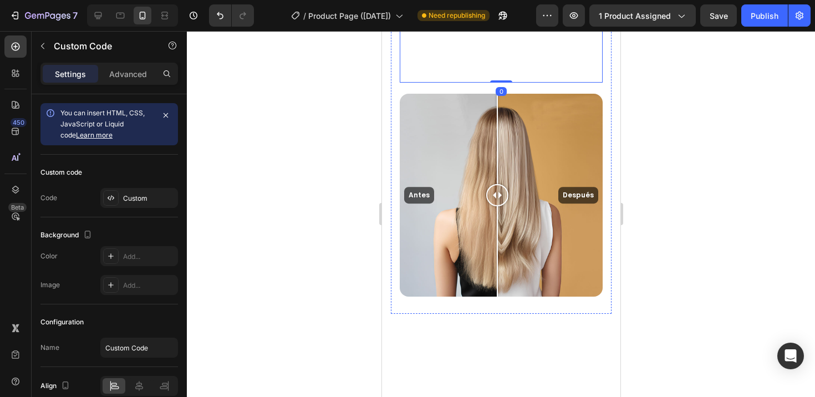
scroll to position [1617, 0]
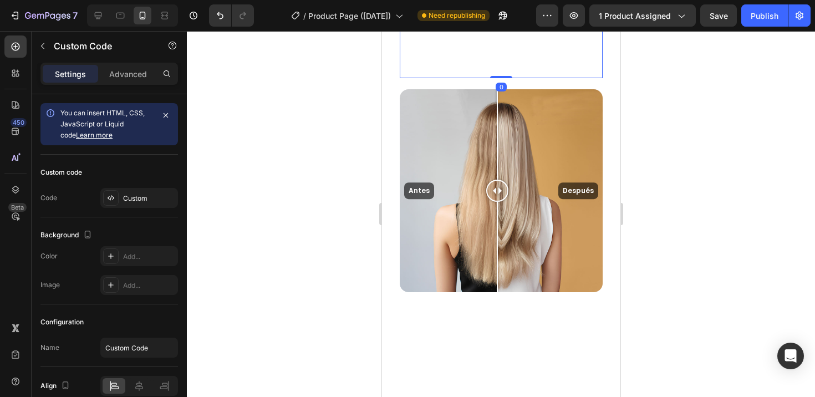
click at [522, 78] on video "Your browser does not support the video tag." at bounding box center [500, 28] width 203 height 102
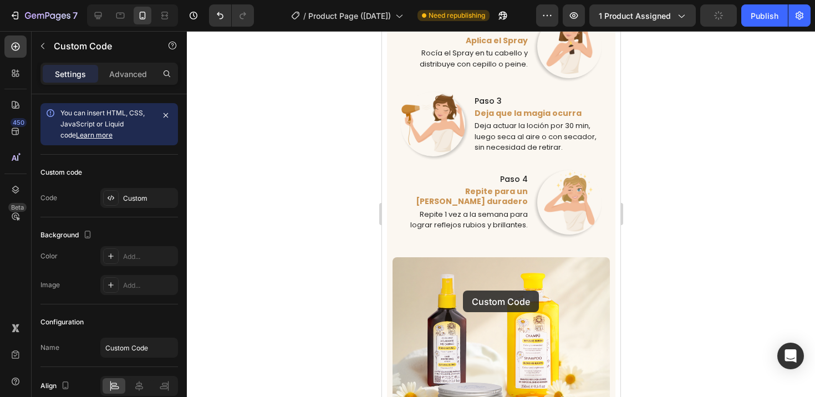
scroll to position [2820, 0]
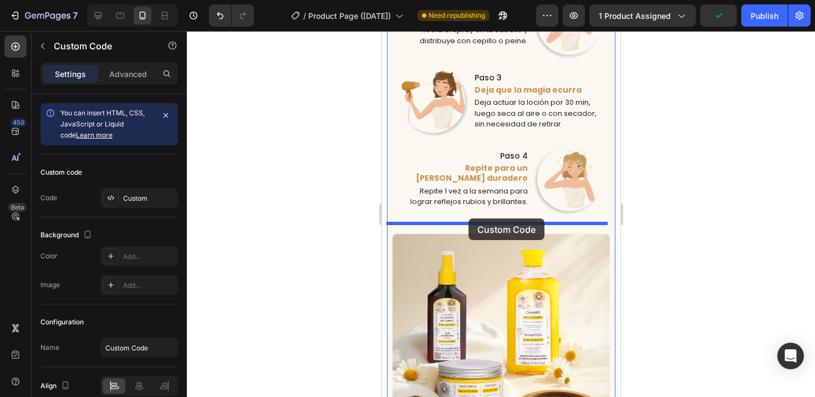
drag, startPoint x: 410, startPoint y: 237, endPoint x: 468, endPoint y: 219, distance: 60.7
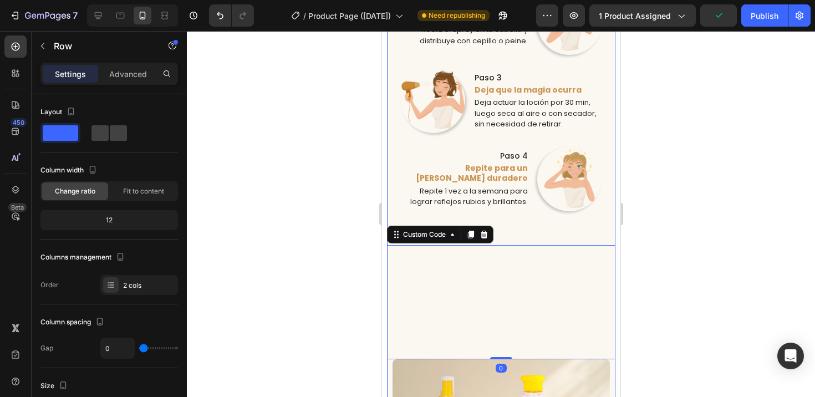
click at [587, 229] on div "Dile hola a un cabello [PERSON_NAME] y radiante Heading 4 pasos – 1 rutina comp…" at bounding box center [501, 89] width 229 height 542
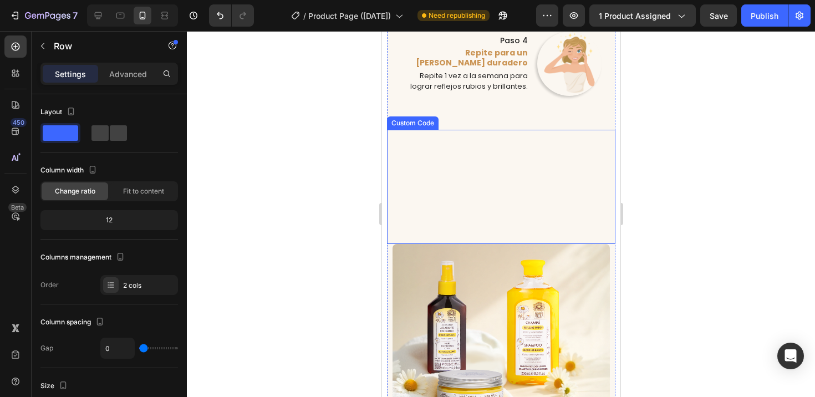
scroll to position [3047, 0]
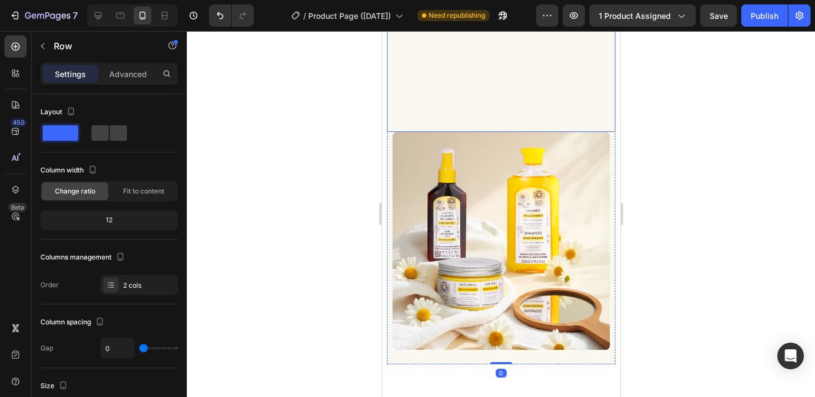
click at [554, 132] on video "Your browser does not support the video tag." at bounding box center [501, 75] width 229 height 114
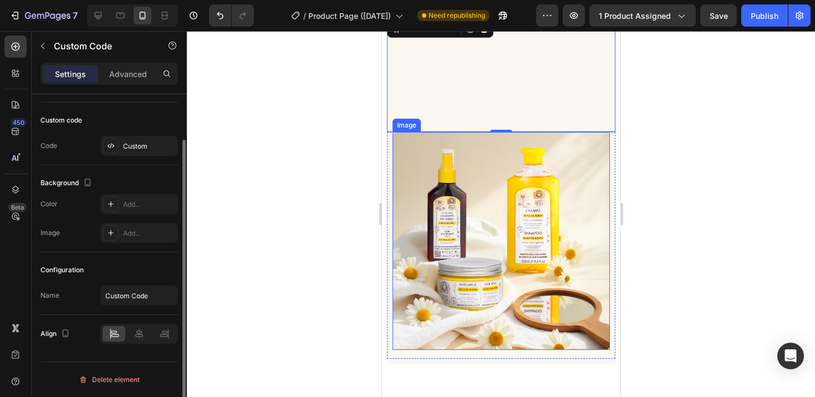
scroll to position [0, 0]
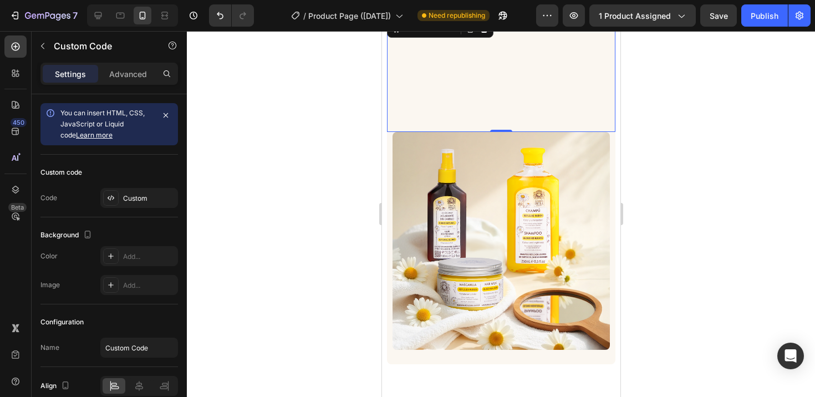
click at [371, 241] on div at bounding box center [501, 214] width 628 height 366
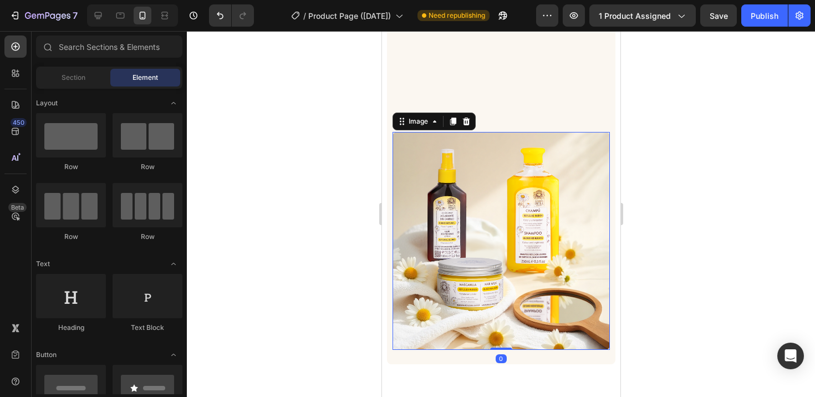
click at [427, 257] on img at bounding box center [501, 241] width 218 height 218
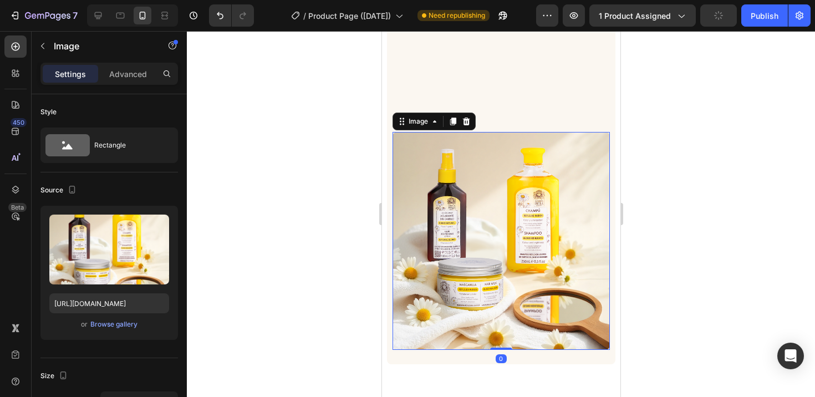
scroll to position [2802, 0]
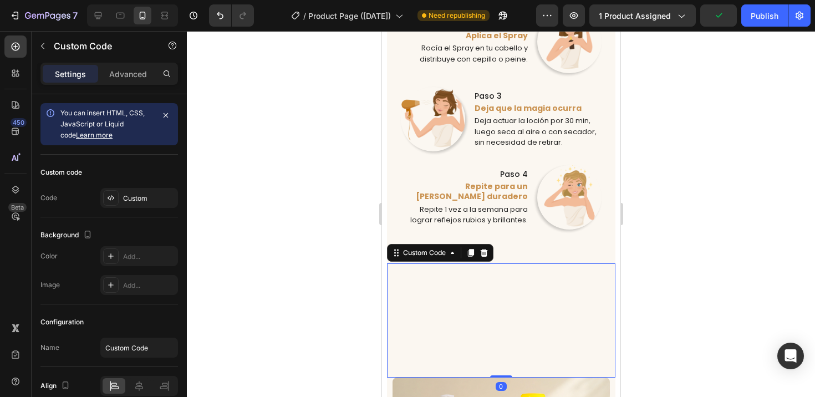
click at [522, 264] on video "Your browser does not support the video tag." at bounding box center [501, 320] width 229 height 114
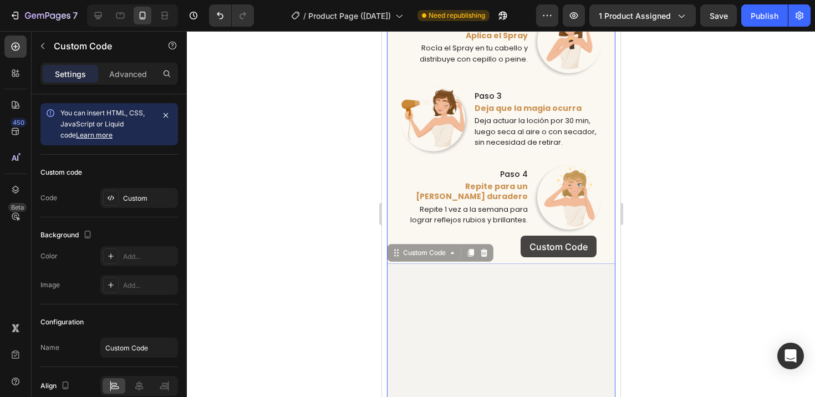
drag, startPoint x: 394, startPoint y: 246, endPoint x: 520, endPoint y: 236, distance: 126.9
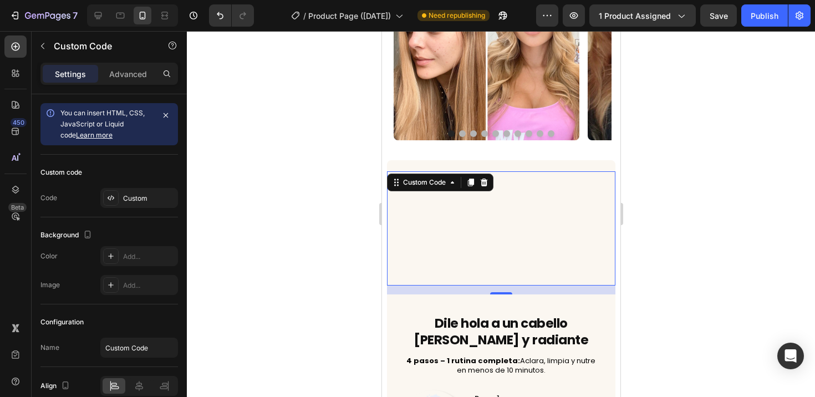
scroll to position [2688, 0]
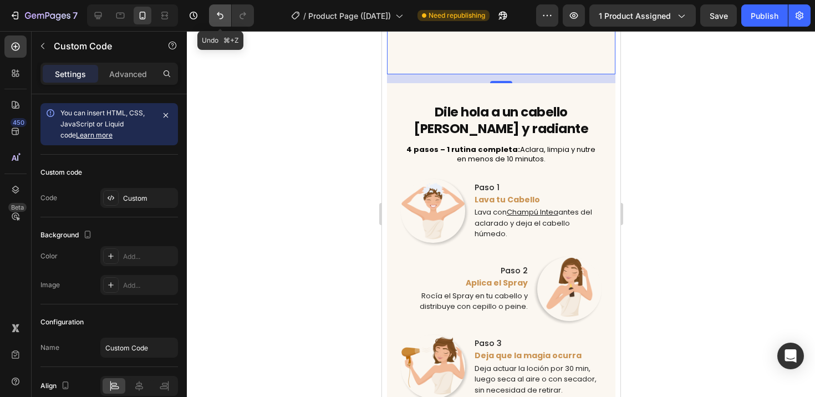
click at [220, 16] on icon "Undo/Redo" at bounding box center [220, 15] width 11 height 11
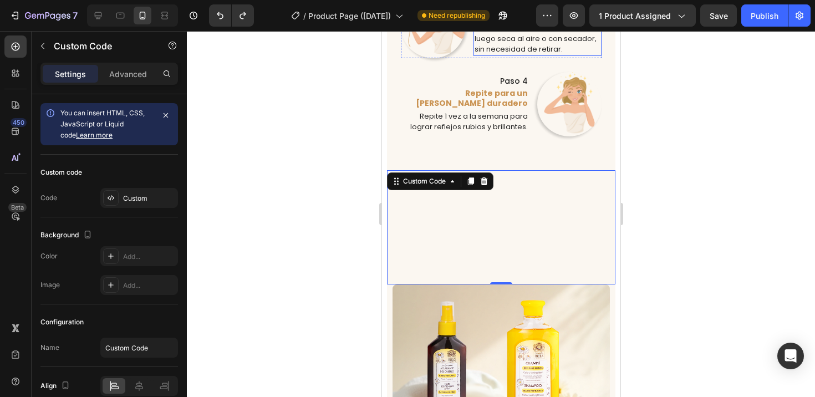
scroll to position [2923, 0]
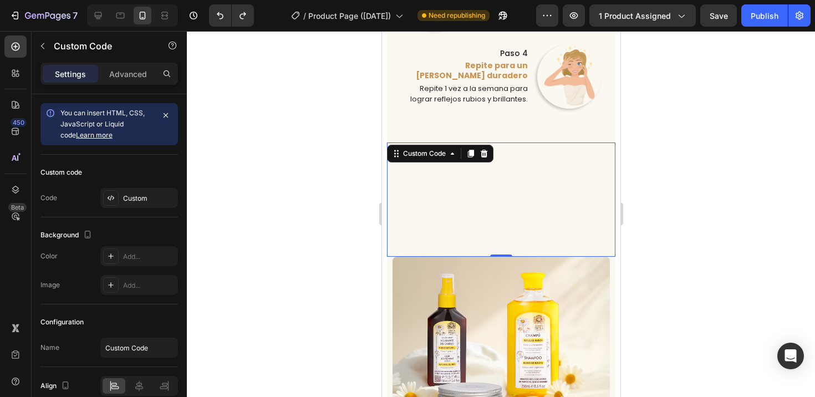
click at [552, 198] on video "Your browser does not support the video tag." at bounding box center [501, 200] width 229 height 114
click at [486, 149] on icon at bounding box center [483, 153] width 7 height 8
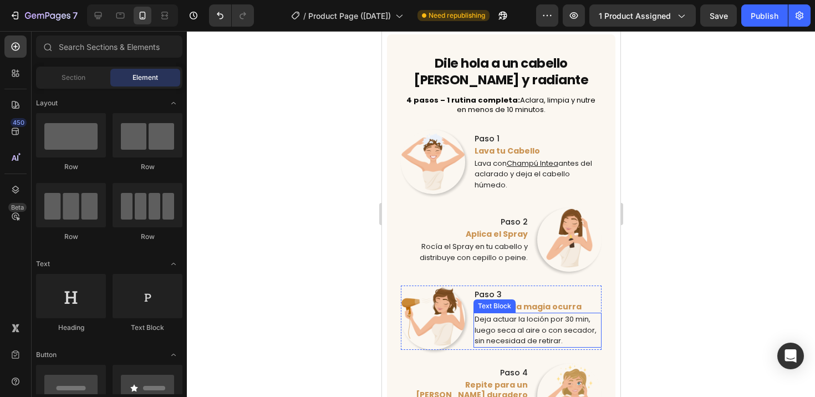
scroll to position [2602, 0]
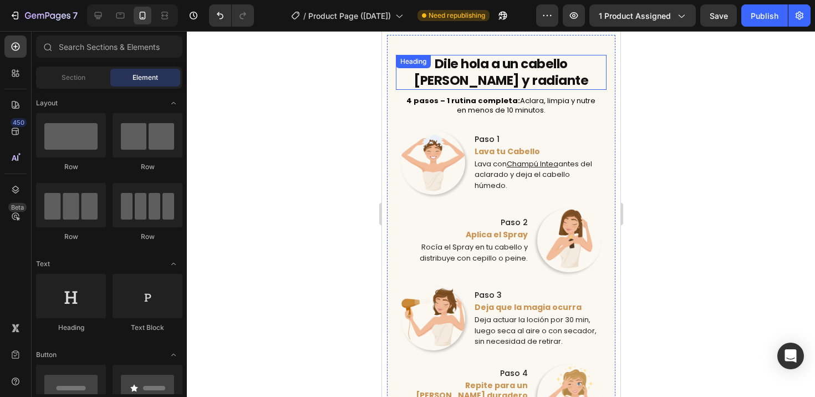
click at [472, 74] on h2 "Dile hola a un cabello [PERSON_NAME] y radiante" at bounding box center [500, 72] width 211 height 35
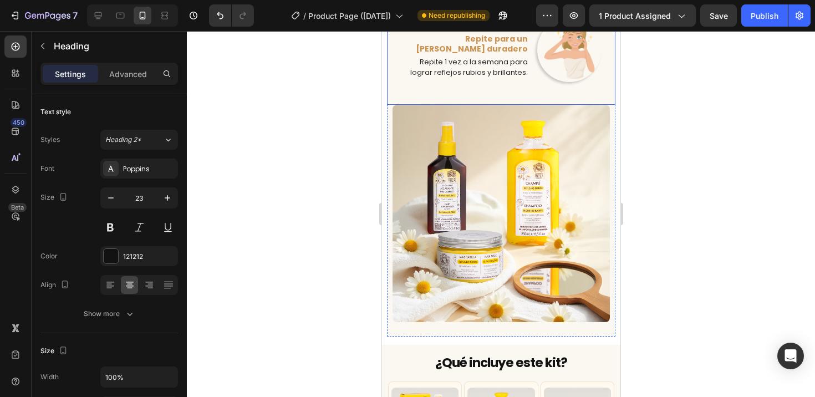
scroll to position [3145, 0]
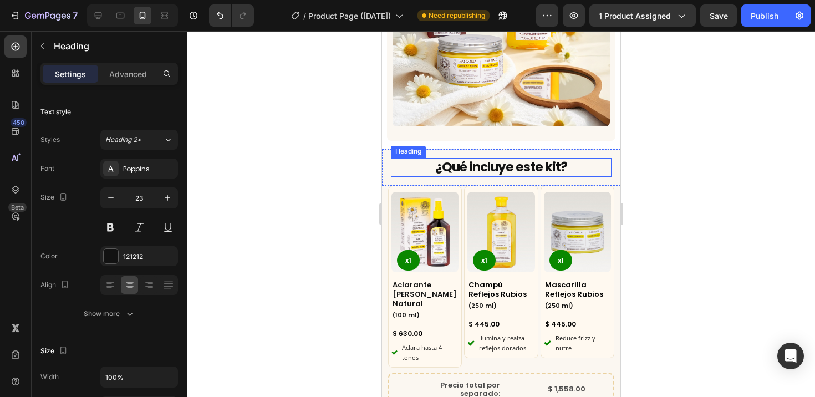
click at [474, 158] on h2 "¿Qué incluye este kit?" at bounding box center [500, 167] width 221 height 19
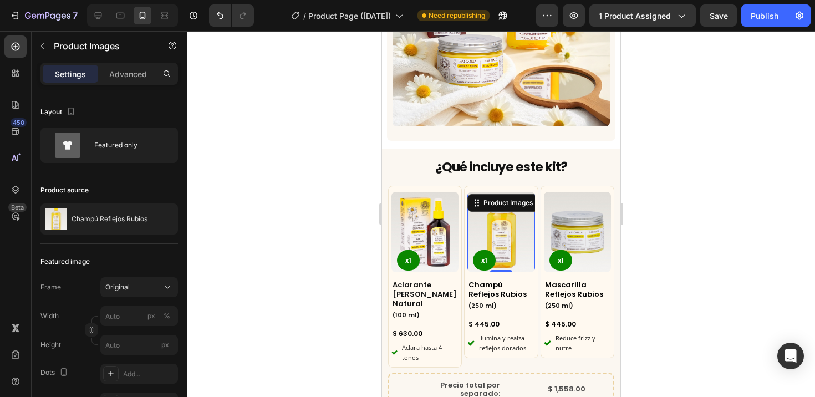
click at [485, 228] on img at bounding box center [501, 232] width 68 height 80
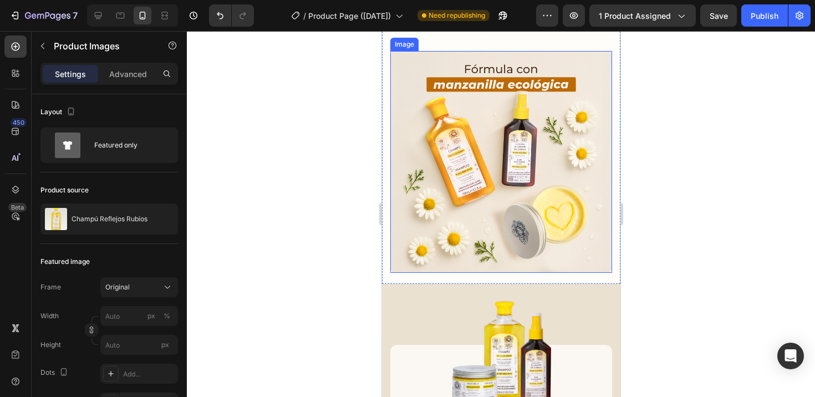
scroll to position [4240, 0]
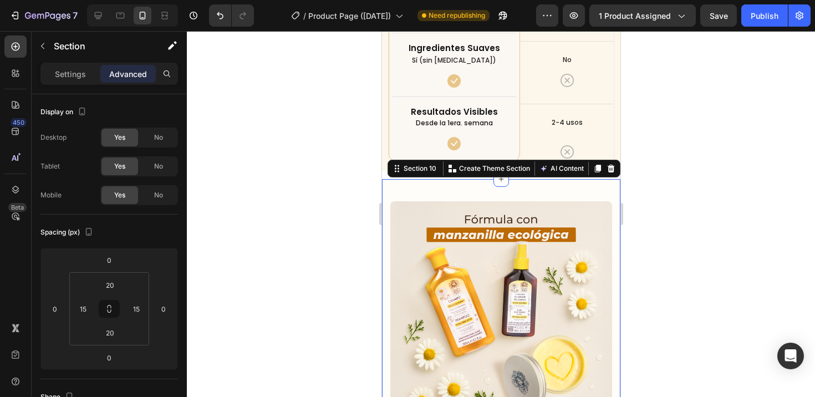
click at [478, 194] on div "Image Icon 30 day money back guarantee Text block Icon List Row" at bounding box center [501, 306] width 222 height 233
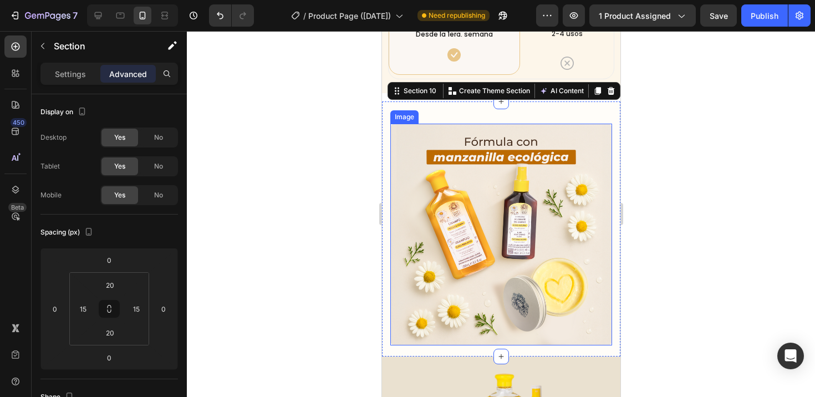
scroll to position [4471, 0]
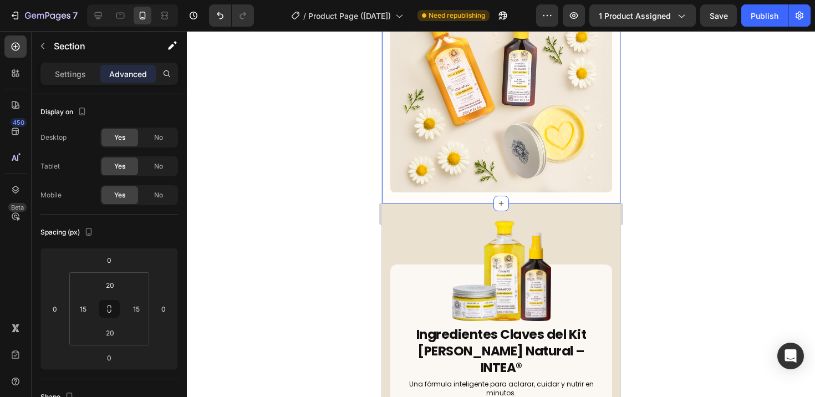
click at [579, 187] on div "Image Icon 30 day money back guarantee Text block Icon List Row Section 10 Crea…" at bounding box center [501, 75] width 239 height 255
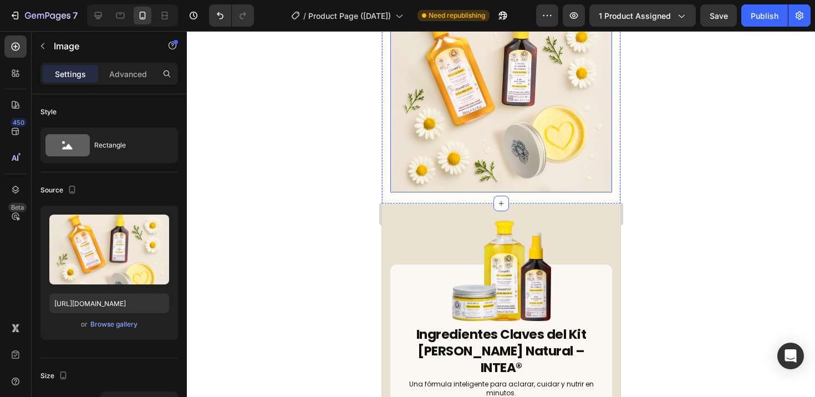
click at [551, 155] on img at bounding box center [501, 82] width 222 height 222
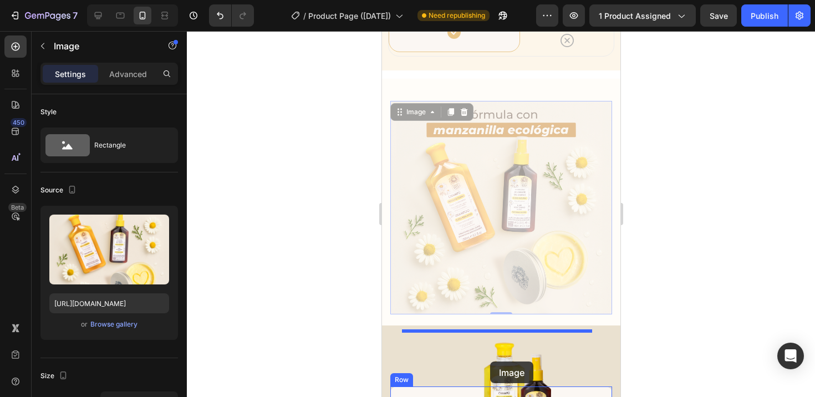
scroll to position [4365, 0]
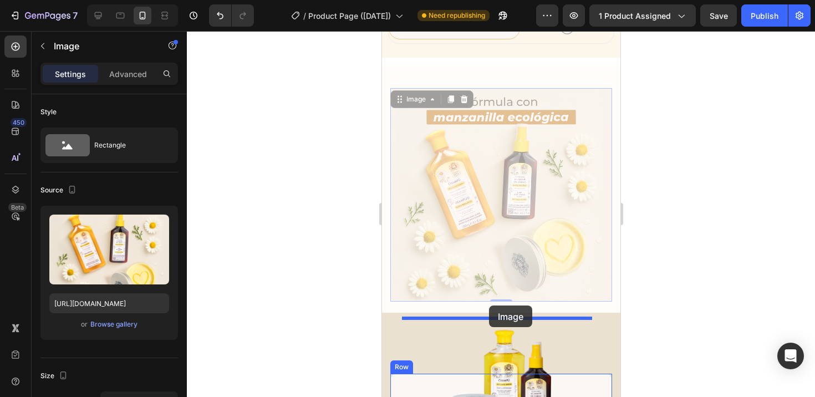
drag, startPoint x: 402, startPoint y: 156, endPoint x: 489, endPoint y: 306, distance: 173.0
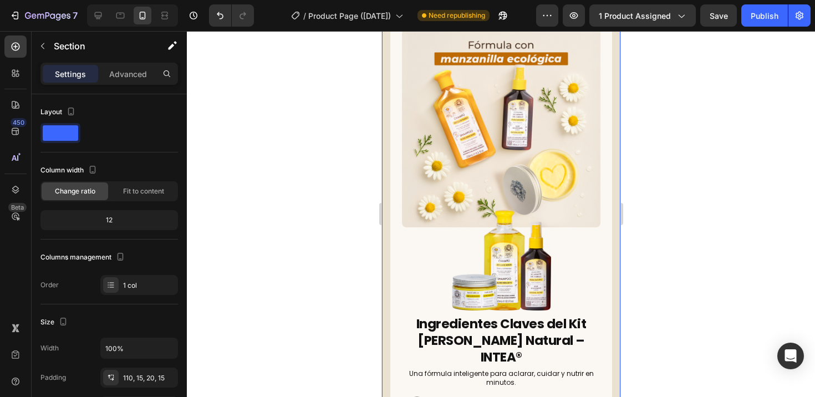
scroll to position [4393, 0]
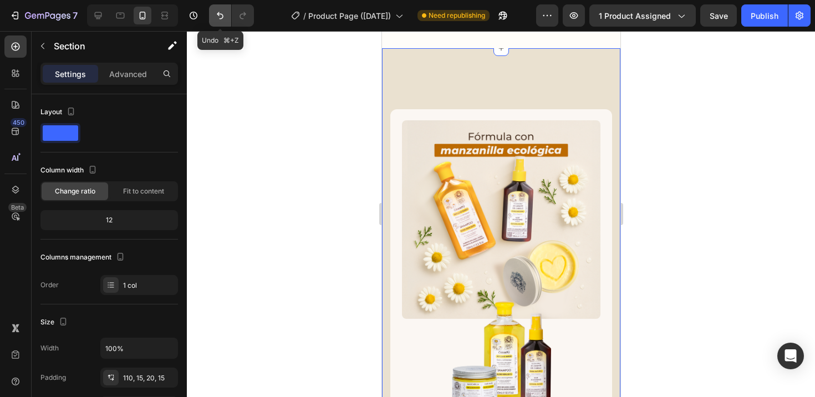
click at [227, 16] on button "Undo/Redo" at bounding box center [220, 15] width 22 height 22
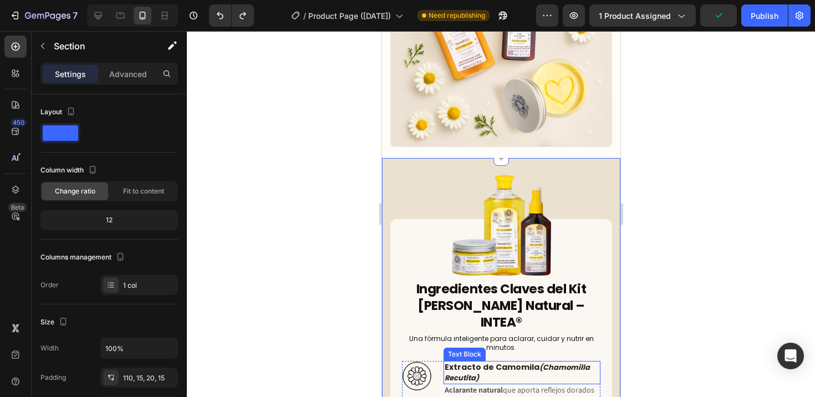
scroll to position [4516, 0]
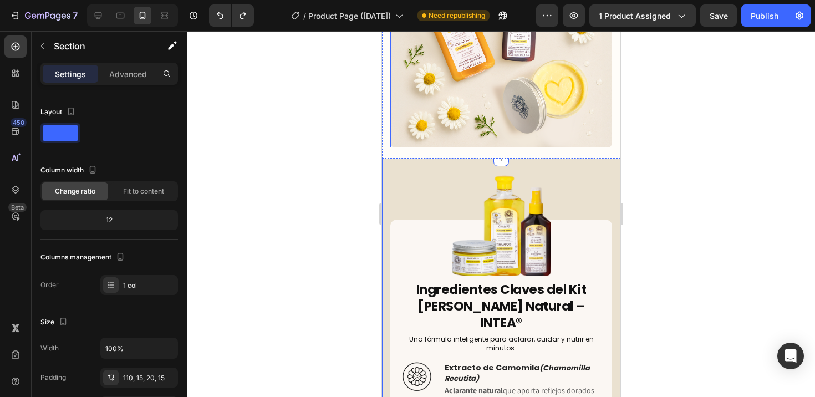
click at [485, 104] on img at bounding box center [501, 37] width 222 height 222
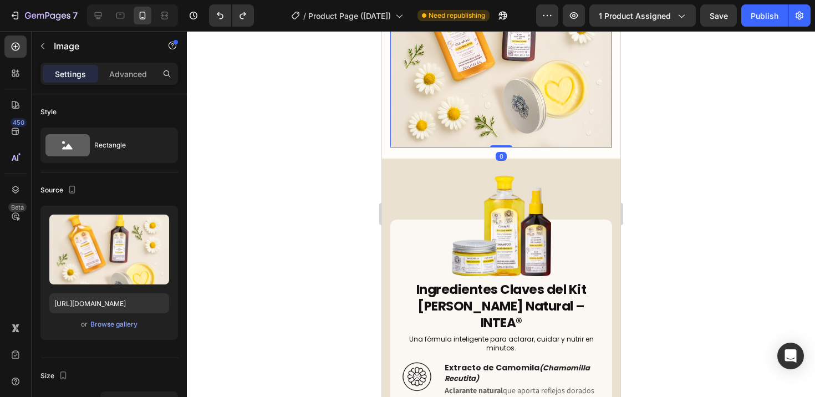
click at [323, 168] on div at bounding box center [501, 214] width 628 height 366
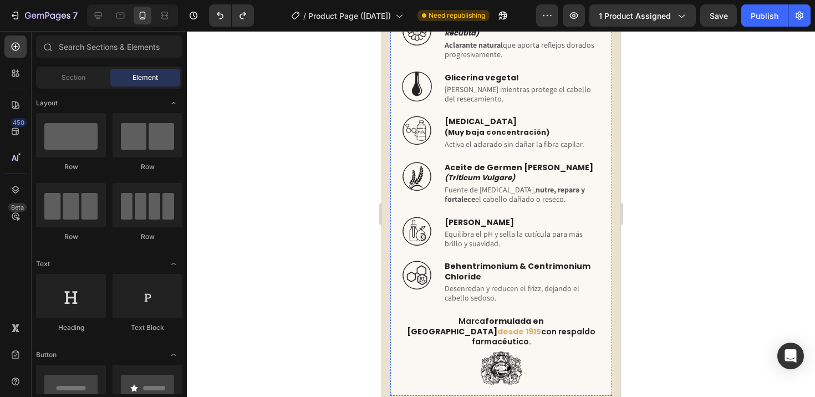
scroll to position [5004, 0]
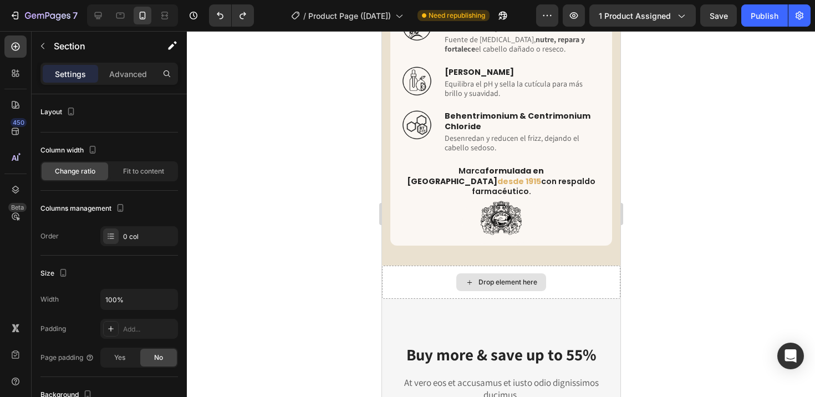
click at [556, 266] on div "Drop element here" at bounding box center [501, 282] width 239 height 33
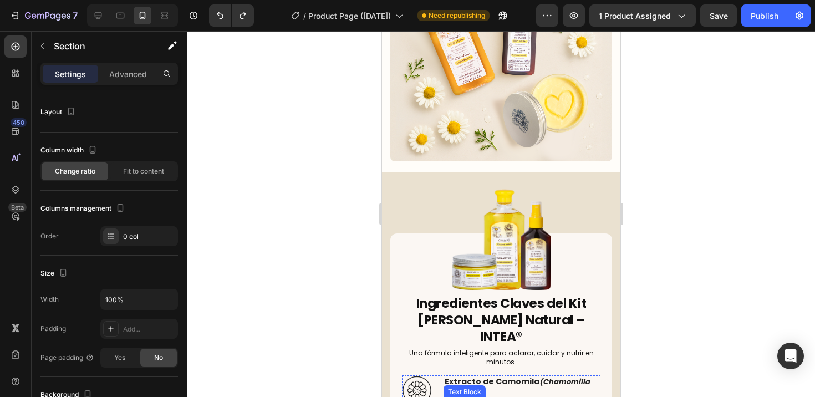
scroll to position [4501, 0]
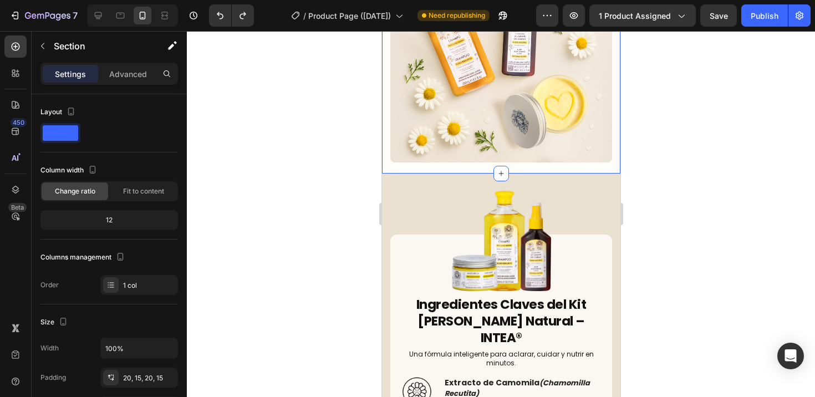
click at [575, 156] on div "Image Icon 30 day money back guarantee Text block Icon List Row Section 10 Crea…" at bounding box center [501, 45] width 239 height 255
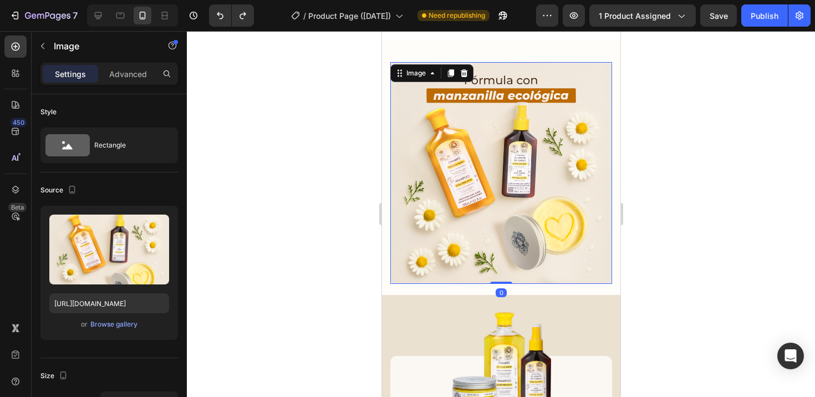
click at [572, 192] on img at bounding box center [501, 173] width 222 height 222
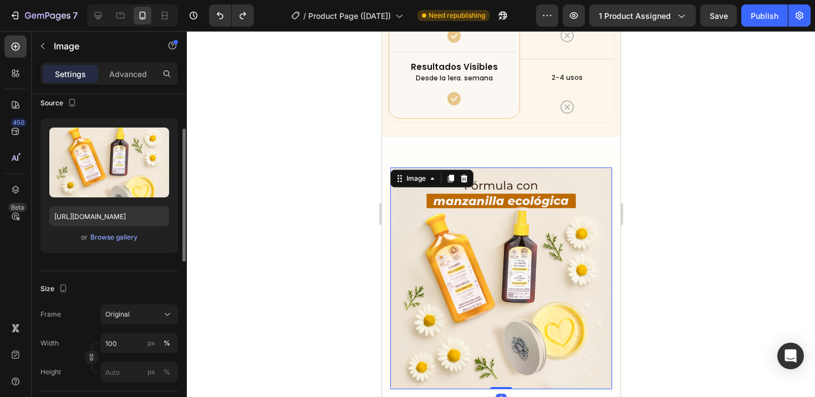
scroll to position [179, 0]
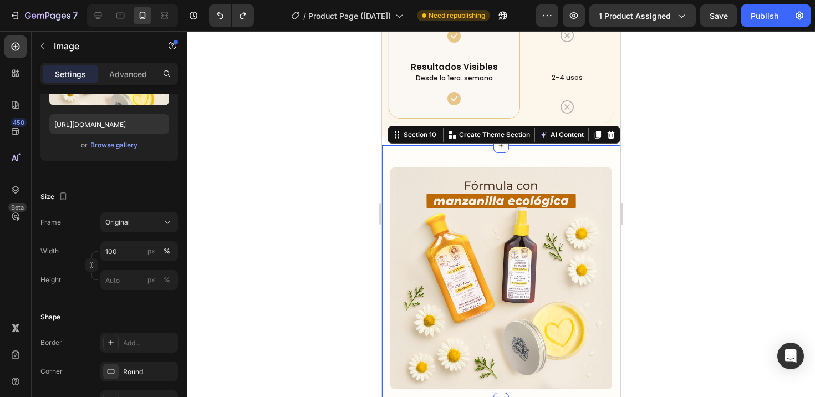
click at [384, 202] on div "Image Icon 30 day money back guarantee Text block Icon List Row Section 10 Crea…" at bounding box center [501, 272] width 239 height 255
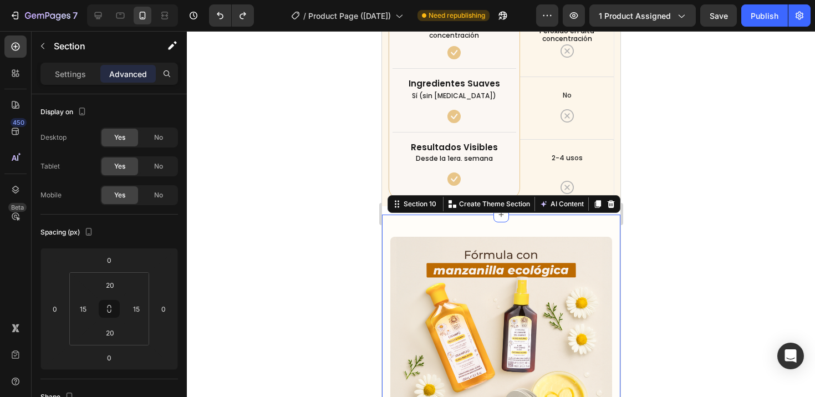
scroll to position [4194, 0]
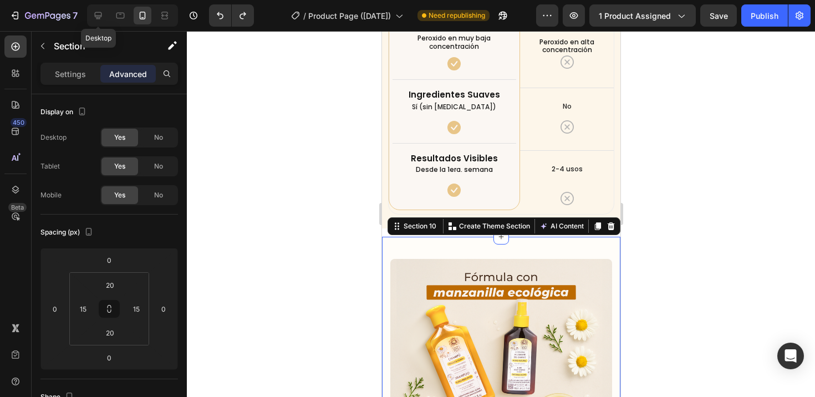
drag, startPoint x: 102, startPoint y: 15, endPoint x: 110, endPoint y: 22, distance: 10.2
click at [102, 15] on icon at bounding box center [98, 15] width 11 height 11
type input "15"
type input "50"
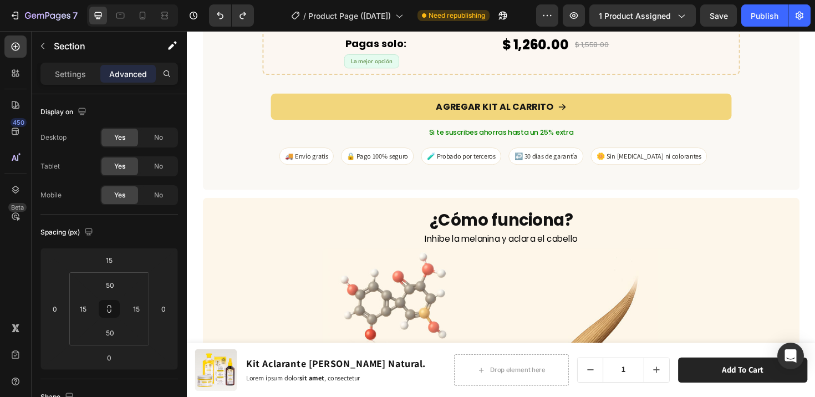
scroll to position [3808, 0]
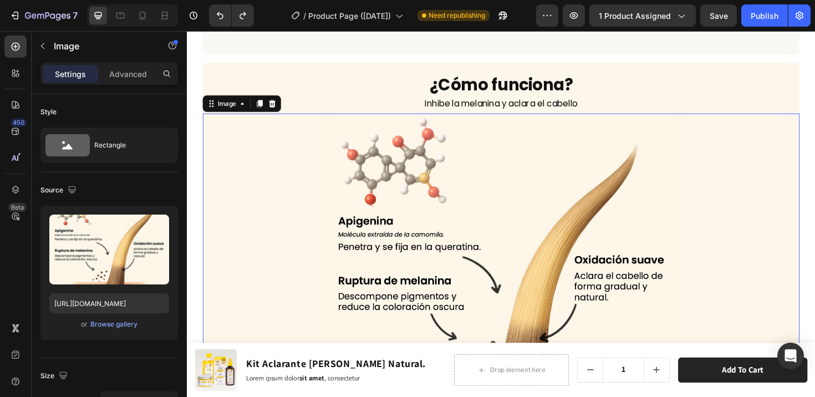
click at [541, 204] on img at bounding box center [519, 292] width 379 height 348
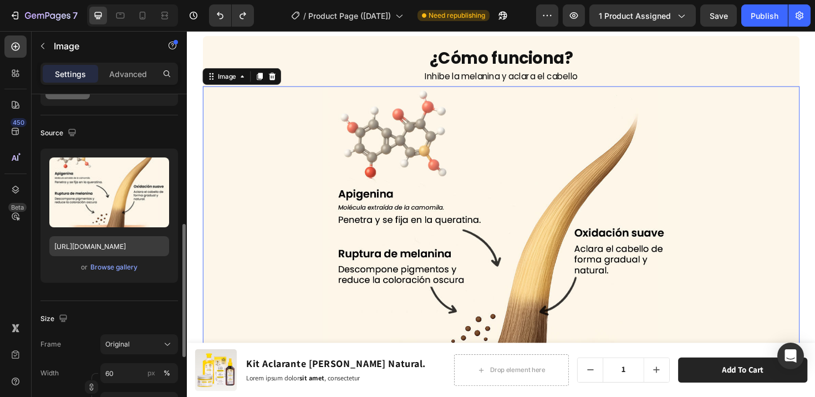
scroll to position [134, 0]
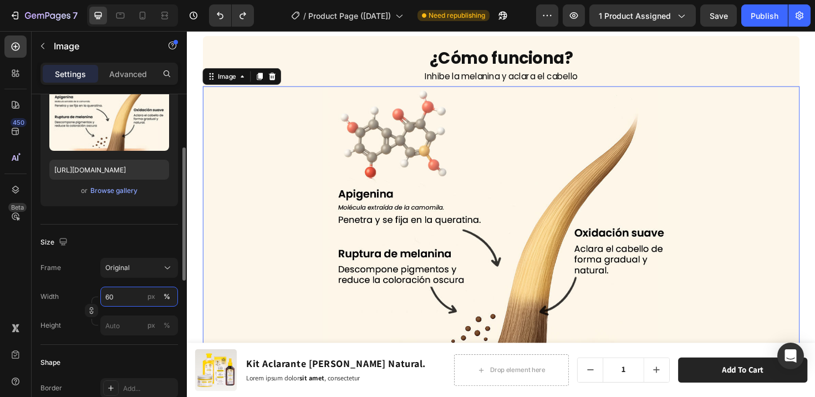
click at [121, 292] on input "60" at bounding box center [139, 297] width 78 height 20
drag, startPoint x: 121, startPoint y: 296, endPoint x: 93, endPoint y: 296, distance: 28.8
click at [93, 296] on div "Width 60 px % Height px %" at bounding box center [109, 311] width 138 height 49
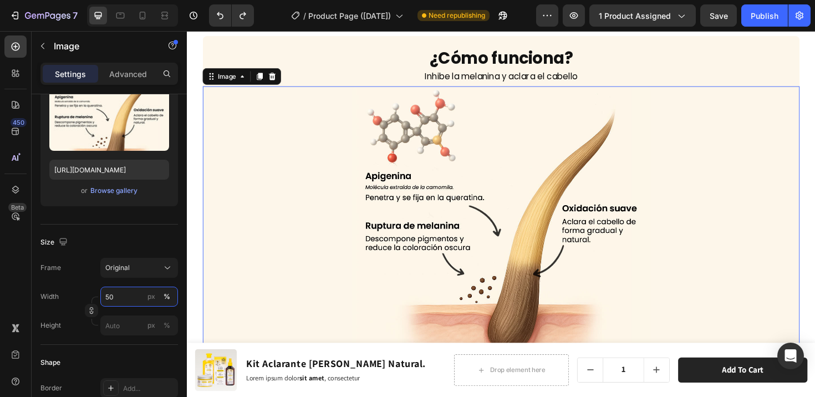
type input "50"
click at [740, 237] on div at bounding box center [520, 234] width 632 height 290
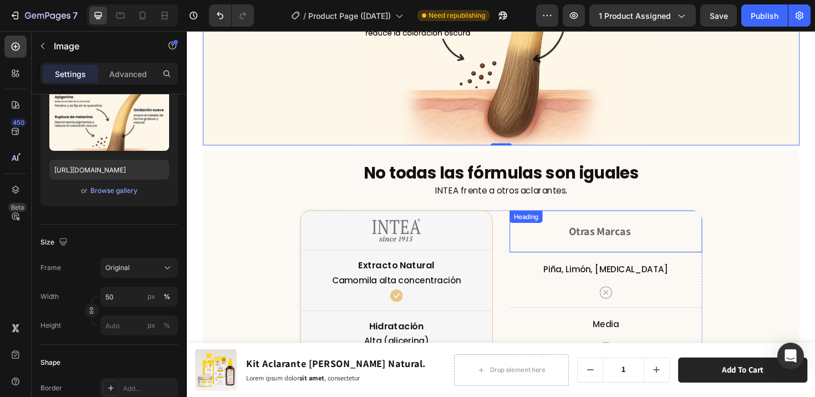
scroll to position [4056, 0]
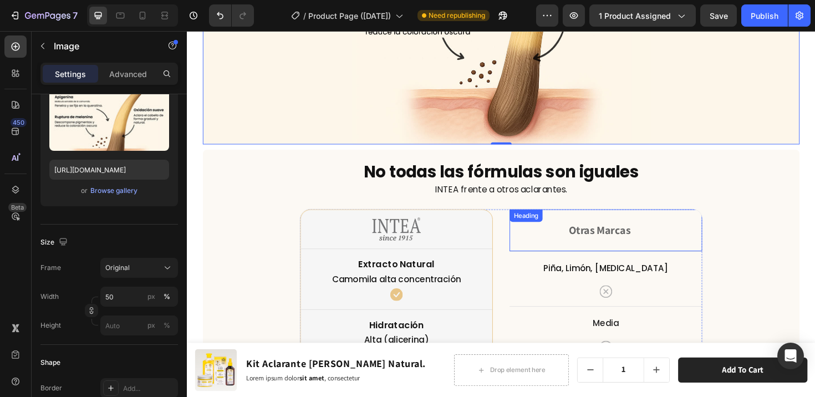
click at [691, 264] on div "Piña, Limón, [MEDICAL_DATA] Text block Icon Row" at bounding box center [631, 293] width 204 height 59
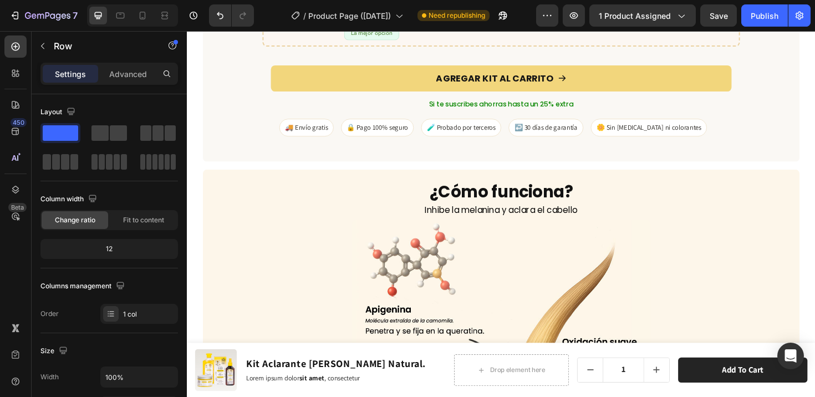
scroll to position [3423, 0]
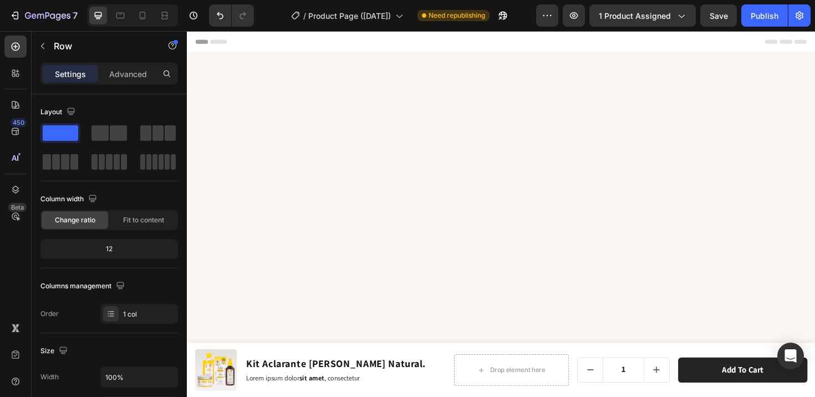
scroll to position [3448, 0]
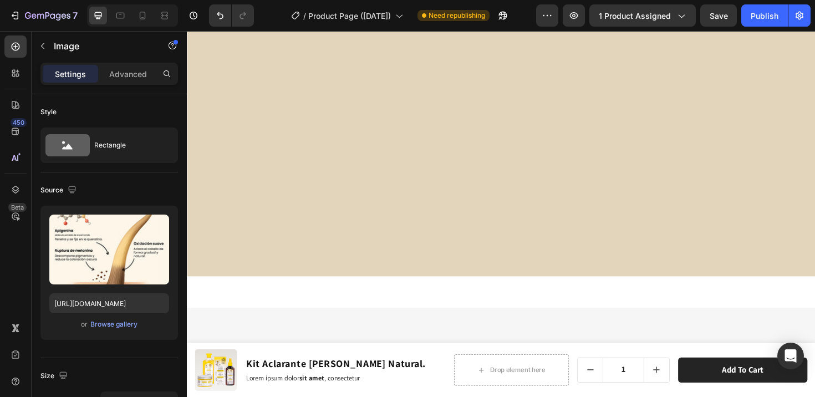
scroll to position [4354, 0]
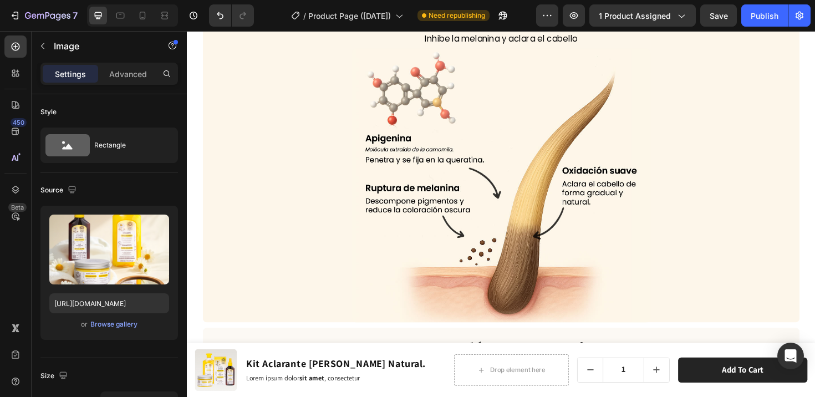
scroll to position [3299, 0]
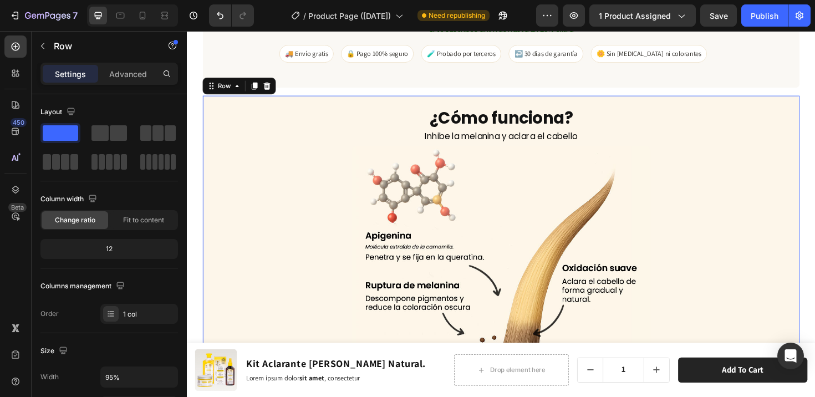
click at [323, 99] on div "¿Cómo funciona? Heading Inhibe la melanina y aclara el cabello Text Block Image…" at bounding box center [520, 270] width 632 height 343
click at [260, 84] on icon at bounding box center [258, 88] width 9 height 9
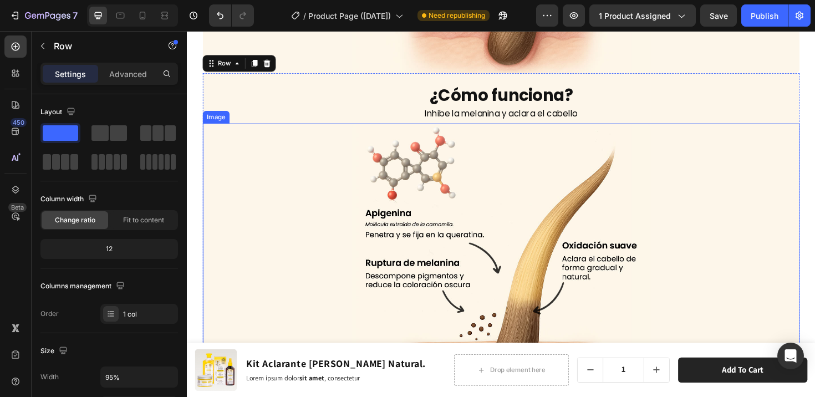
scroll to position [3659, 0]
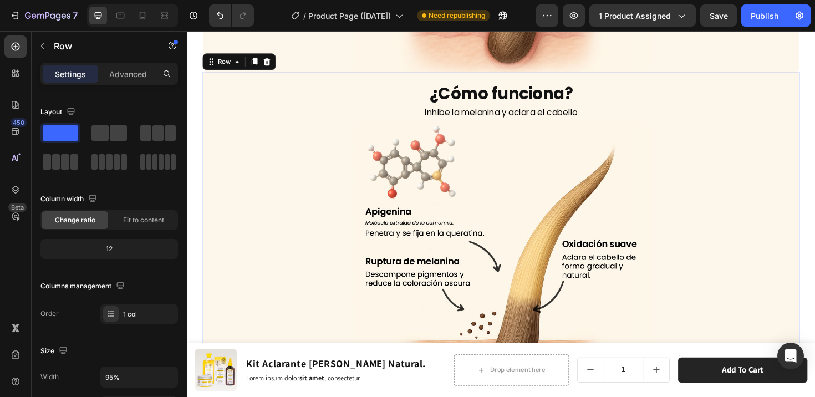
click at [318, 77] on div "¿Cómo funciona? Heading Inhibe la melanina y aclara el cabello Text Block Image…" at bounding box center [520, 245] width 632 height 343
click at [119, 133] on span at bounding box center [118, 133] width 17 height 16
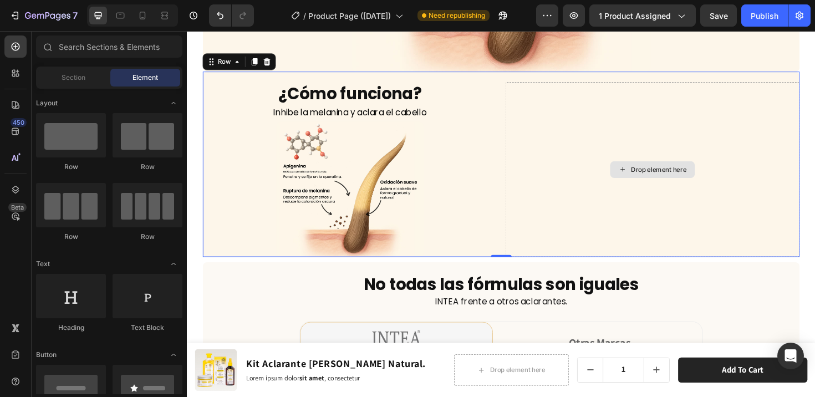
click at [648, 177] on div "Drop element here" at bounding box center [680, 178] width 90 height 18
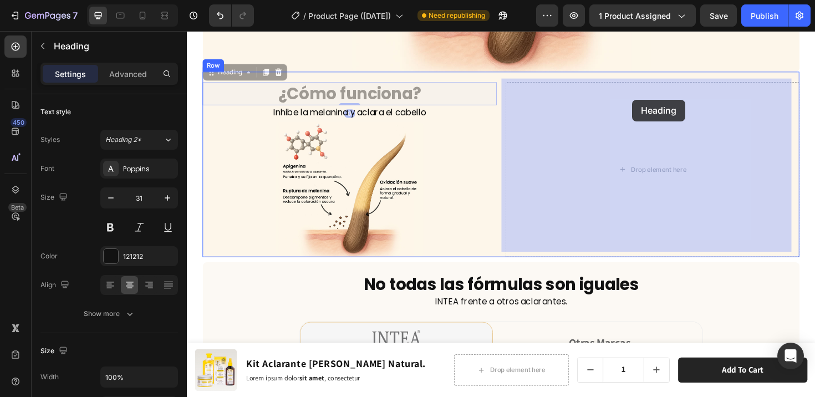
drag, startPoint x: 358, startPoint y: 90, endPoint x: 547, endPoint y: 97, distance: 189.8
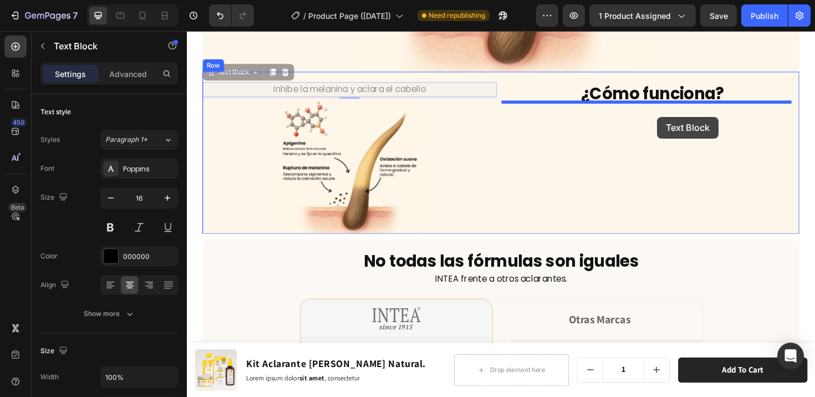
drag, startPoint x: 326, startPoint y: 92, endPoint x: 685, endPoint y: 122, distance: 360.2
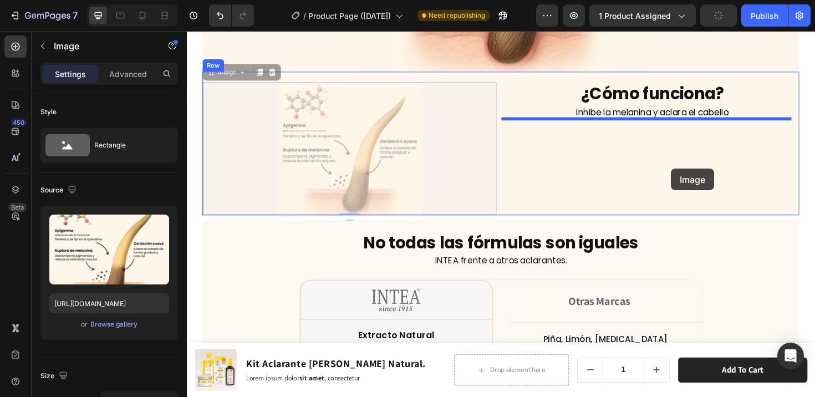
drag, startPoint x: 373, startPoint y: 138, endPoint x: 700, endPoint y: 177, distance: 329.6
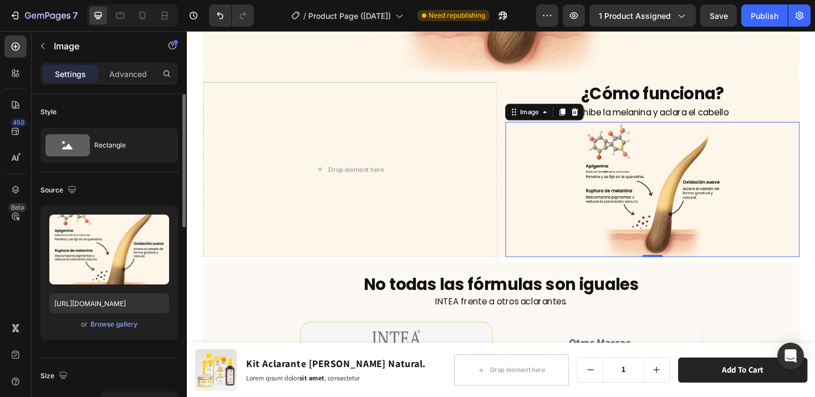
scroll to position [231, 0]
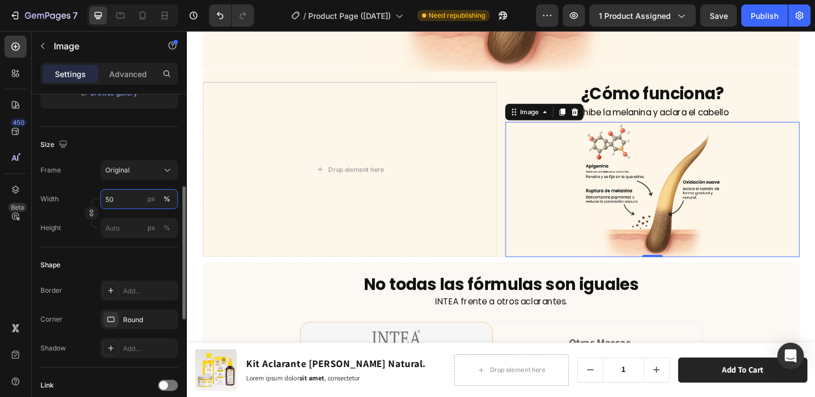
click at [127, 205] on input "50" at bounding box center [139, 199] width 78 height 20
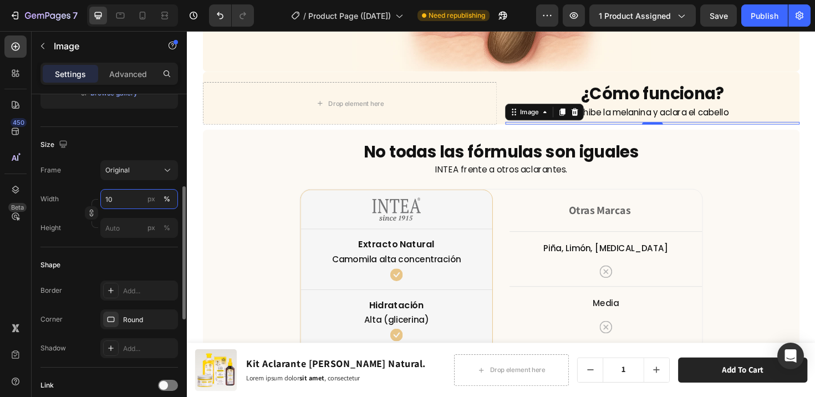
type input "100"
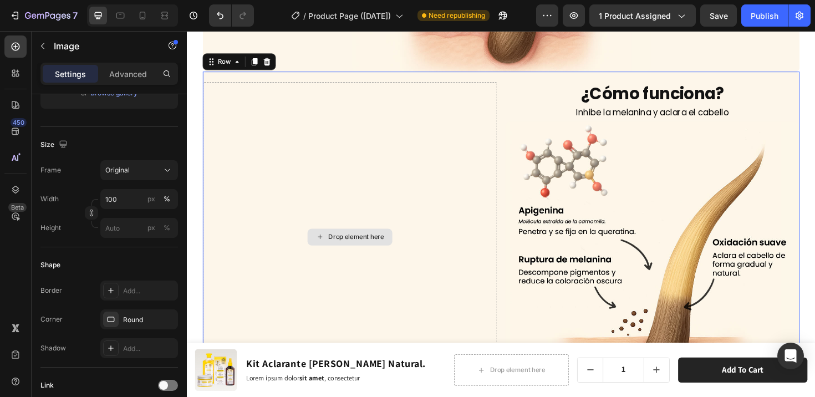
click at [344, 204] on div "Drop element here" at bounding box center [360, 249] width 312 height 328
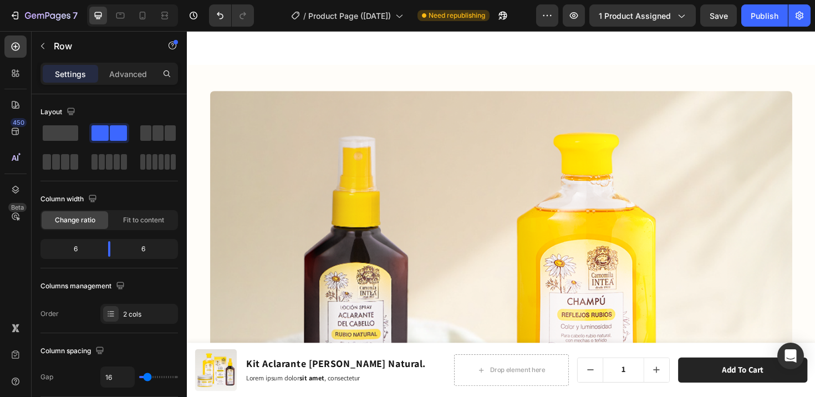
scroll to position [4681, 0]
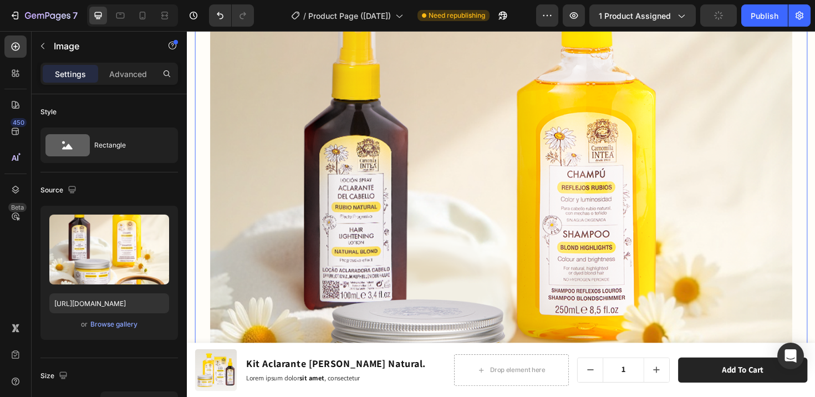
click at [590, 246] on img at bounding box center [519, 268] width 617 height 617
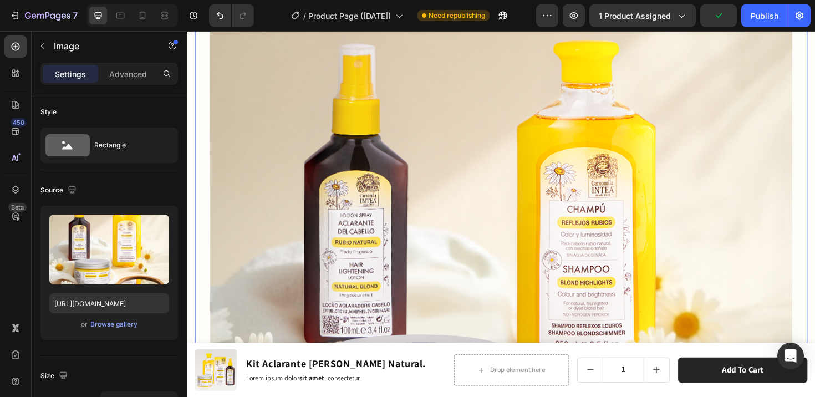
scroll to position [4441, 0]
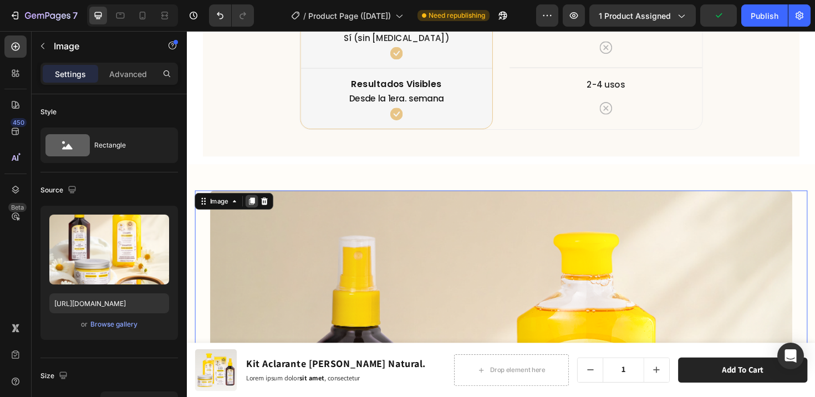
click at [260, 206] on icon at bounding box center [255, 210] width 9 height 9
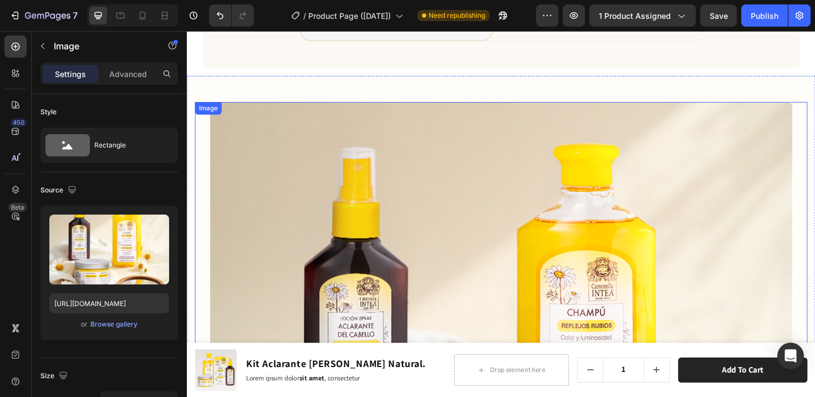
scroll to position [4479, 0]
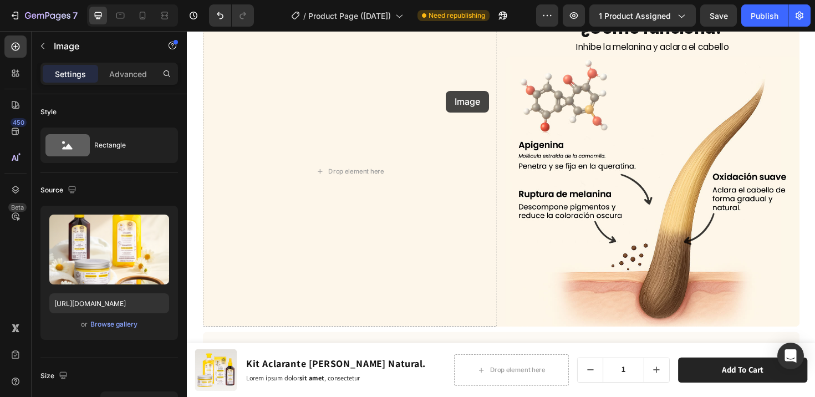
scroll to position [3711, 0]
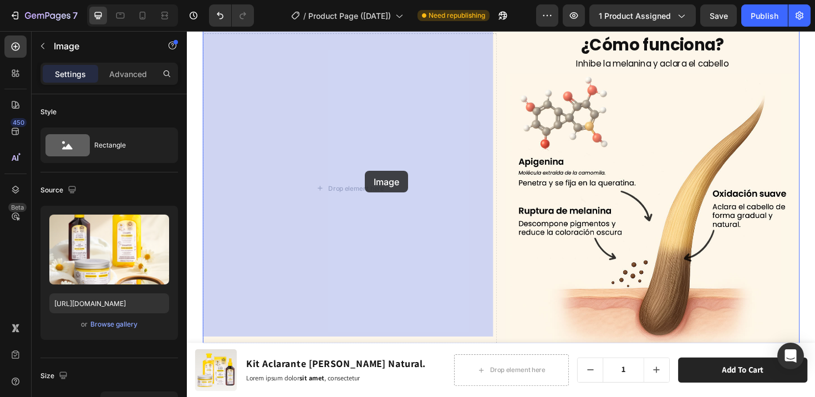
drag, startPoint x: 206, startPoint y: 149, endPoint x: 376, endPoint y: 179, distance: 172.3
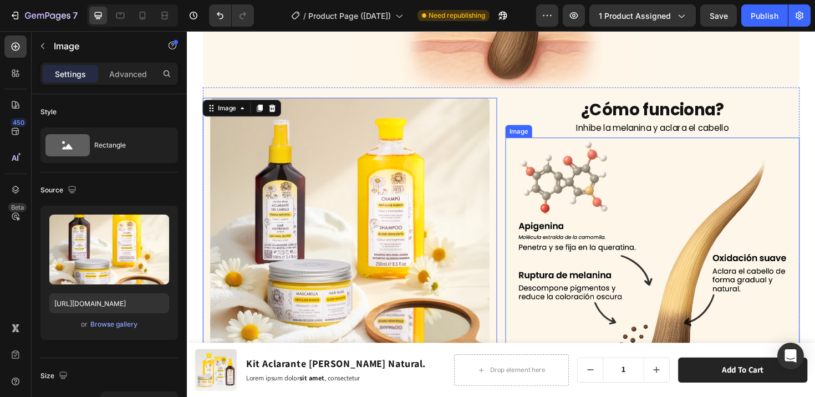
scroll to position [3640, 0]
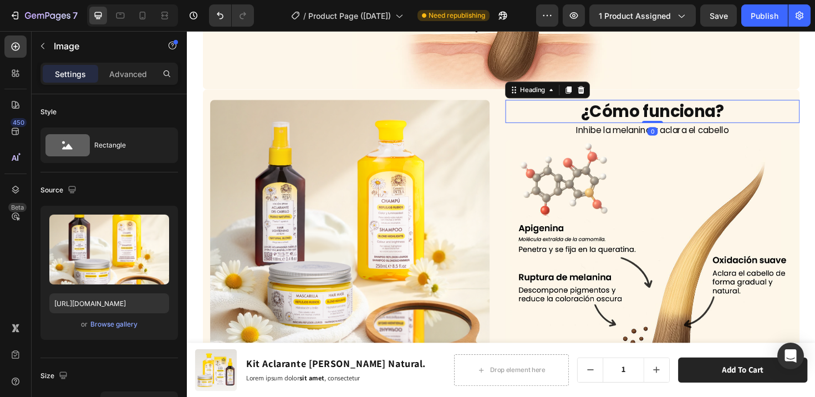
click at [573, 110] on h2 "¿Cómo funciona?" at bounding box center [680, 116] width 312 height 24
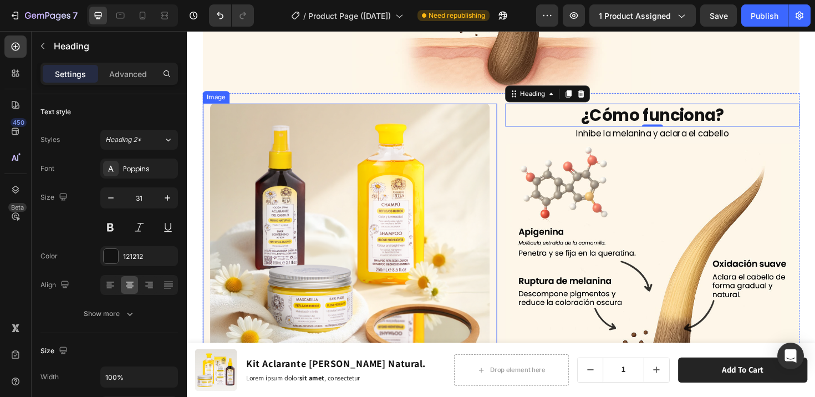
scroll to position [3589, 0]
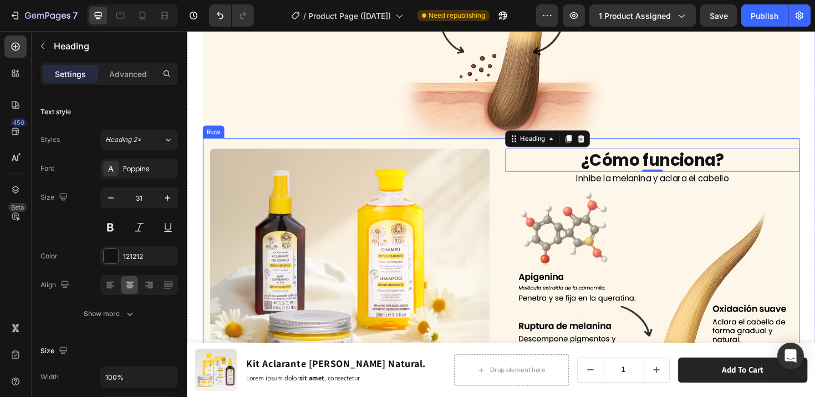
click at [513, 168] on div "Image ¿Cómo funciona? Heading 0 Inhibe la melanina y aclara el cabello Text Blo…" at bounding box center [520, 313] width 632 height 339
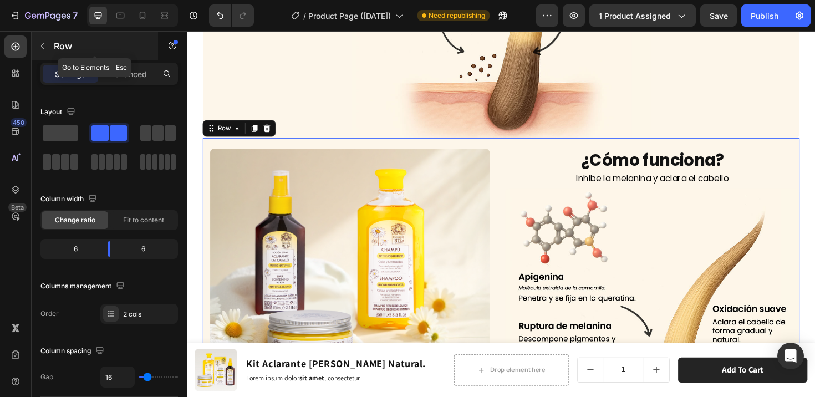
click at [47, 45] on icon "button" at bounding box center [42, 46] width 9 height 9
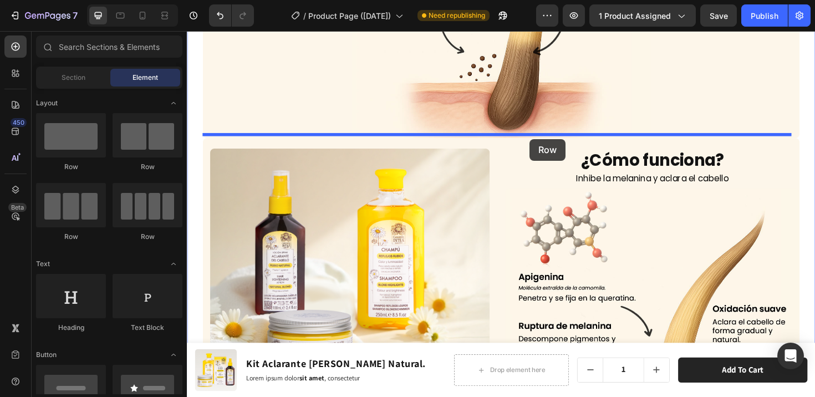
drag, startPoint x: 266, startPoint y: 170, endPoint x: 550, endPoint y: 145, distance: 285.0
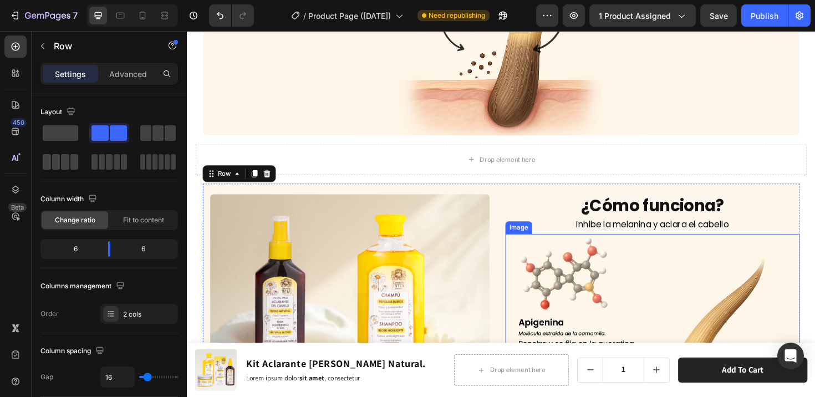
scroll to position [3571, 0]
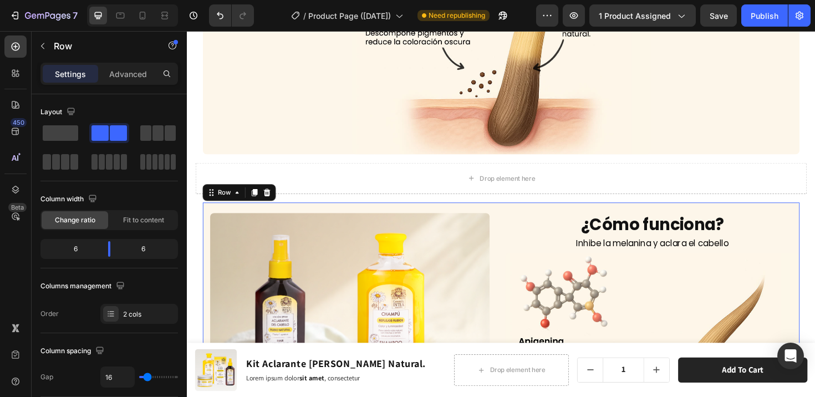
click at [520, 216] on div "Image ¿Cómo funciona? Heading Inhibe la melanina y aclara el cabello Text Block…" at bounding box center [520, 381] width 632 height 339
click at [260, 198] on icon at bounding box center [259, 202] width 6 height 8
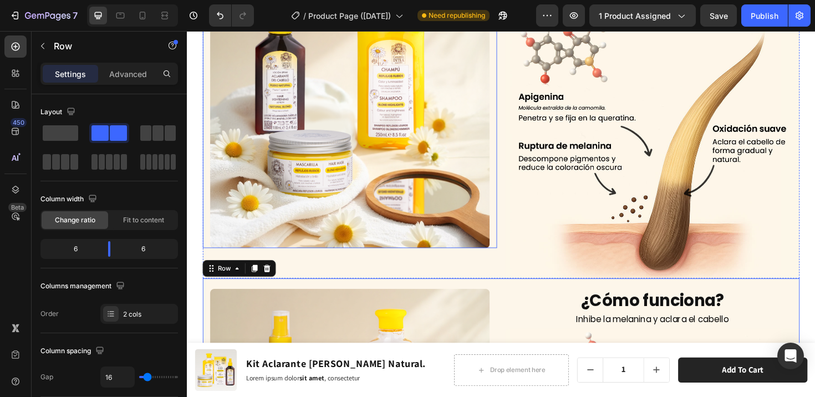
scroll to position [3820, 0]
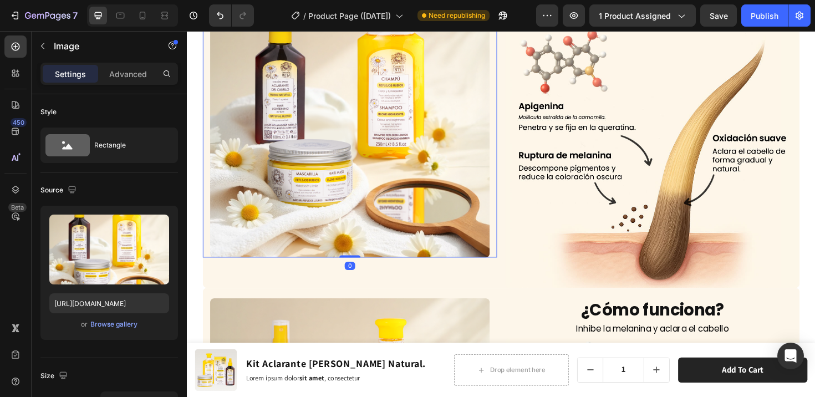
click at [470, 180] on img at bounding box center [359, 122] width 296 height 296
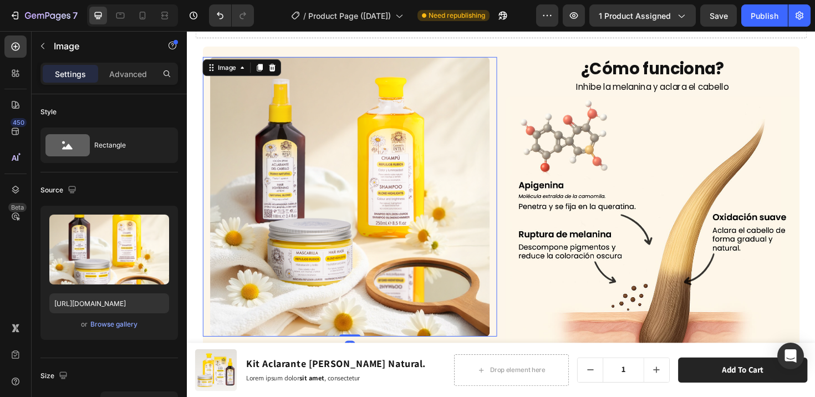
scroll to position [3700, 0]
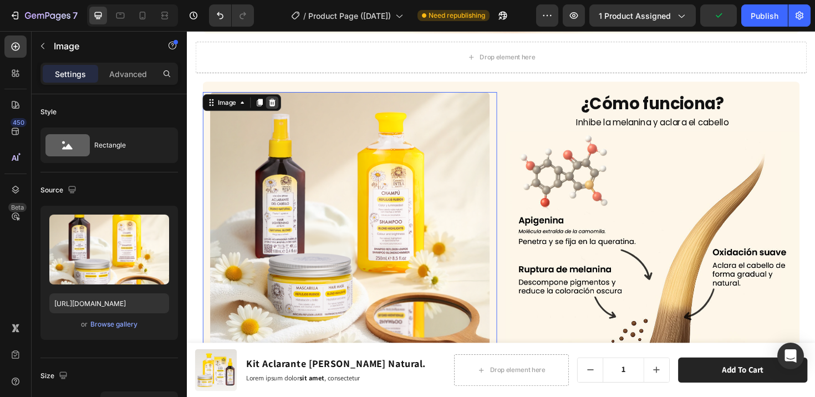
click at [278, 103] on icon at bounding box center [277, 107] width 7 height 8
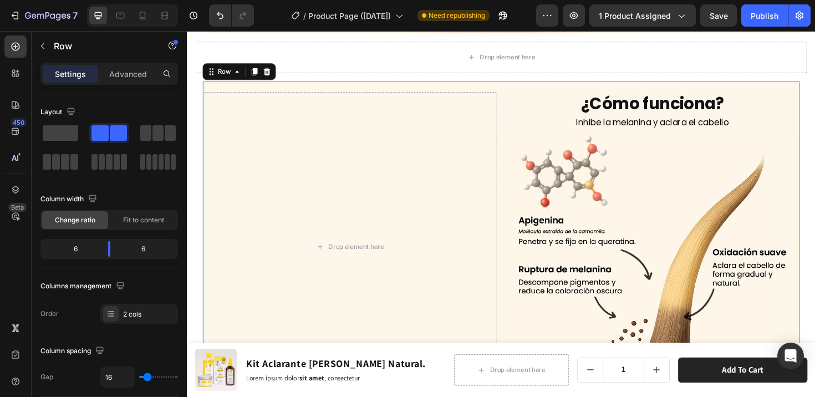
click at [314, 88] on div "Drop element here ¿Cómo funciona? Heading Inhibe la melanina y aclara el cabell…" at bounding box center [520, 253] width 632 height 339
click at [63, 133] on span at bounding box center [60, 133] width 35 height 16
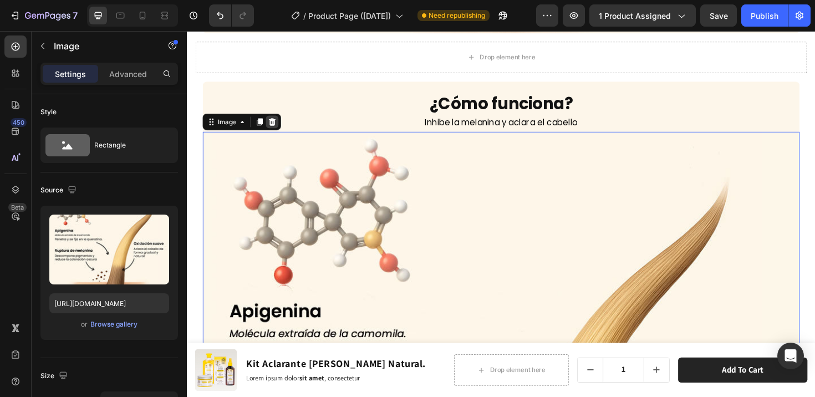
click at [280, 124] on icon at bounding box center [277, 127] width 7 height 8
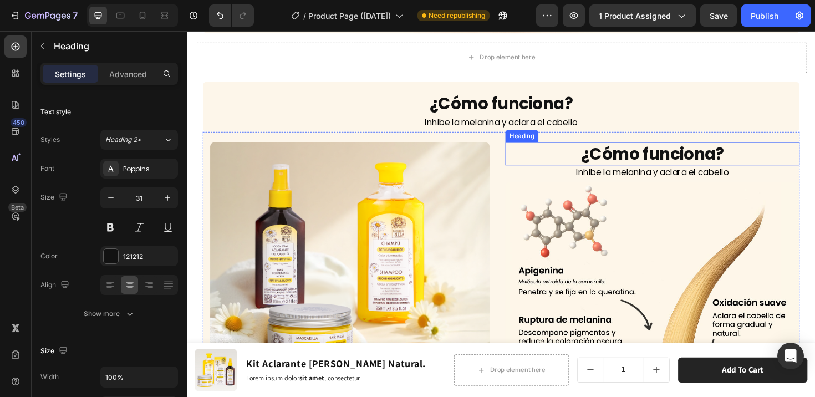
click at [658, 163] on h2 "¿Cómo funciona?" at bounding box center [680, 161] width 312 height 24
click at [601, 137] on icon at bounding box center [604, 138] width 7 height 8
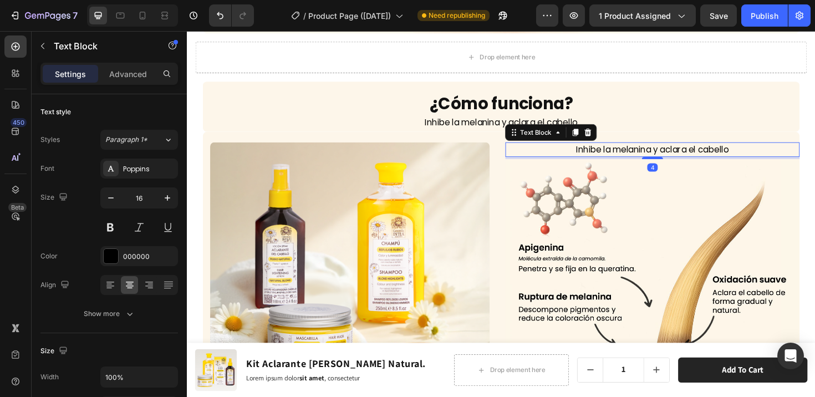
click at [617, 153] on p "Inhibe la melanina y aclara el cabello" at bounding box center [680, 156] width 310 height 13
click at [610, 136] on icon at bounding box center [611, 138] width 7 height 8
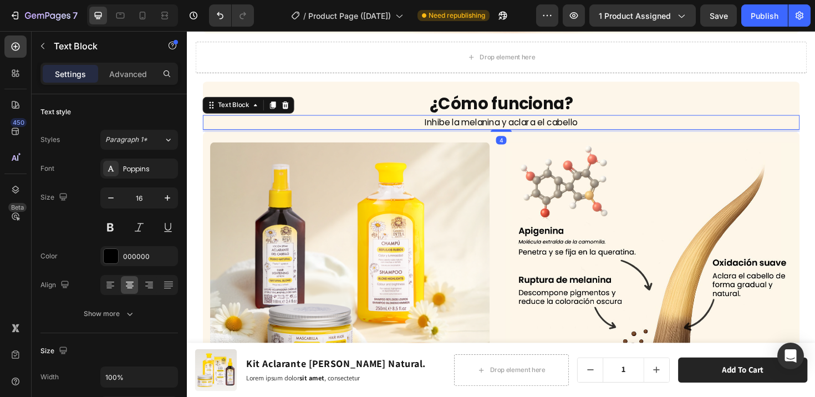
click at [735, 124] on p "Inhibe la melanina y aclara el cabello" at bounding box center [520, 127] width 630 height 13
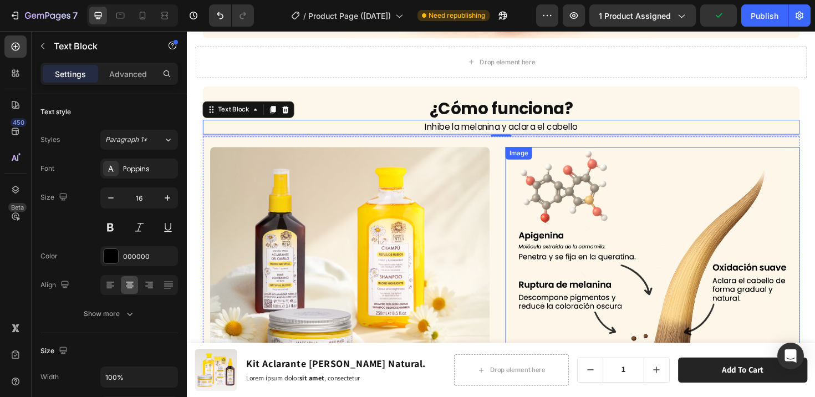
scroll to position [3693, 0]
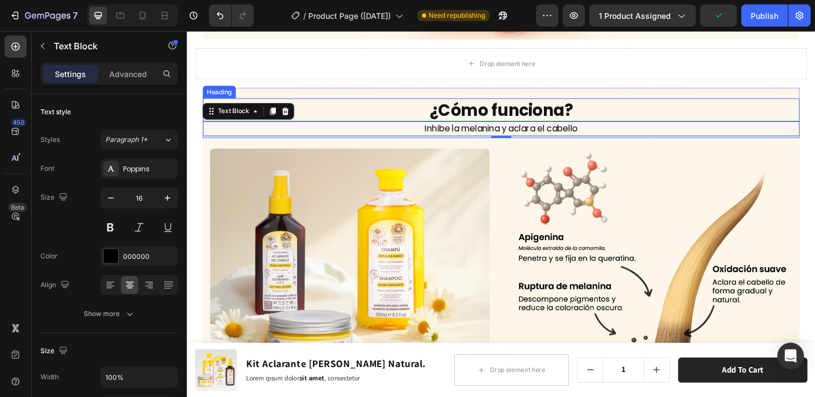
click at [687, 108] on h2 "¿Cómo funciona?" at bounding box center [520, 114] width 632 height 24
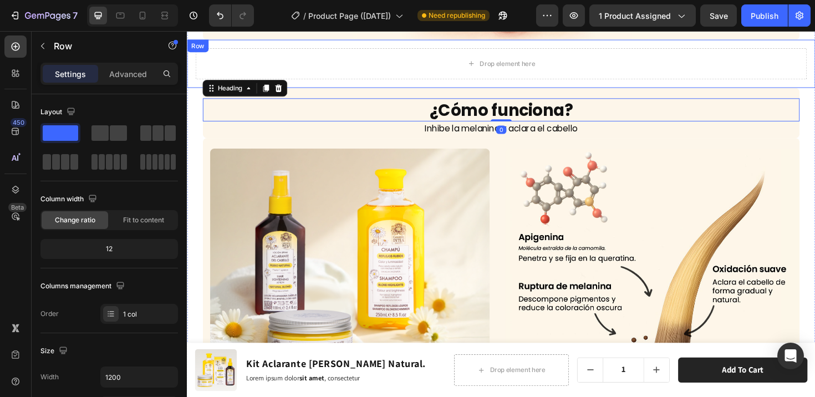
click at [729, 63] on div "Drop element here" at bounding box center [520, 65] width 648 height 33
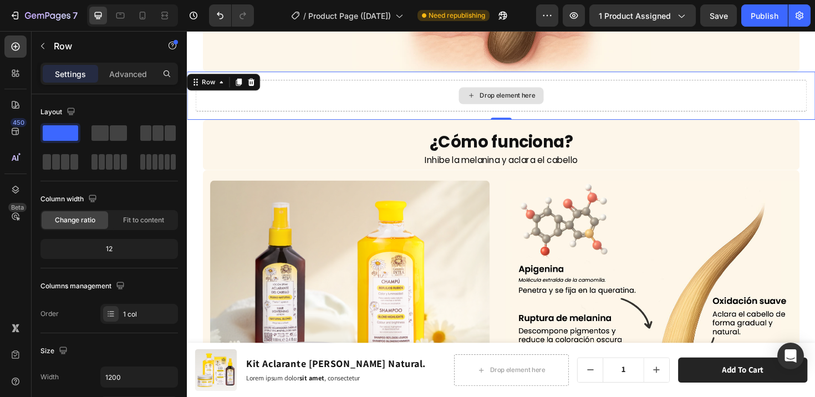
scroll to position [3658, 0]
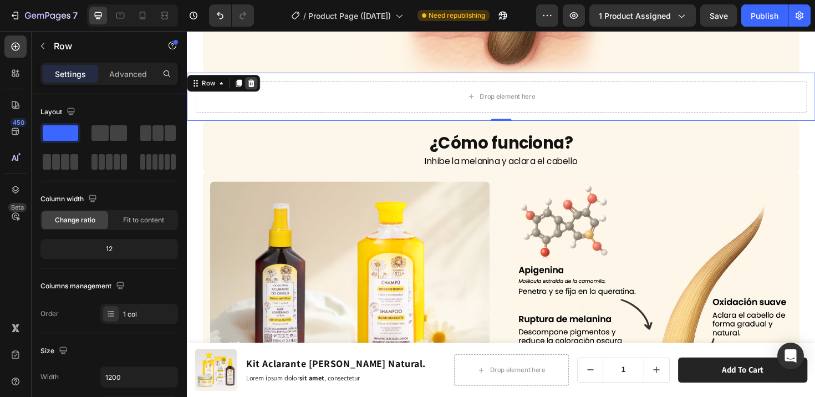
click at [256, 83] on icon at bounding box center [255, 86] width 9 height 9
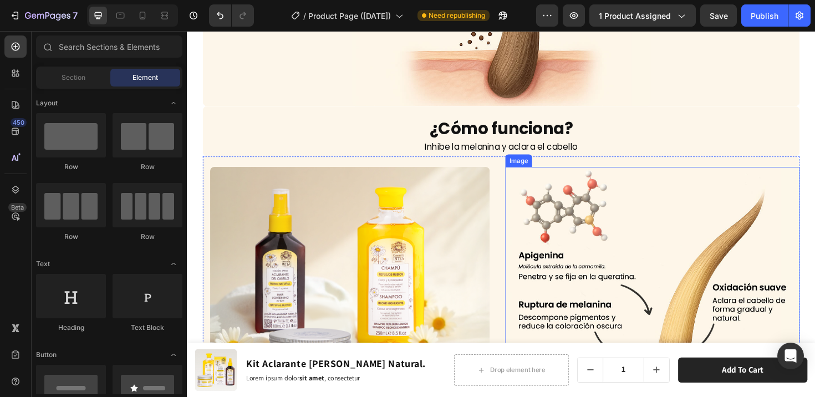
scroll to position [3555, 0]
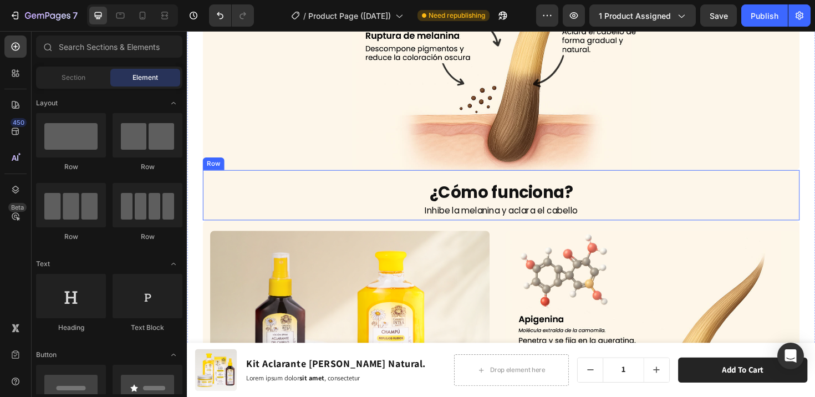
click at [248, 178] on div "¿Cómo funciona? Heading Inhibe la melanina y aclara el cabello Text Block Row" at bounding box center [520, 204] width 632 height 53
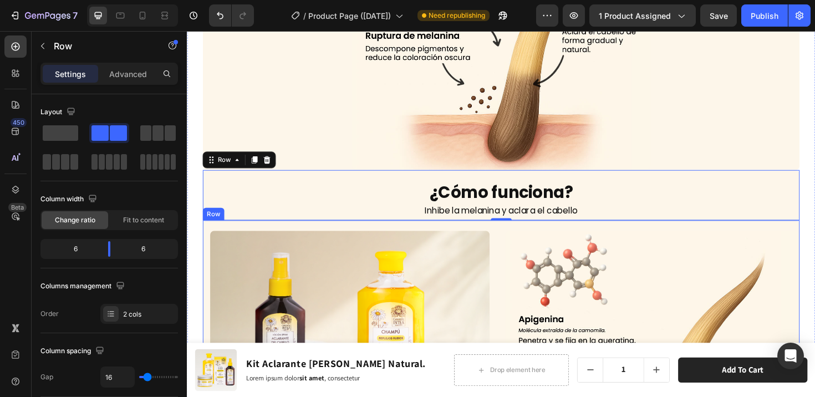
click at [233, 233] on div "Image Image Row" at bounding box center [520, 384] width 632 height 307
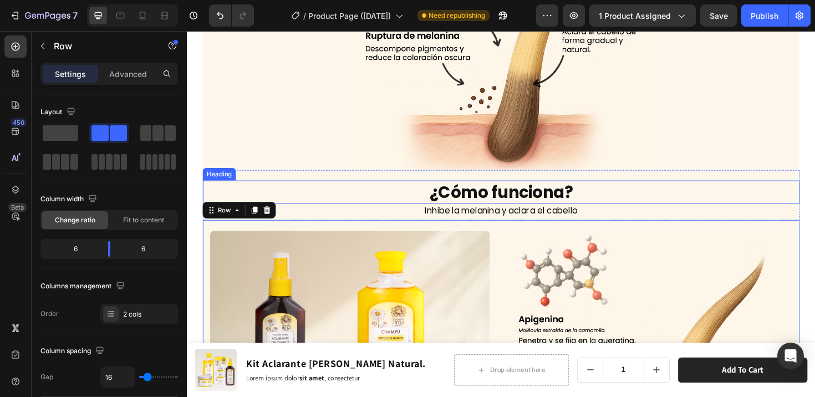
click at [815, 198] on h2 "¿Cómo funciona?" at bounding box center [520, 201] width 632 height 24
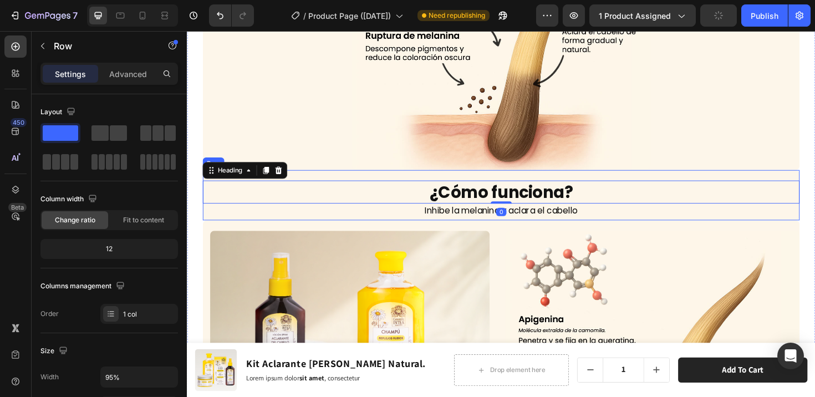
click at [815, 178] on div "¿Cómo funciona? Heading 0 Inhibe la melanina y aclara el cabello Text Block Row" at bounding box center [520, 204] width 632 height 53
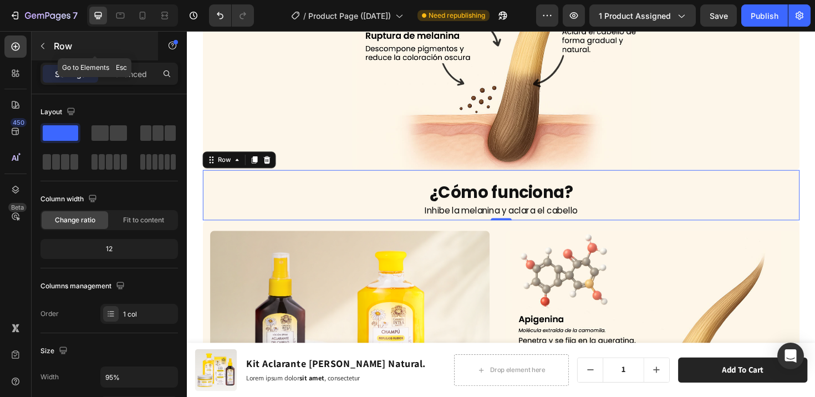
click at [44, 45] on icon "button" at bounding box center [42, 46] width 9 height 9
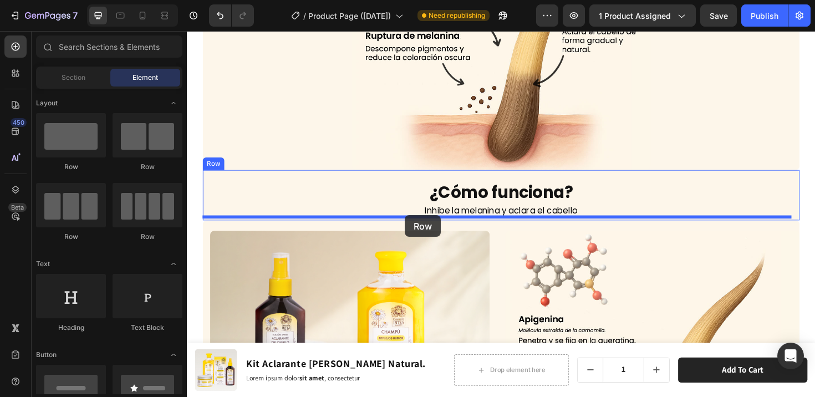
drag, startPoint x: 256, startPoint y: 165, endPoint x: 418, endPoint y: 226, distance: 172.7
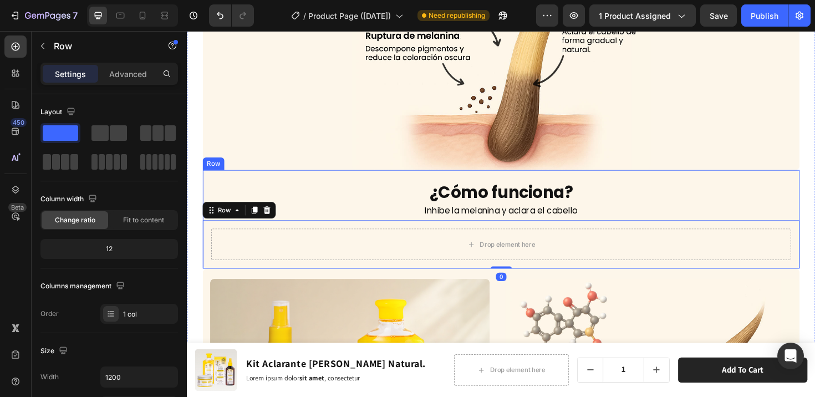
click at [326, 183] on div "¿Cómo funciona? Heading Inhibe la melanina y aclara el cabello Text Block Drop …" at bounding box center [520, 230] width 632 height 104
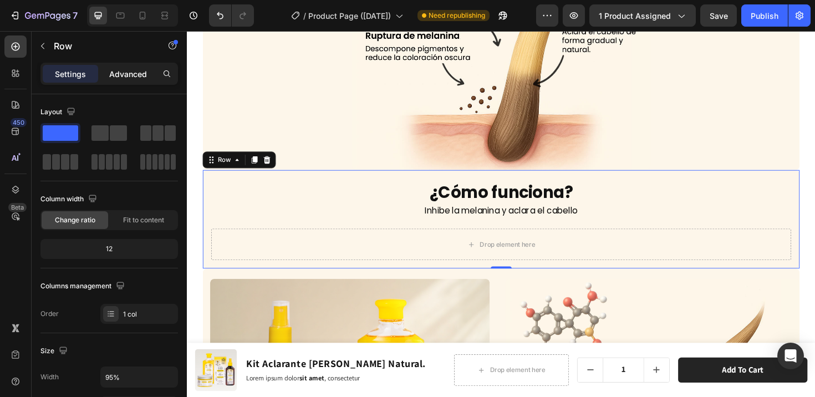
click at [121, 76] on p "Advanced" at bounding box center [128, 74] width 38 height 12
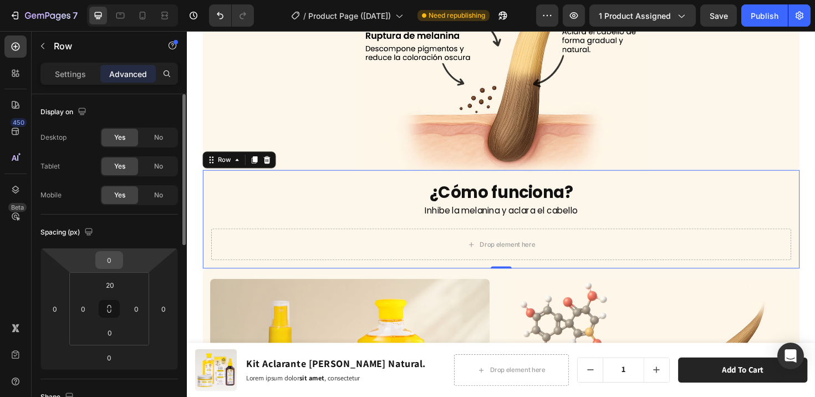
click at [108, 253] on input "0" at bounding box center [109, 260] width 22 height 17
type input "10"
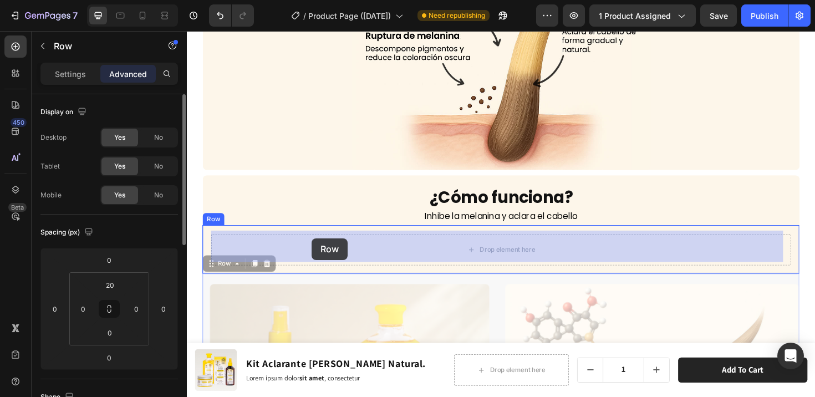
drag, startPoint x: 215, startPoint y: 277, endPoint x: 319, endPoint y: 251, distance: 106.9
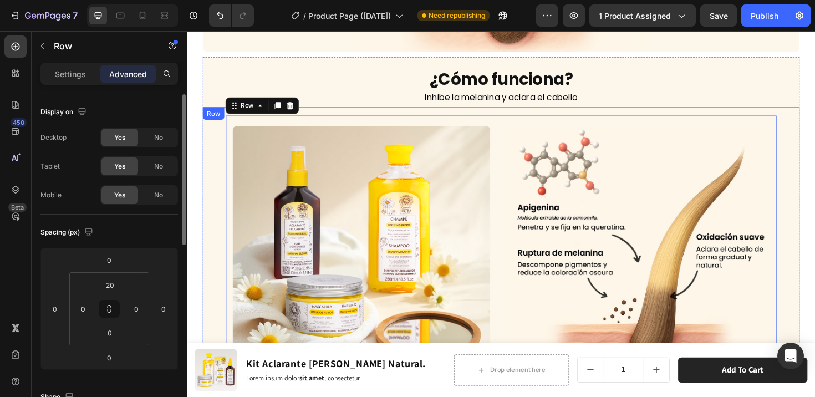
scroll to position [3644, 0]
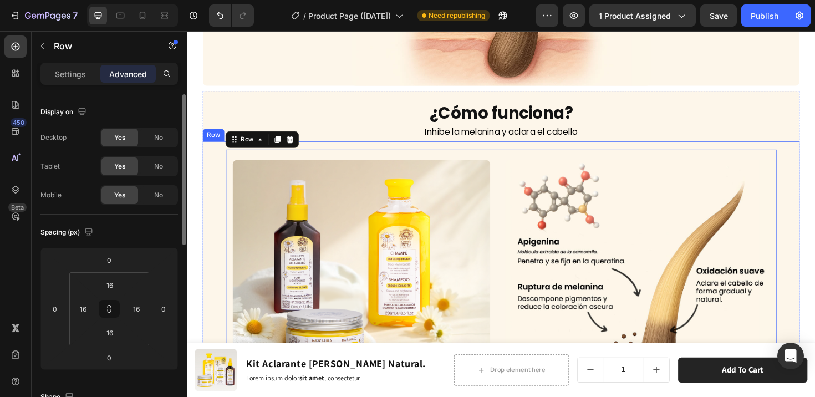
click at [810, 158] on div "Image Image Row 0" at bounding box center [519, 298] width 615 height 284
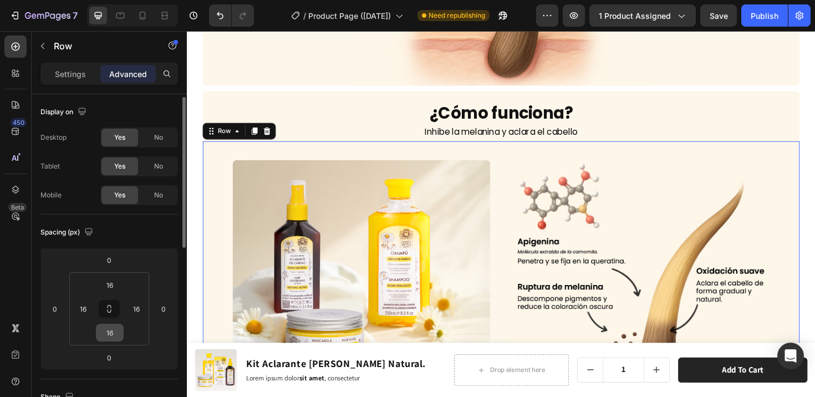
scroll to position [80, 0]
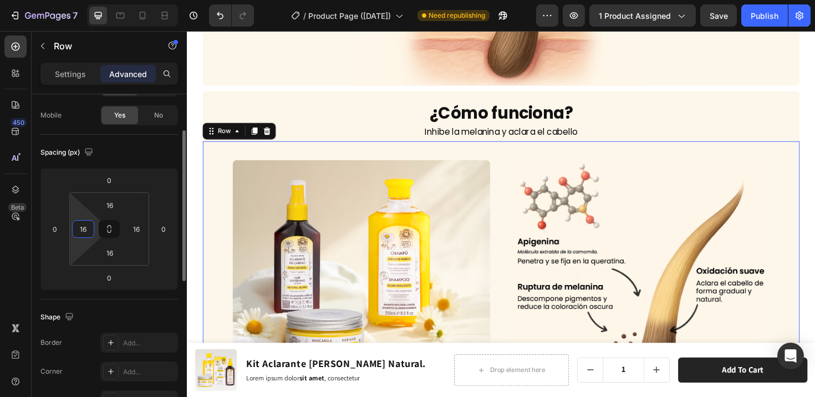
click at [84, 232] on input "16" at bounding box center [83, 229] width 17 height 17
type input "0"
click at [139, 229] on input "16" at bounding box center [136, 229] width 17 height 17
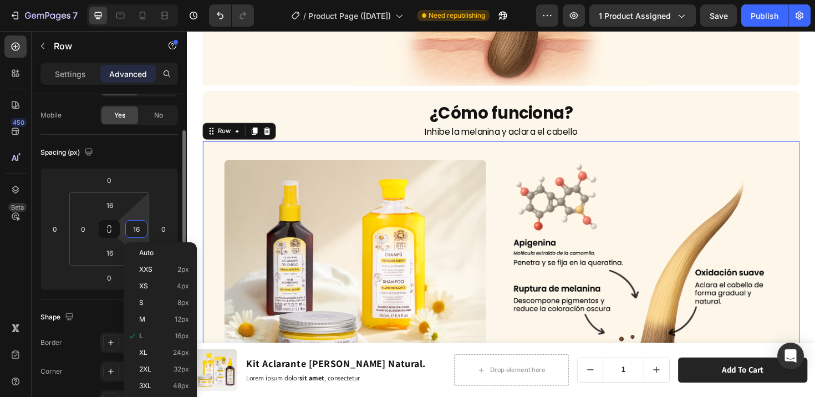
type input "0"
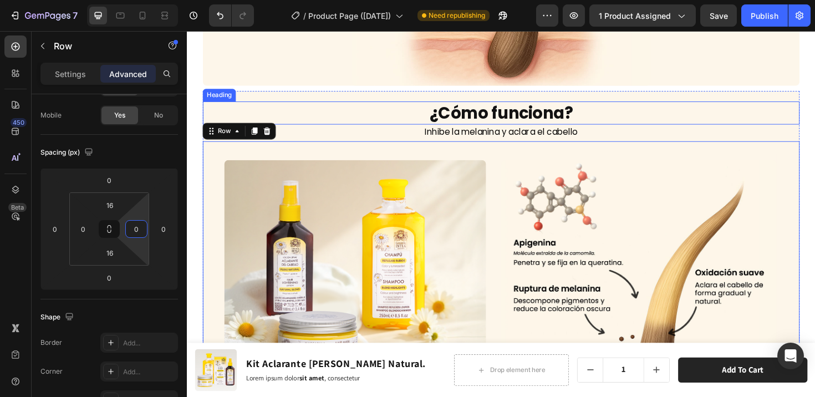
click at [675, 115] on h2 "¿Cómo funciona?" at bounding box center [520, 117] width 632 height 24
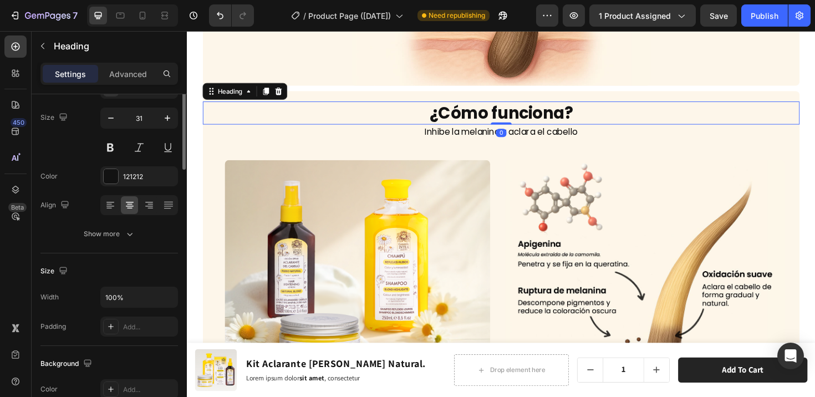
scroll to position [0, 0]
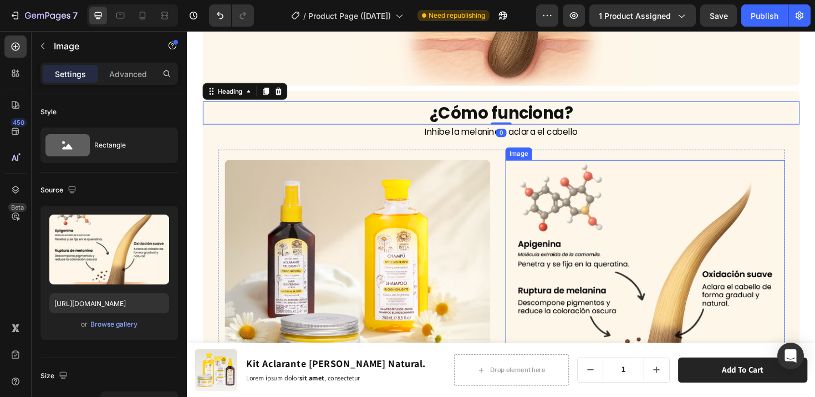
click at [727, 215] on img at bounding box center [672, 303] width 296 height 271
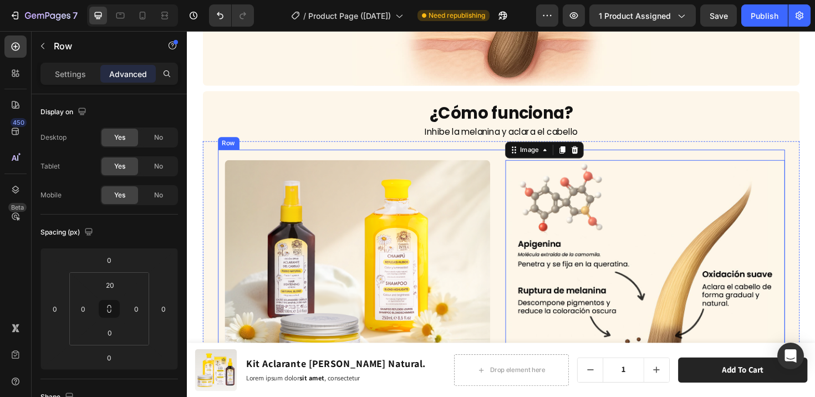
click at [513, 177] on div "Image Image 0 Row" at bounding box center [520, 302] width 601 height 292
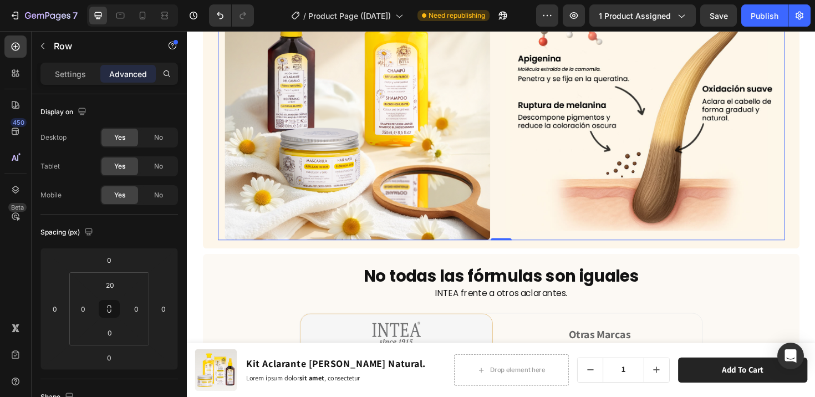
scroll to position [3679, 0]
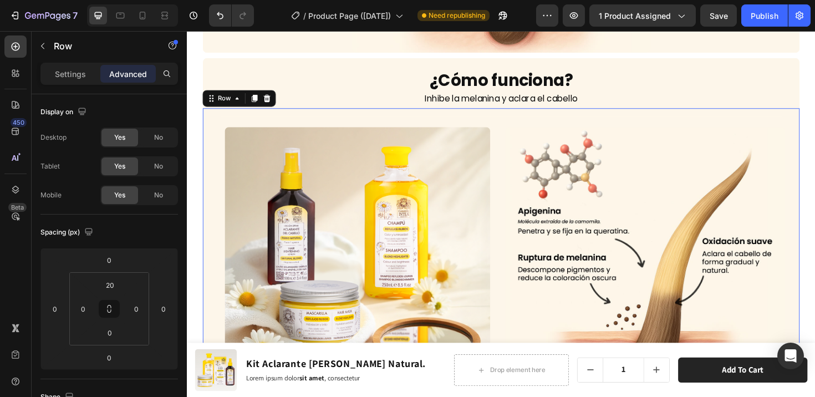
click at [503, 114] on div "Image Image Row Row 0" at bounding box center [520, 268] width 632 height 310
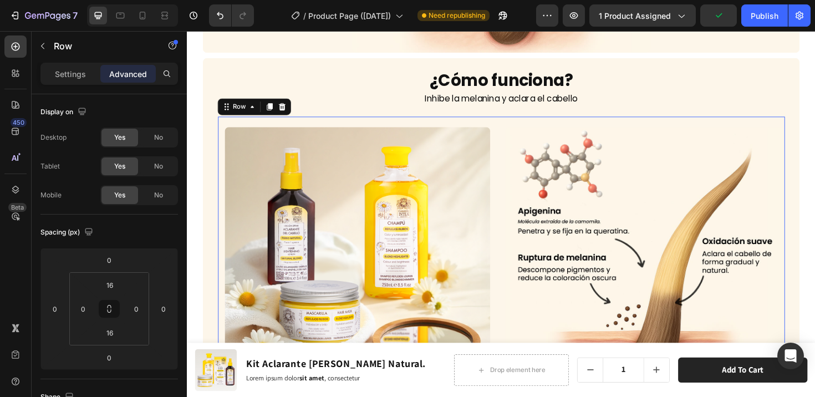
click at [515, 130] on div "Image Image Row 0" at bounding box center [520, 267] width 601 height 292
click at [112, 288] on input "20" at bounding box center [110, 285] width 22 height 17
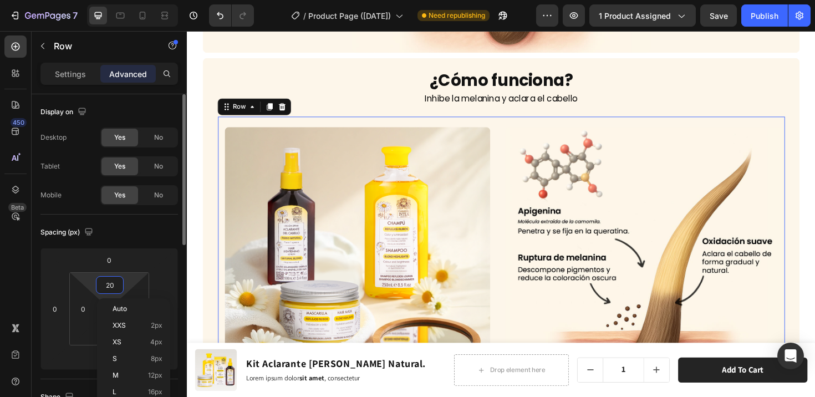
type input "0"
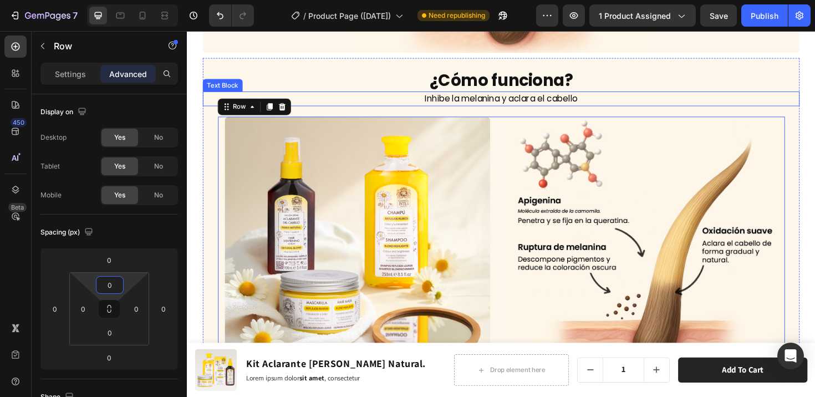
click at [653, 98] on p "Inhibe la melanina y aclara el cabello" at bounding box center [520, 102] width 630 height 13
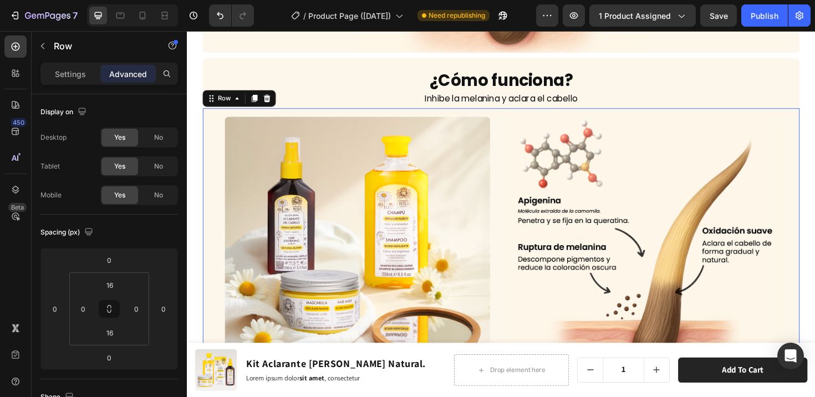
click at [814, 127] on div "Image Image Row" at bounding box center [520, 261] width 632 height 281
click at [73, 82] on div "Settings" at bounding box center [70, 74] width 55 height 18
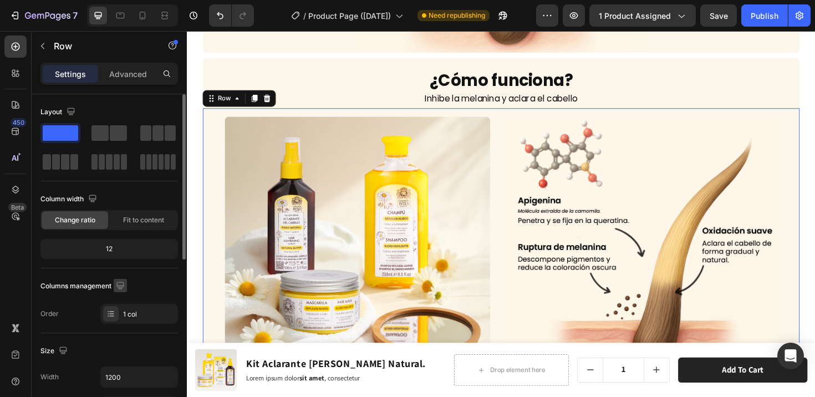
scroll to position [140, 0]
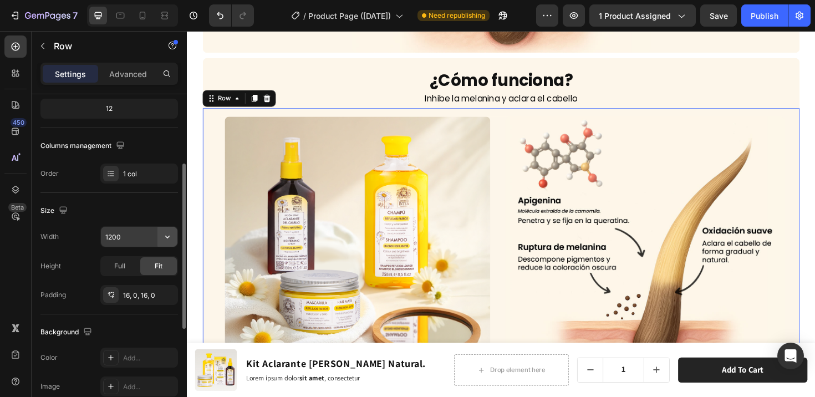
click at [165, 239] on icon "button" at bounding box center [167, 236] width 11 height 11
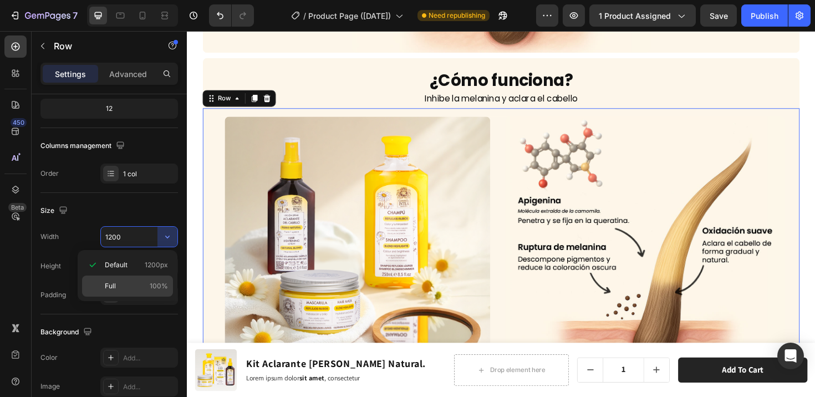
click at [103, 289] on div "Full 100%" at bounding box center [127, 286] width 91 height 21
type input "100%"
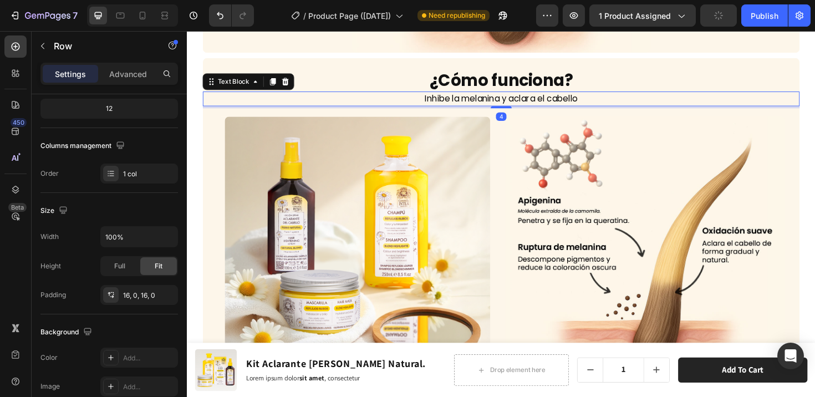
click at [730, 97] on p "Inhibe la melanina y aclara el cabello" at bounding box center [520, 102] width 630 height 13
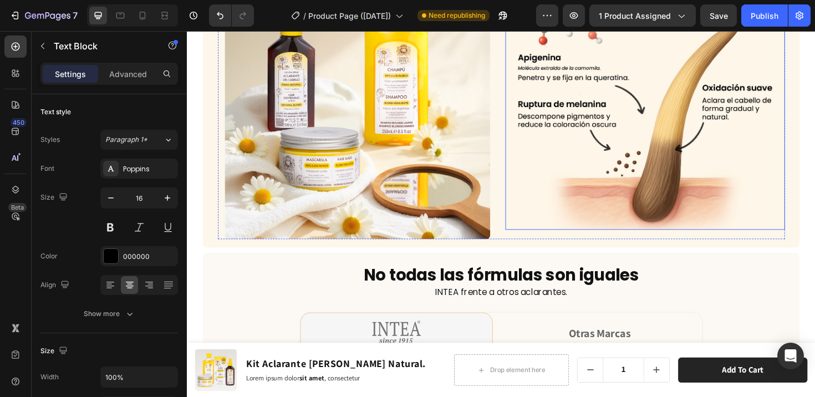
scroll to position [3859, 0]
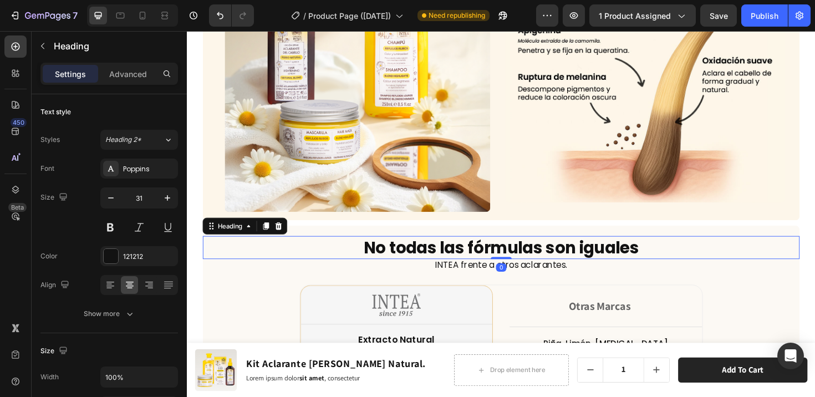
click at [793, 248] on h2 "No todas las fórmulas son iguales" at bounding box center [520, 260] width 632 height 24
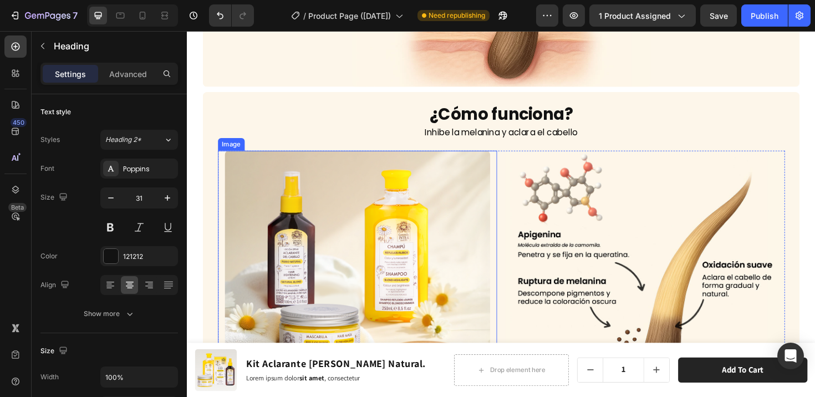
click at [459, 215] on img at bounding box center [367, 298] width 281 height 281
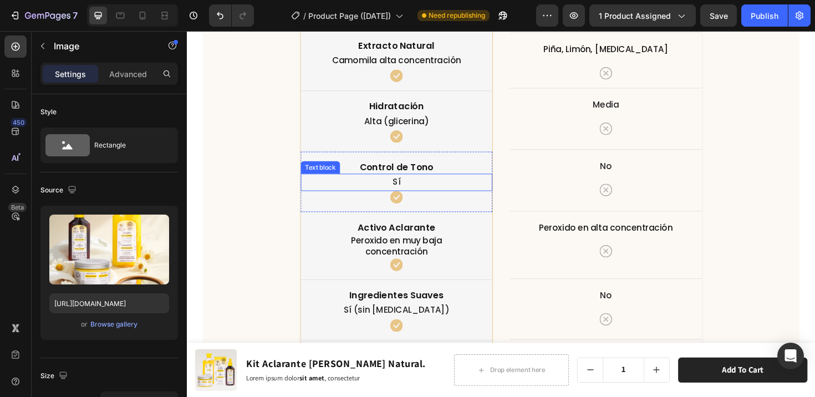
scroll to position [4109, 0]
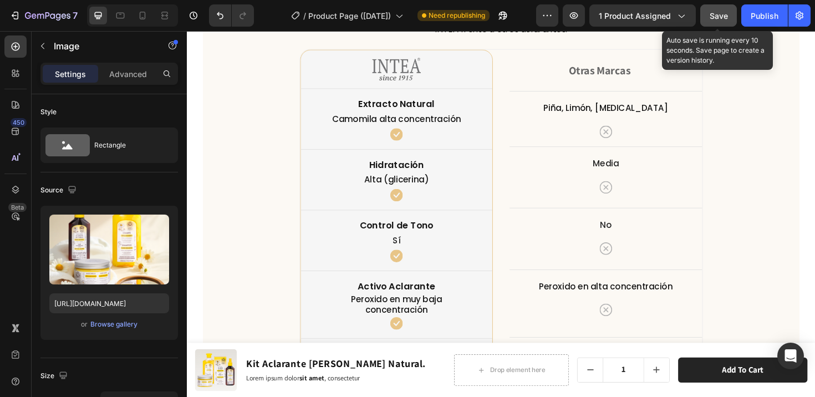
click at [715, 19] on span "Save" at bounding box center [719, 15] width 18 height 9
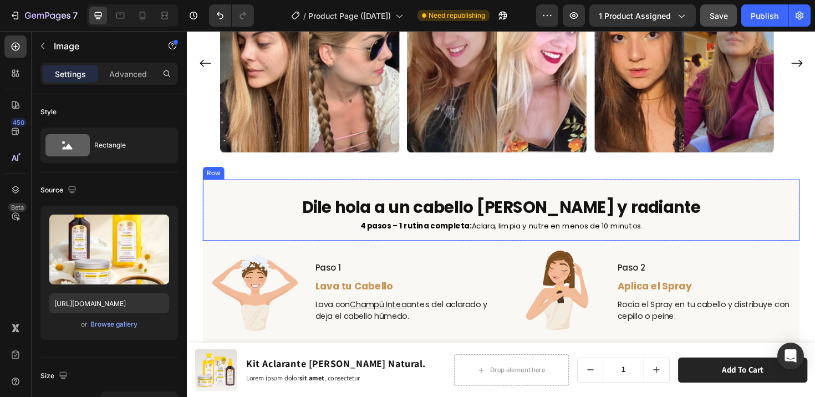
scroll to position [1834, 0]
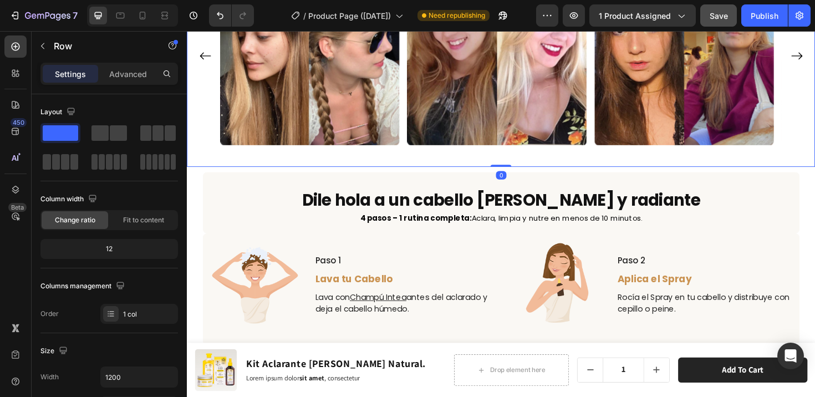
click at [41, 47] on icon "button" at bounding box center [42, 46] width 9 height 9
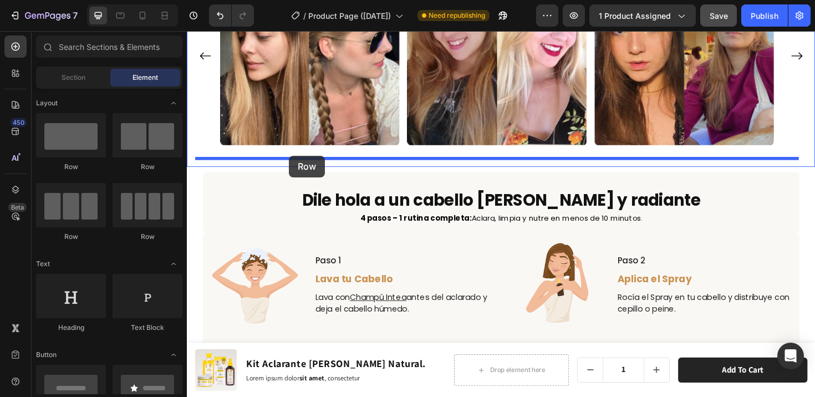
drag, startPoint x: 242, startPoint y: 177, endPoint x: 295, endPoint y: 163, distance: 55.0
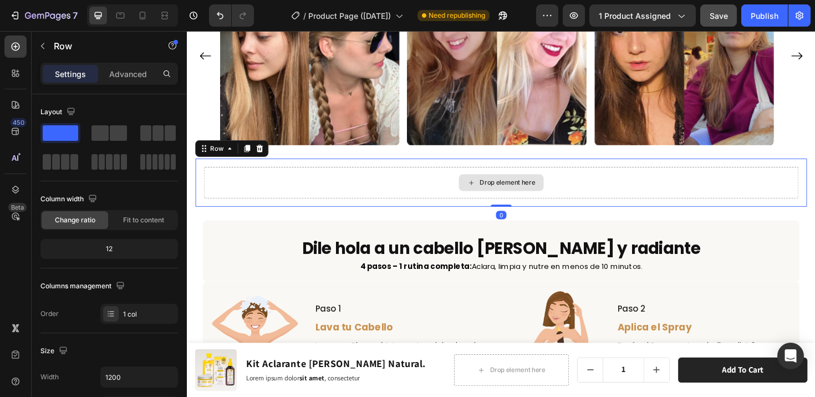
click at [285, 194] on div "Drop element here" at bounding box center [520, 191] width 630 height 33
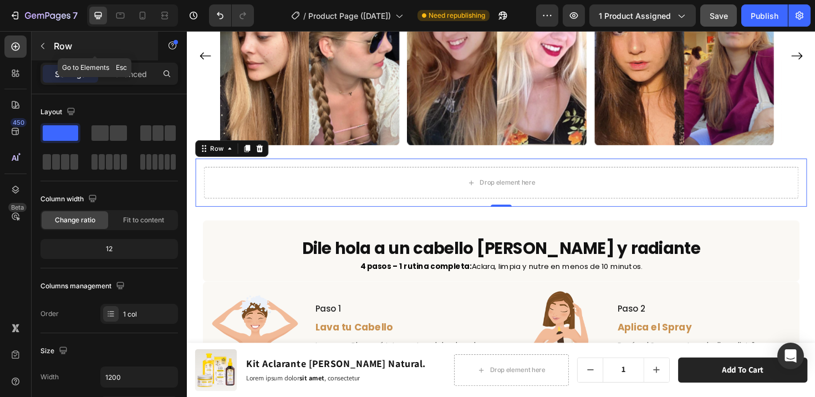
click at [45, 44] on icon "button" at bounding box center [42, 46] width 9 height 9
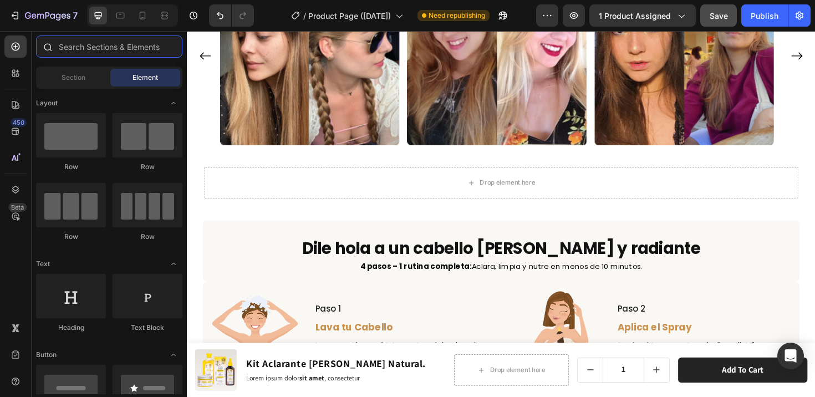
click at [109, 49] on input "text" at bounding box center [109, 46] width 146 height 22
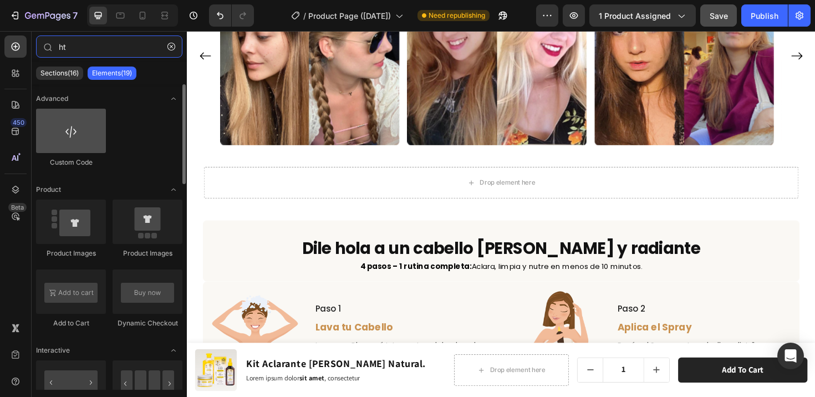
type input "ht"
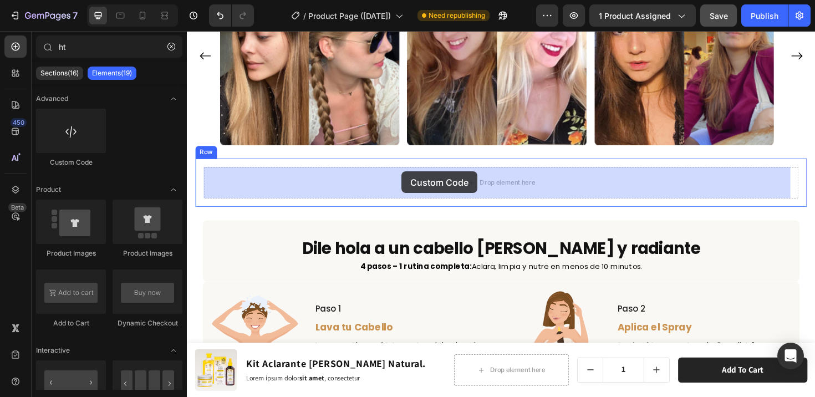
drag, startPoint x: 248, startPoint y: 167, endPoint x: 414, endPoint y: 180, distance: 166.3
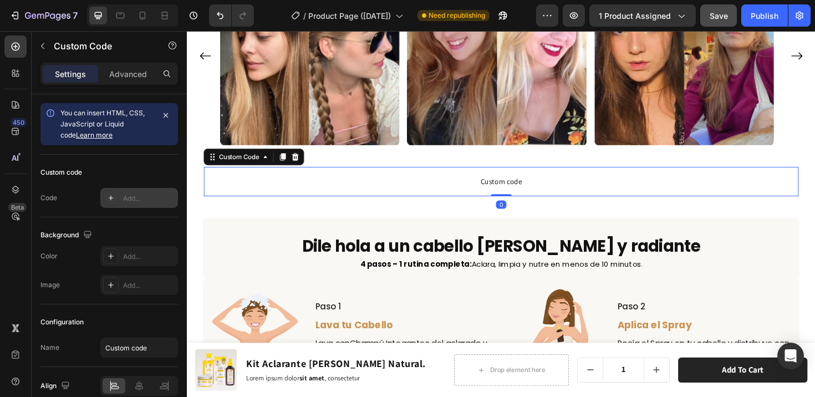
click at [130, 199] on div "Add..." at bounding box center [149, 199] width 52 height 10
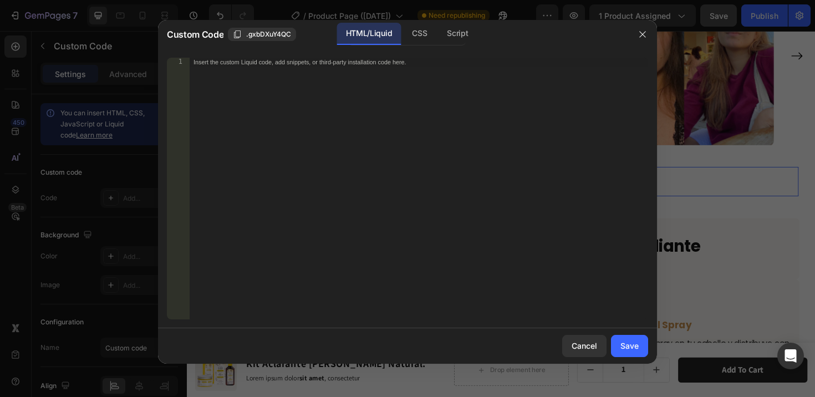
click at [296, 185] on div "Insert the custom Liquid code, add snippets, or third-party installation code h…" at bounding box center [418, 198] width 459 height 280
paste textarea "<script src="https://cdn-v2.reelup.io/reelup_playlist_js_widget.js" async></scr…"
type textarea "<script src="https://cdn-v2.reelup.io/reelup_playlist_js_widget.js" async></scr…"
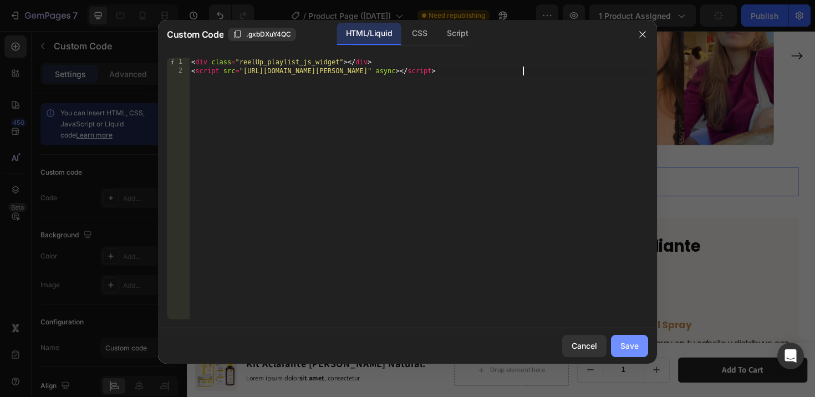
click at [641, 347] on button "Save" at bounding box center [629, 346] width 37 height 22
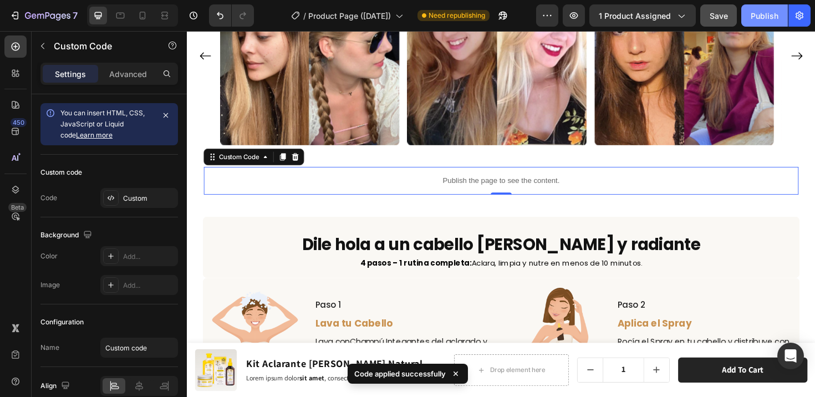
click at [760, 19] on div "Publish" at bounding box center [765, 16] width 28 height 12
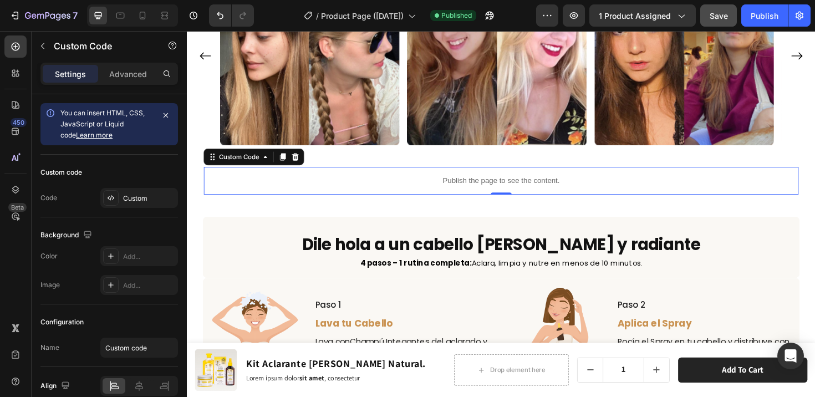
click at [397, 183] on div "Publish the page to see the content." at bounding box center [520, 189] width 630 height 29
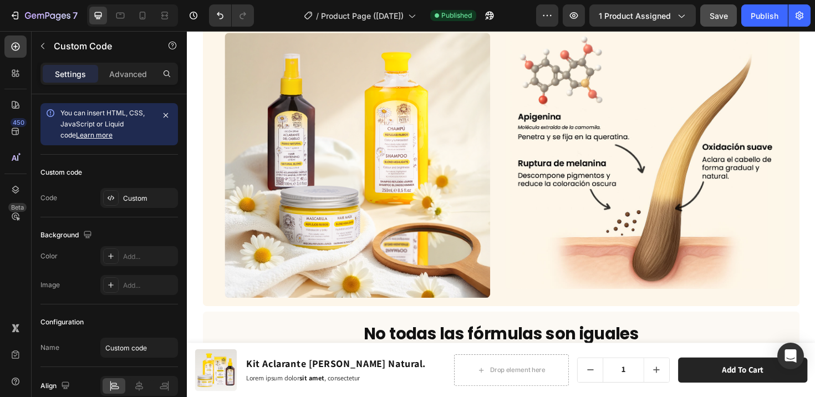
scroll to position [3285, 0]
